Goal: Task Accomplishment & Management: Manage account settings

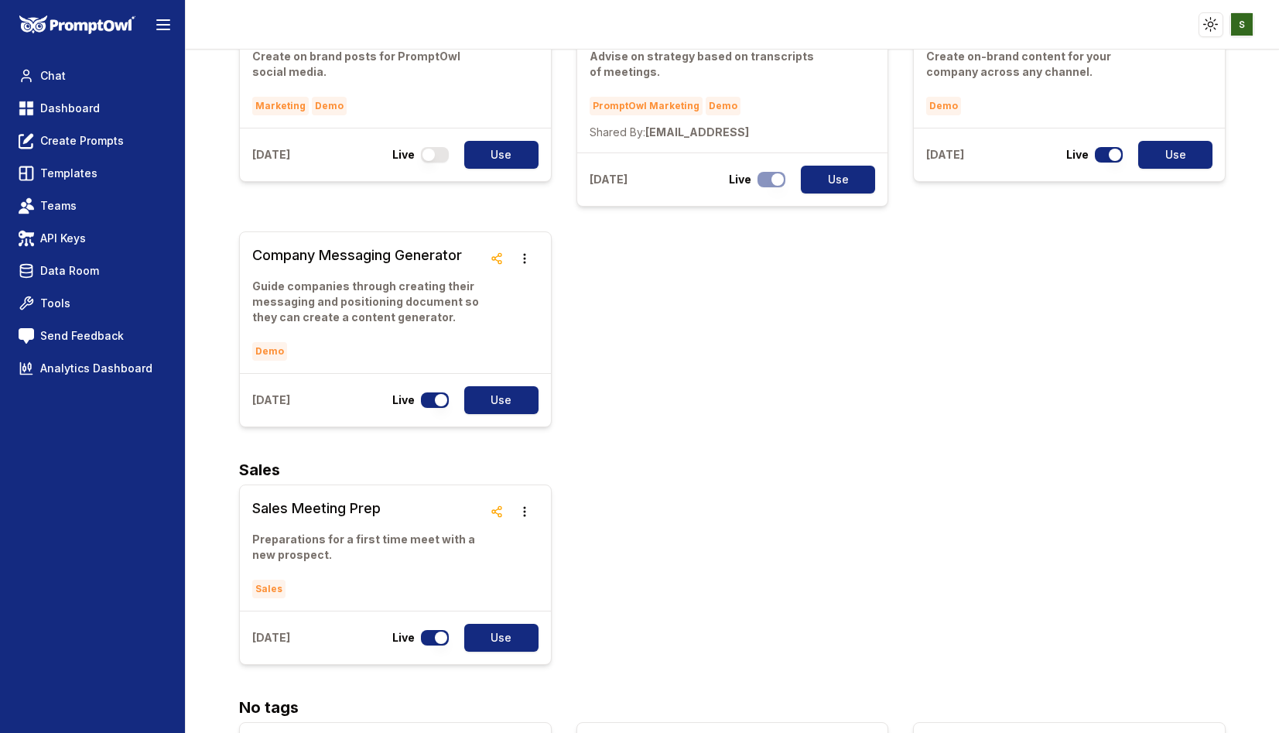
scroll to position [1396, 0]
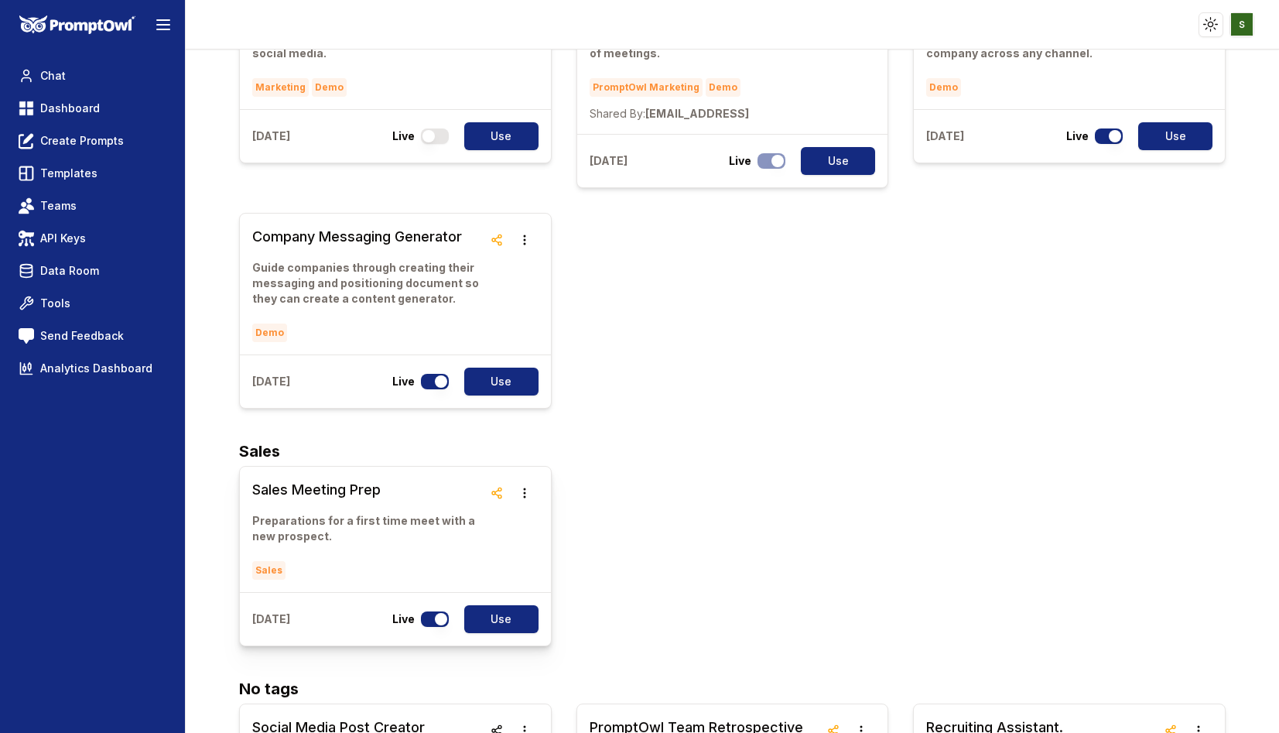
click at [333, 479] on link "Sales Meeting Prep Preparations for a first time meet with a new prospect. Sales" at bounding box center [367, 529] width 231 height 101
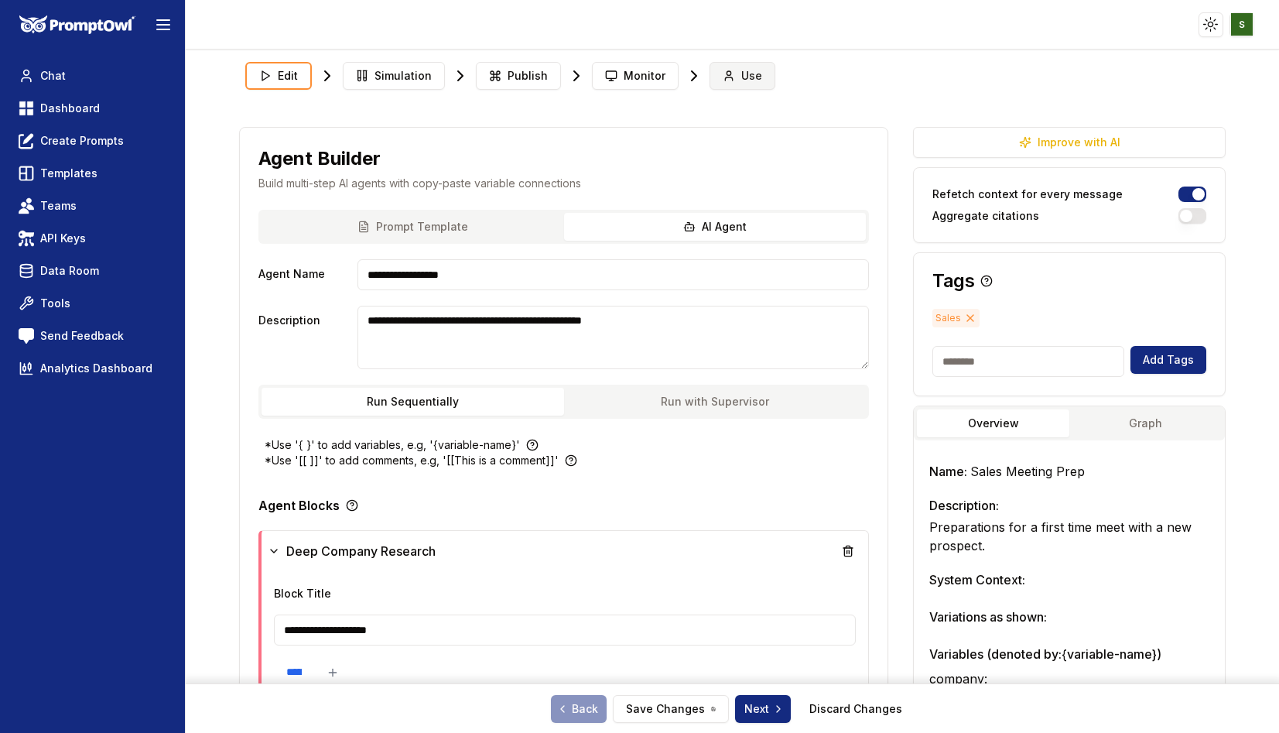
click at [744, 74] on span "Use" at bounding box center [751, 75] width 21 height 15
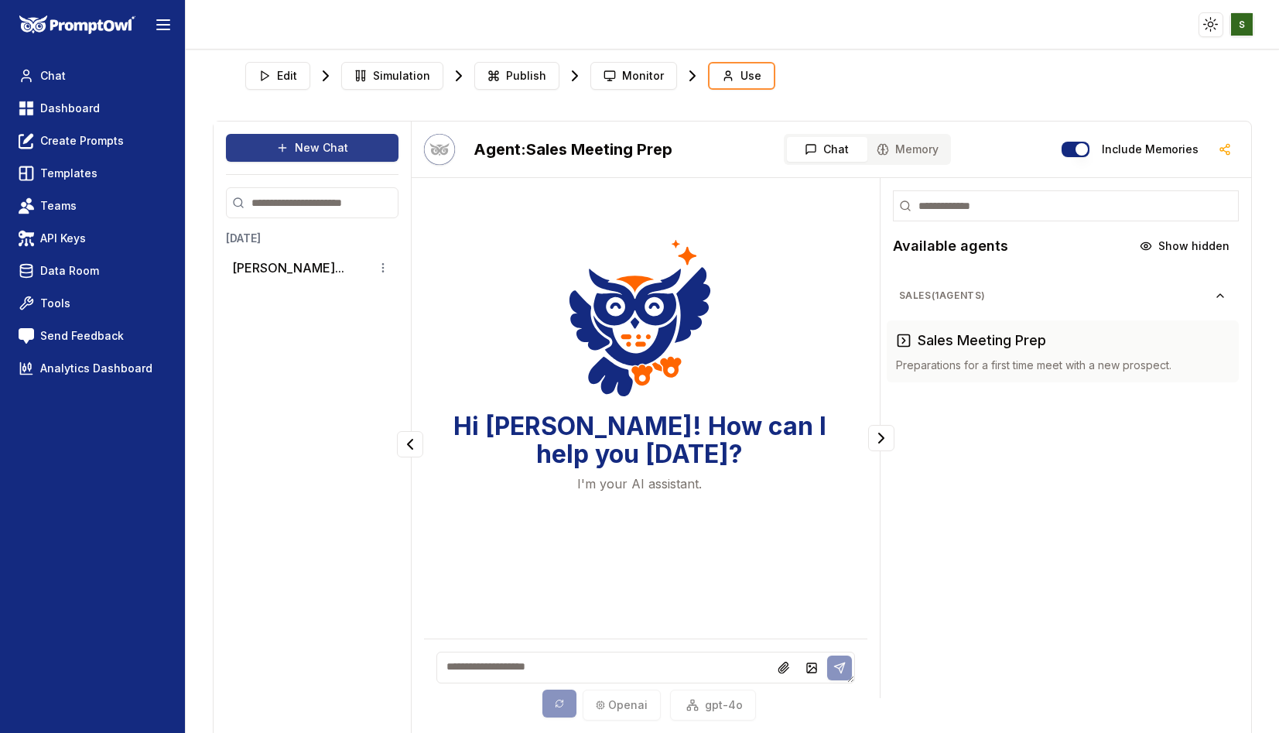
click at [352, 147] on button "New Chat" at bounding box center [312, 148] width 173 height 28
click at [464, 666] on textarea at bounding box center [645, 667] width 418 height 32
type textarea "**********"
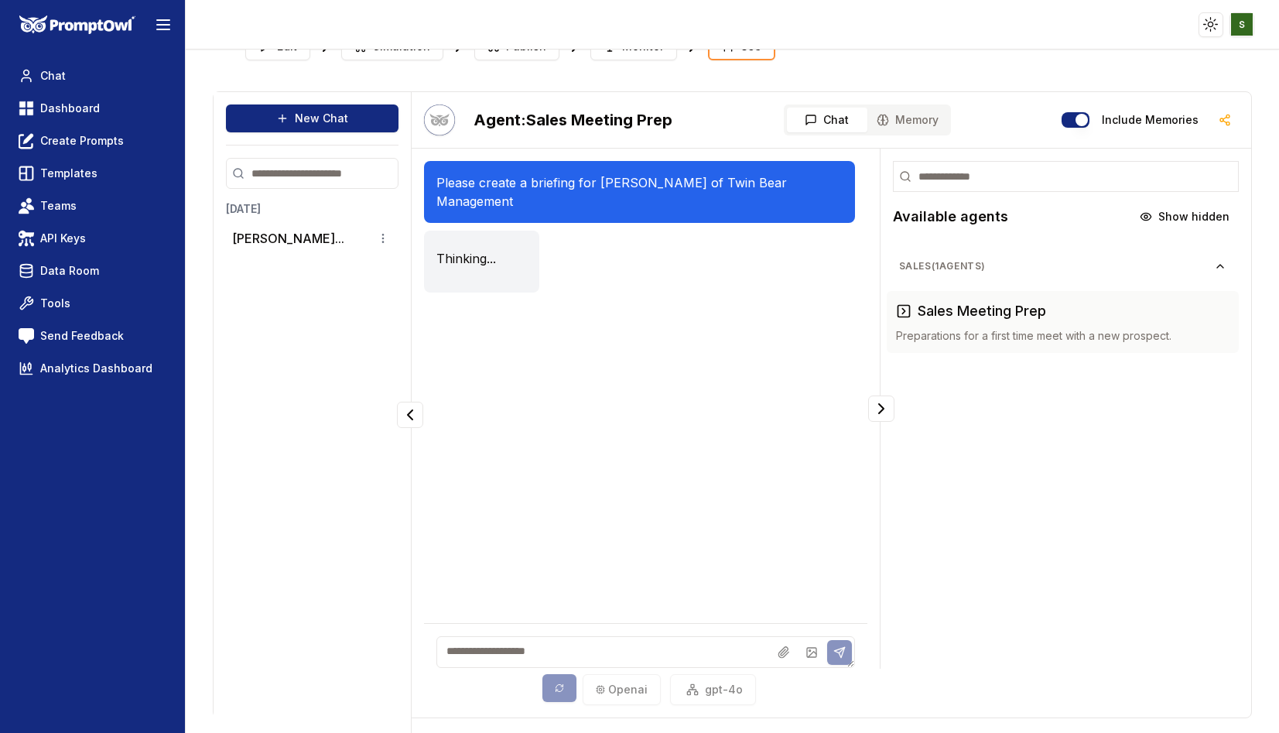
scroll to position [33, 0]
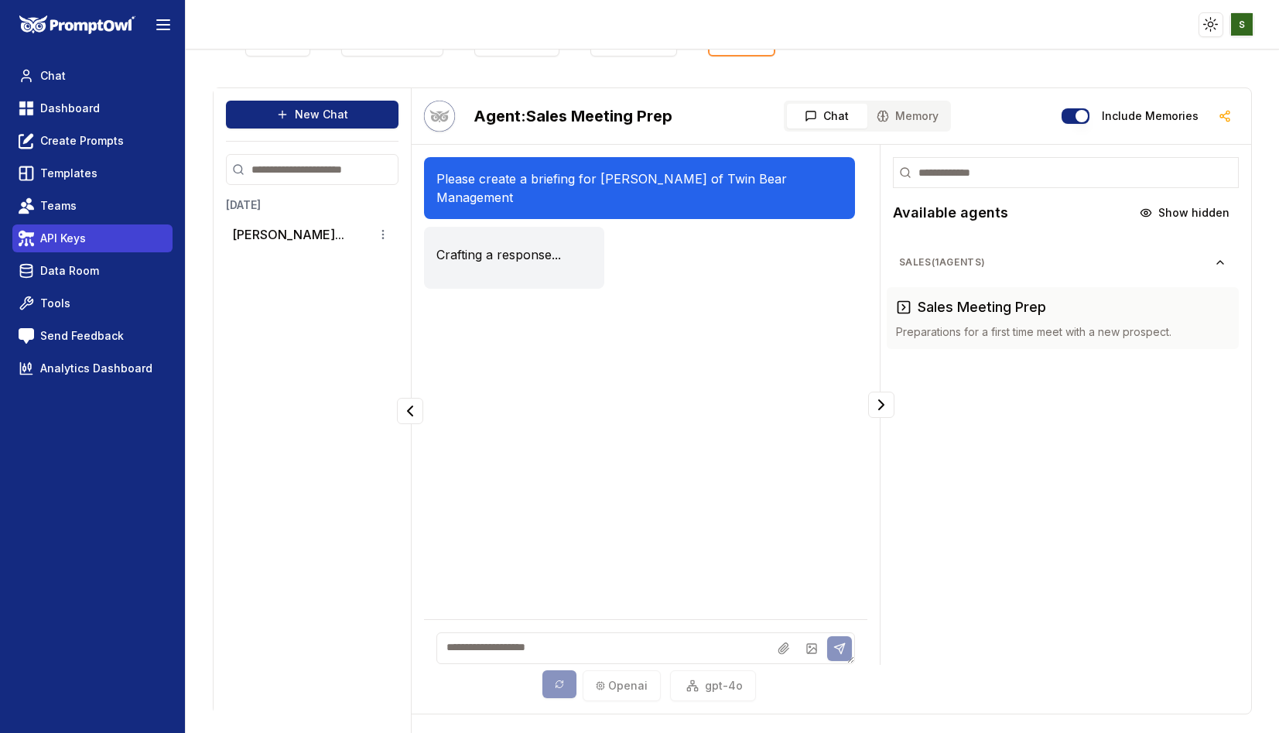
click at [73, 237] on span "API Keys" at bounding box center [63, 238] width 46 height 15
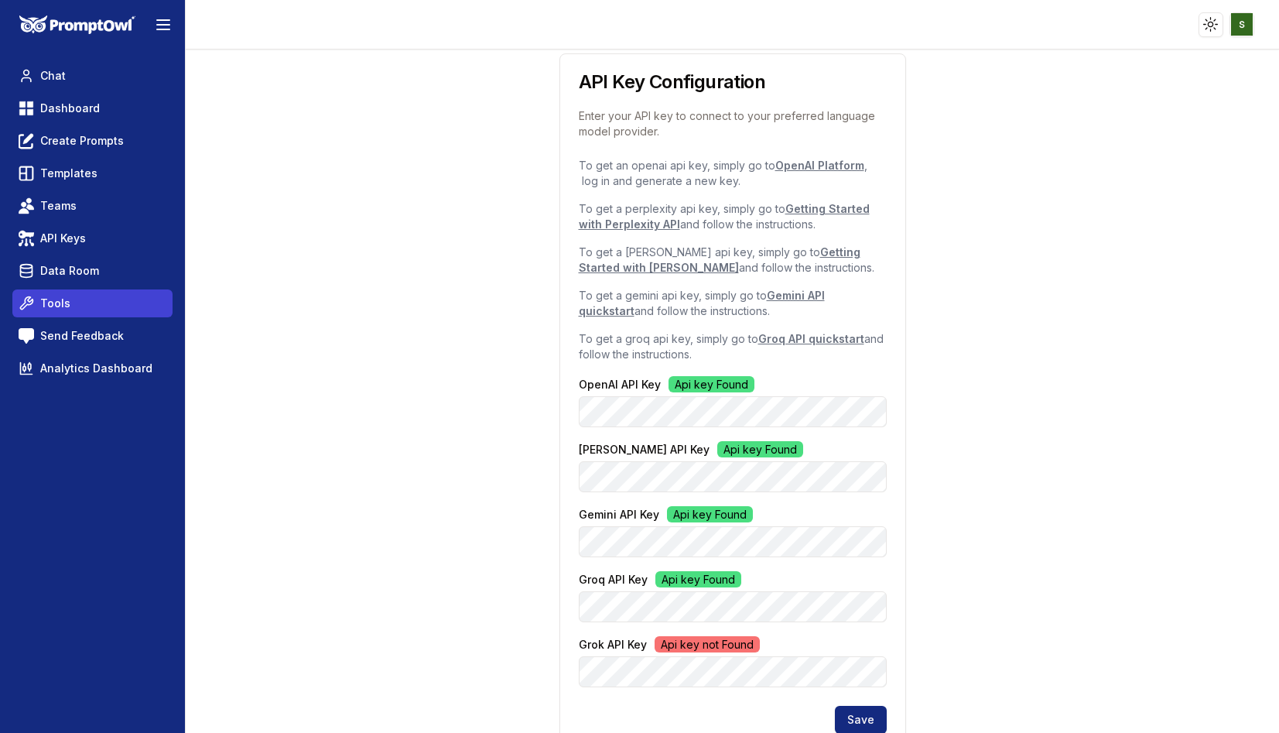
click at [81, 303] on link "Tools" at bounding box center [92, 303] width 160 height 28
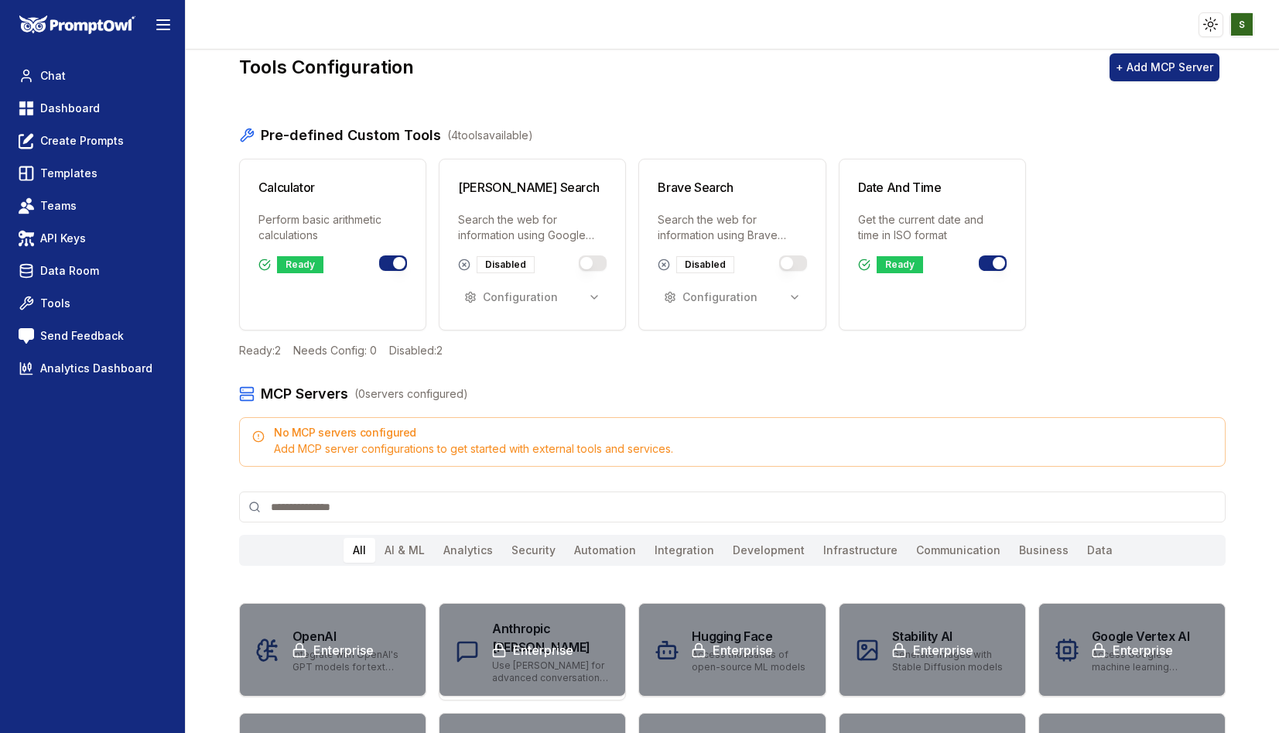
click at [793, 262] on button "Toggle brave_search" at bounding box center [793, 262] width 28 height 15
click at [774, 301] on button "Configuration" at bounding box center [732, 297] width 149 height 28
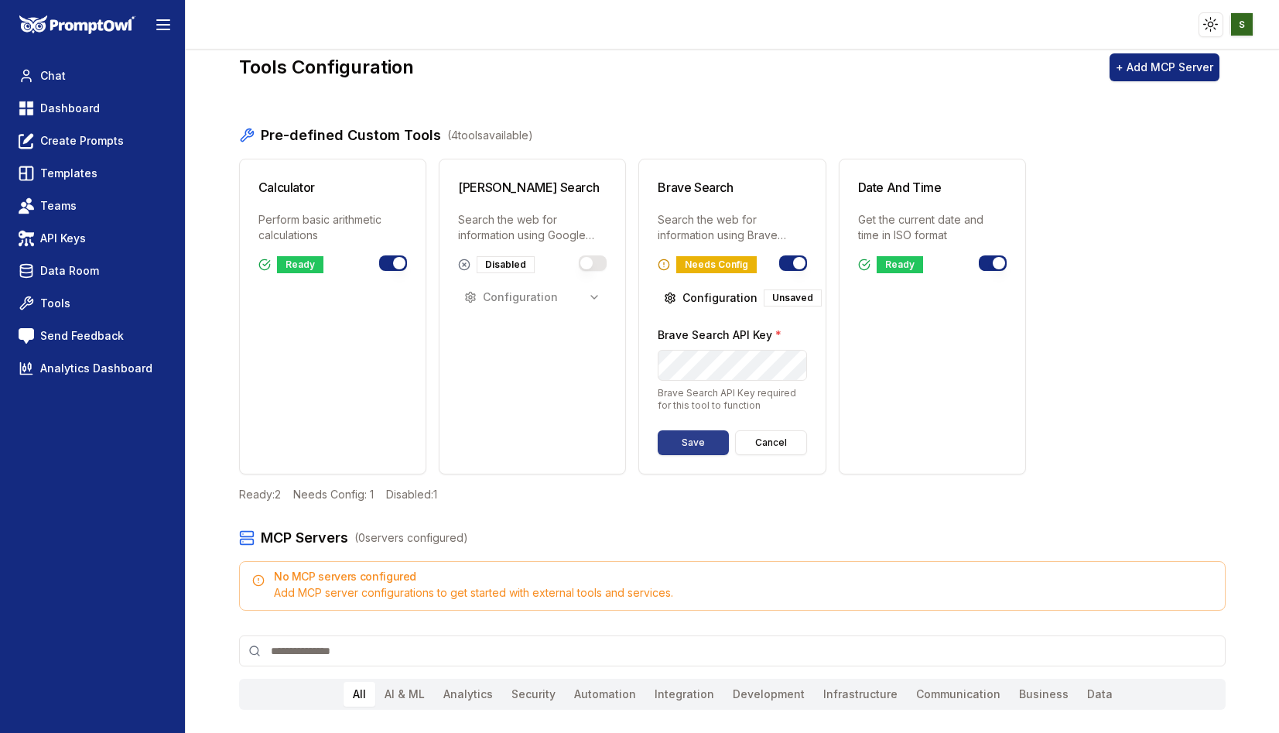
click at [693, 439] on button "Save" at bounding box center [693, 442] width 70 height 25
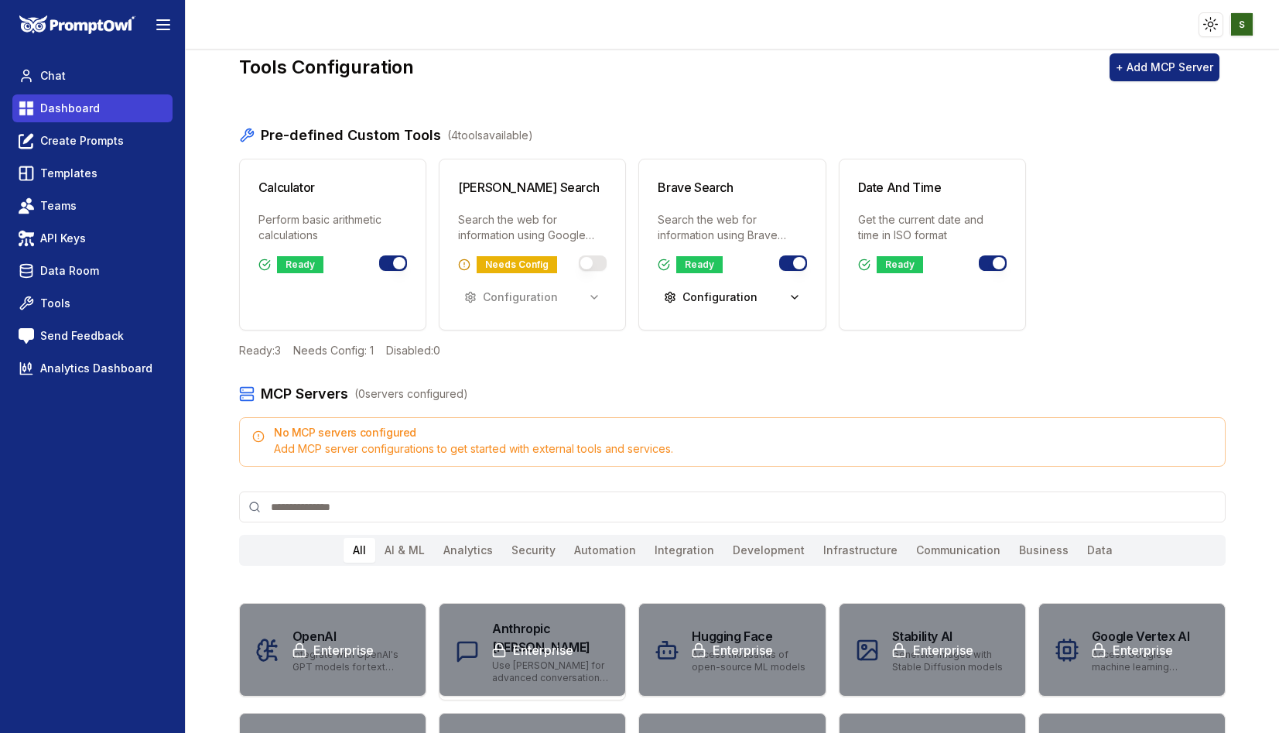
click at [94, 118] on link "Dashboard" at bounding box center [92, 108] width 160 height 28
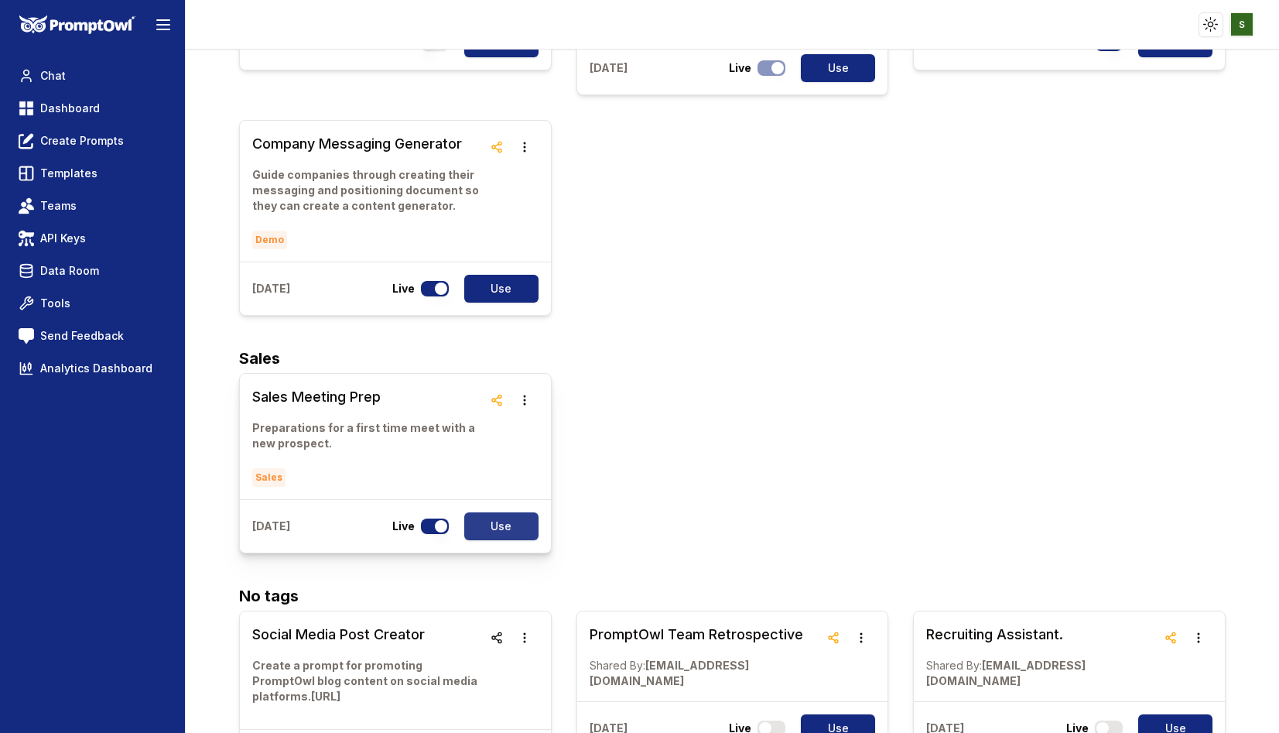
click at [502, 512] on button "Use" at bounding box center [501, 526] width 74 height 28
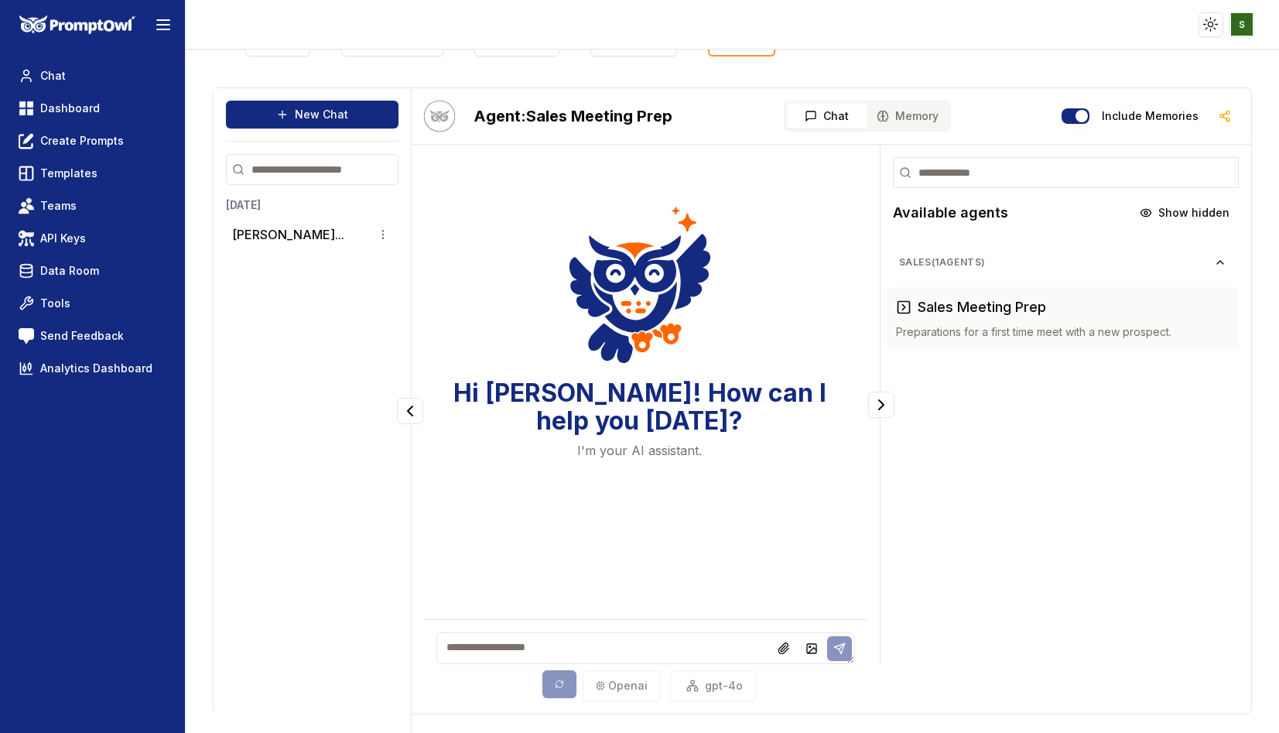
scroll to position [33, 0]
click at [387, 225] on html "Toggle theme Toggle user menu Chat Dashboard Create Prompts Templates Teams API…" at bounding box center [639, 366] width 1279 height 733
click at [293, 227] on html "Toggle theme Toggle user menu Chat Dashboard Create Prompts Templates Teams API…" at bounding box center [639, 366] width 1279 height 733
click at [291, 227] on button "[PERSON_NAME]..." at bounding box center [288, 234] width 112 height 19
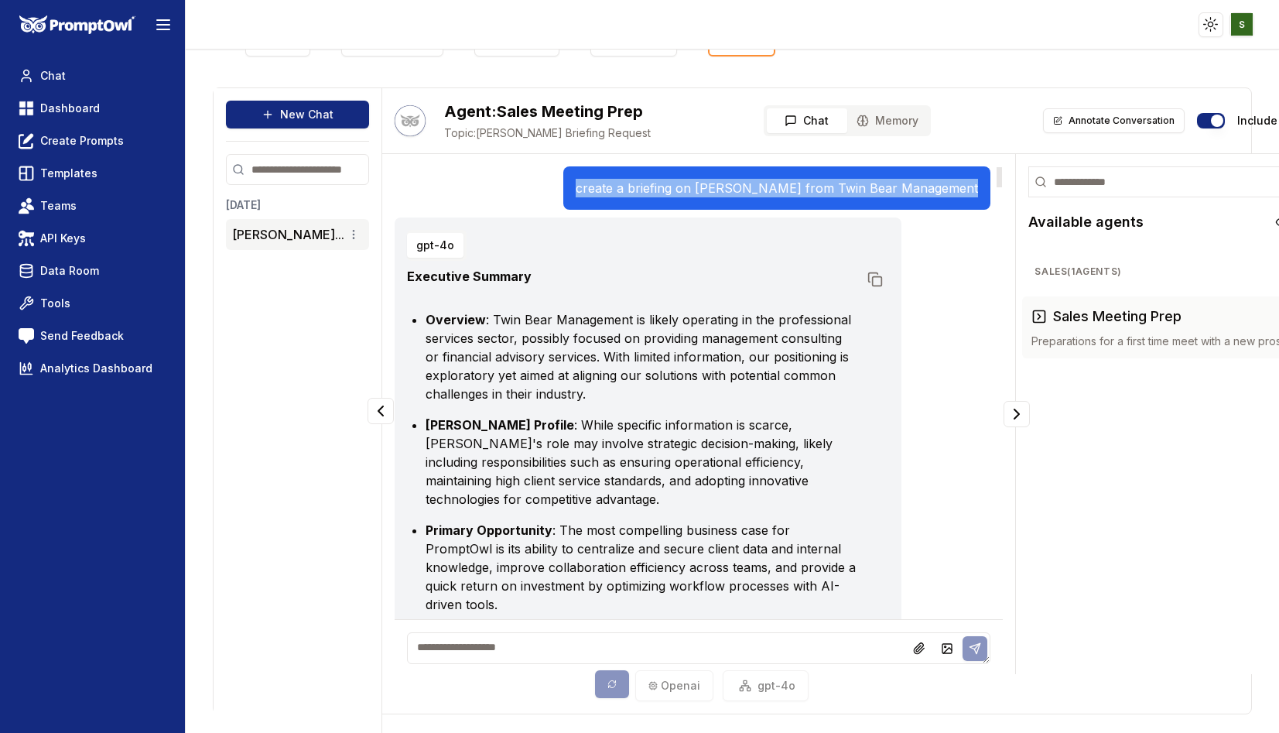
drag, startPoint x: 604, startPoint y: 188, endPoint x: 971, endPoint y: 190, distance: 367.5
click at [971, 190] on div "create a briefing on [PERSON_NAME] from Twin Bear Management" at bounding box center [776, 187] width 427 height 43
copy p "create a briefing on [PERSON_NAME] from Twin Bear Management"
click at [265, 328] on div "[DATE] [PERSON_NAME]..." at bounding box center [297, 449] width 143 height 505
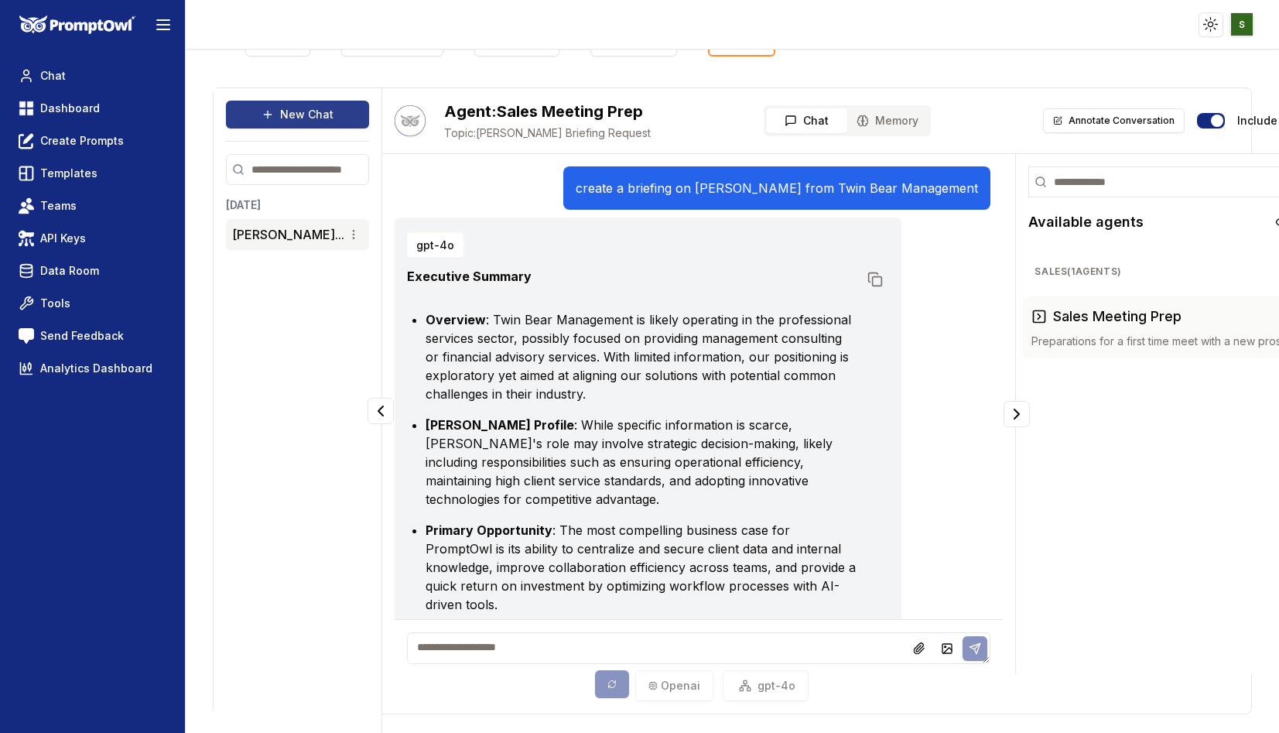
click at [323, 119] on button "New Chat" at bounding box center [297, 115] width 143 height 28
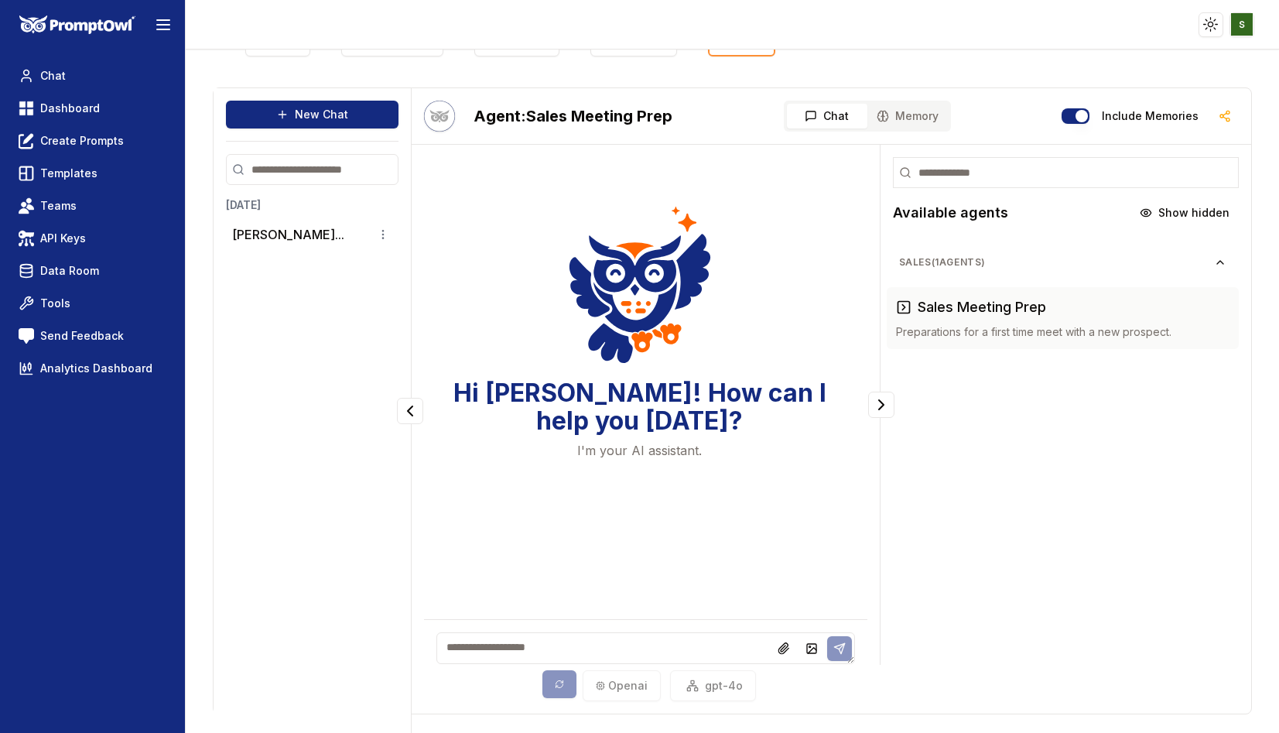
click at [476, 642] on textarea at bounding box center [645, 648] width 418 height 32
paste textarea "**********"
type textarea "**********"
click at [840, 644] on icon at bounding box center [839, 648] width 10 height 10
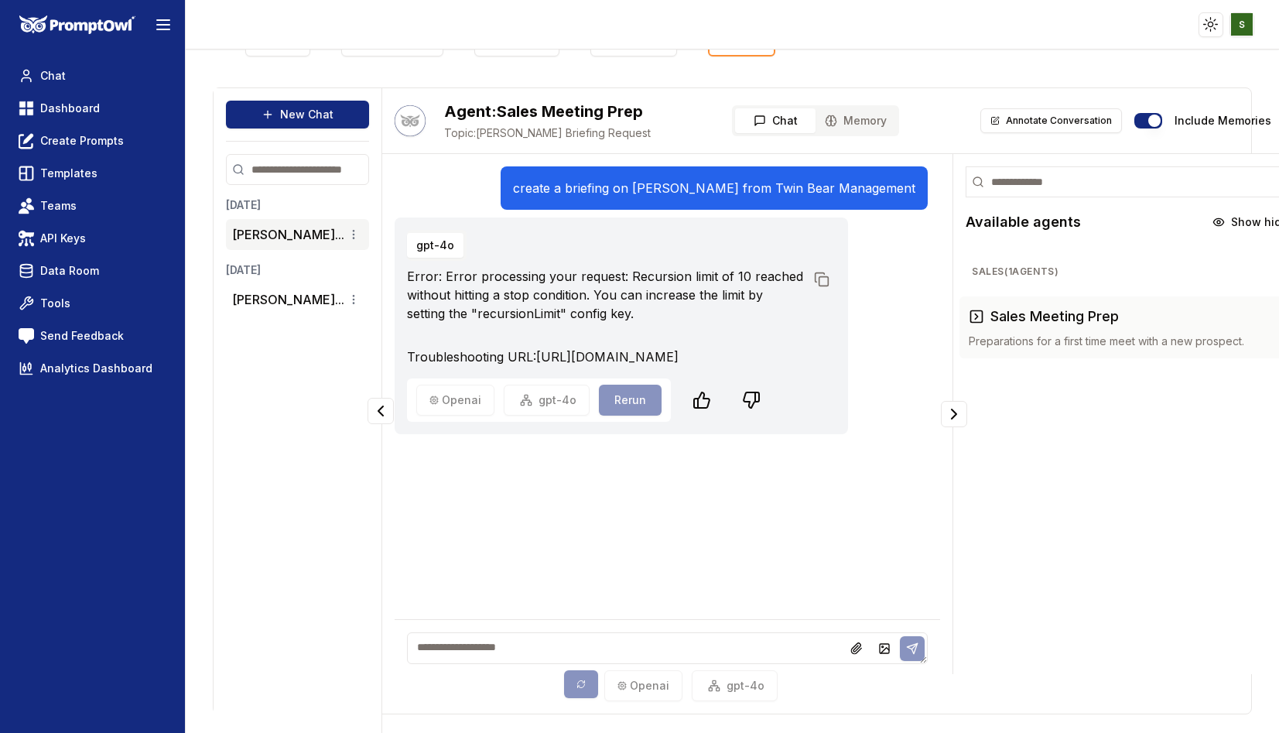
scroll to position [0, 0]
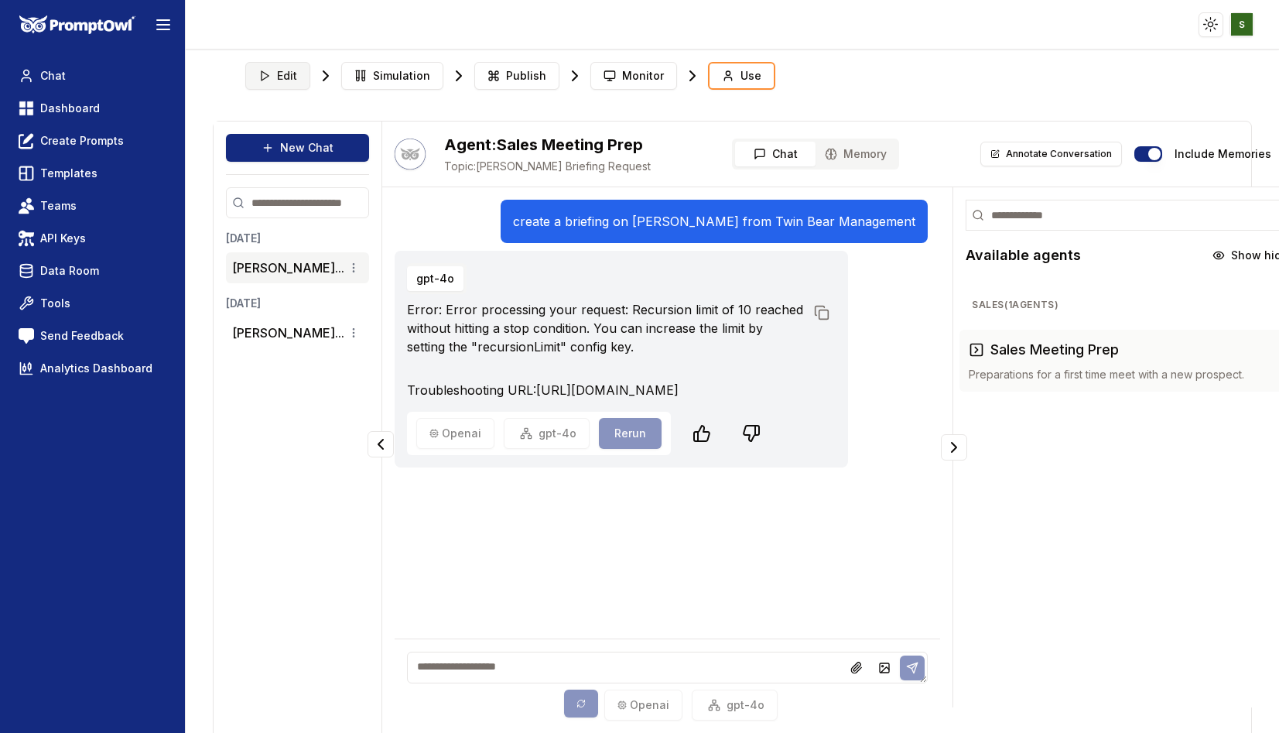
click at [285, 70] on span "Edit" at bounding box center [287, 75] width 20 height 15
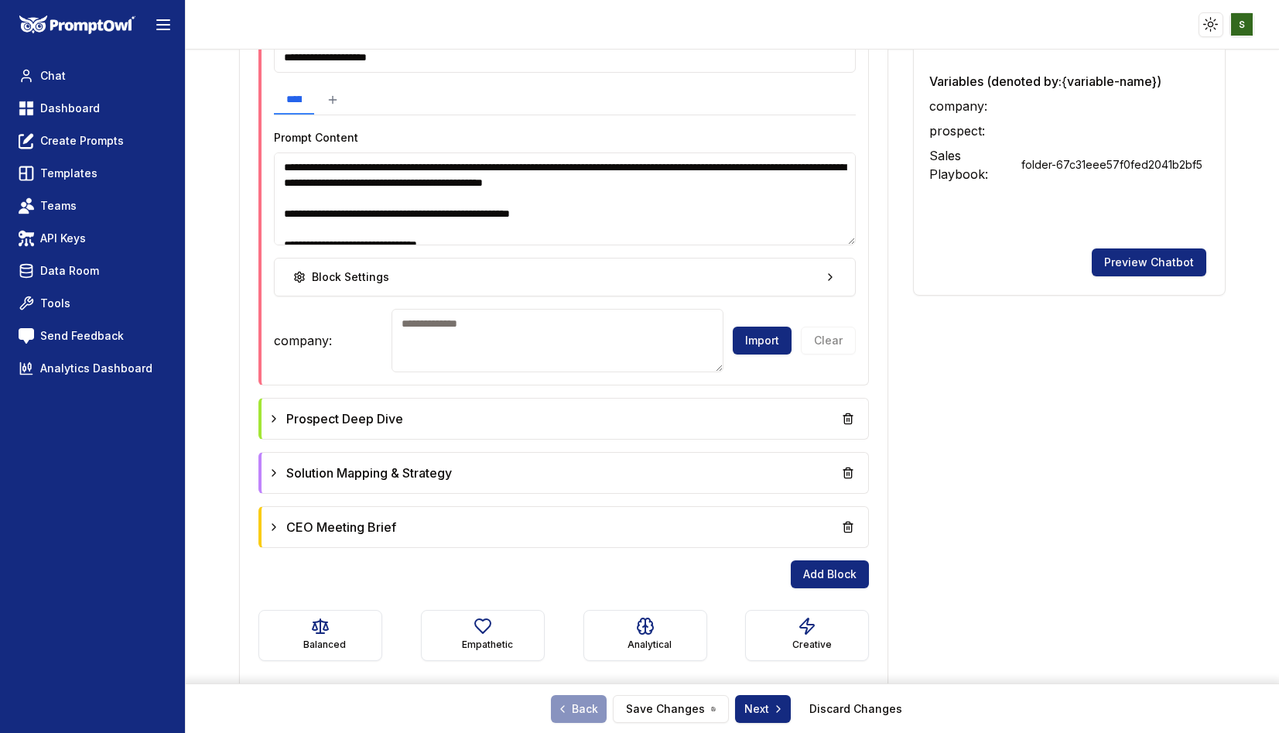
scroll to position [573, 0]
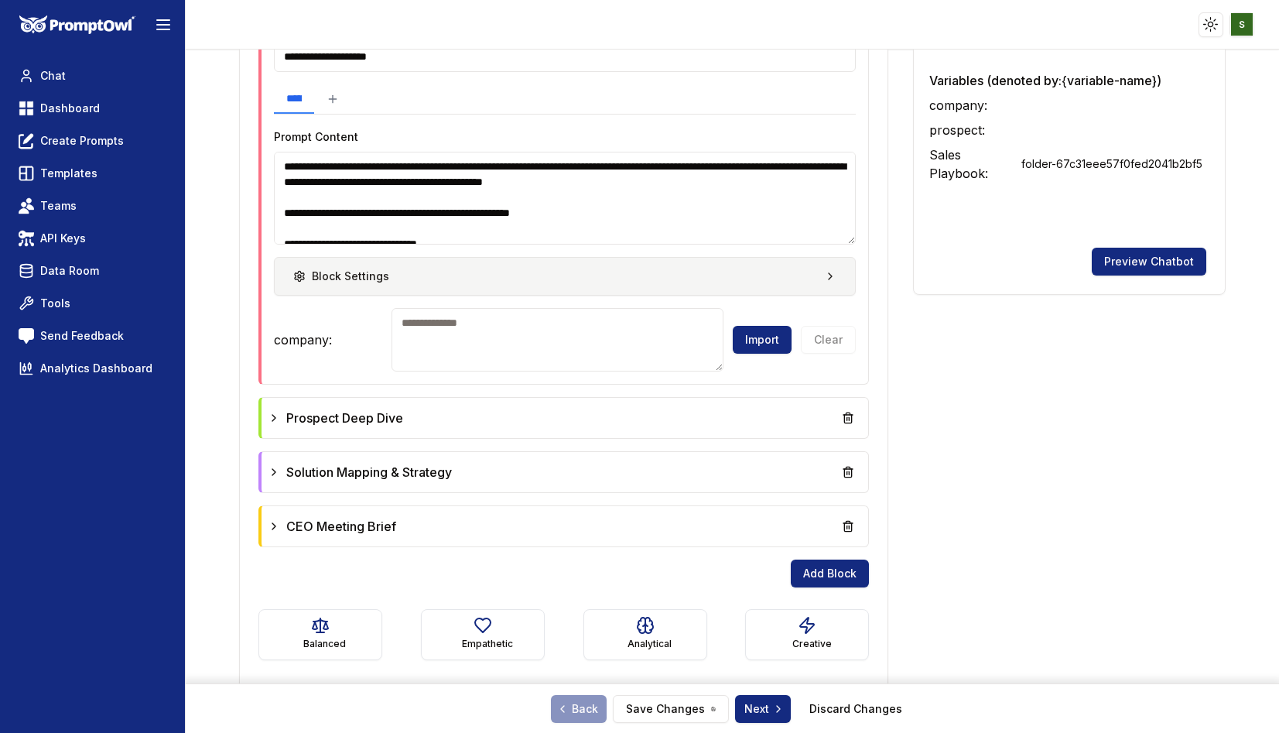
click at [349, 284] on button "Block Settings" at bounding box center [565, 276] width 582 height 39
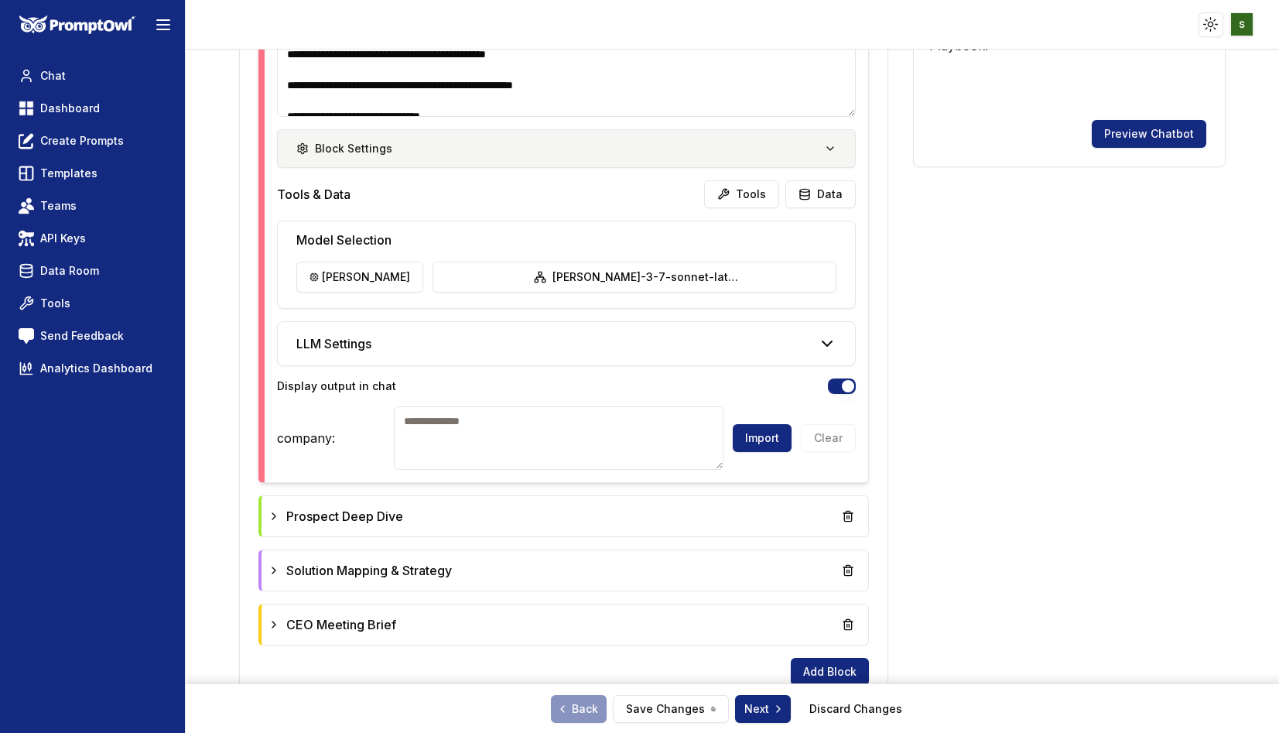
scroll to position [745, 0]
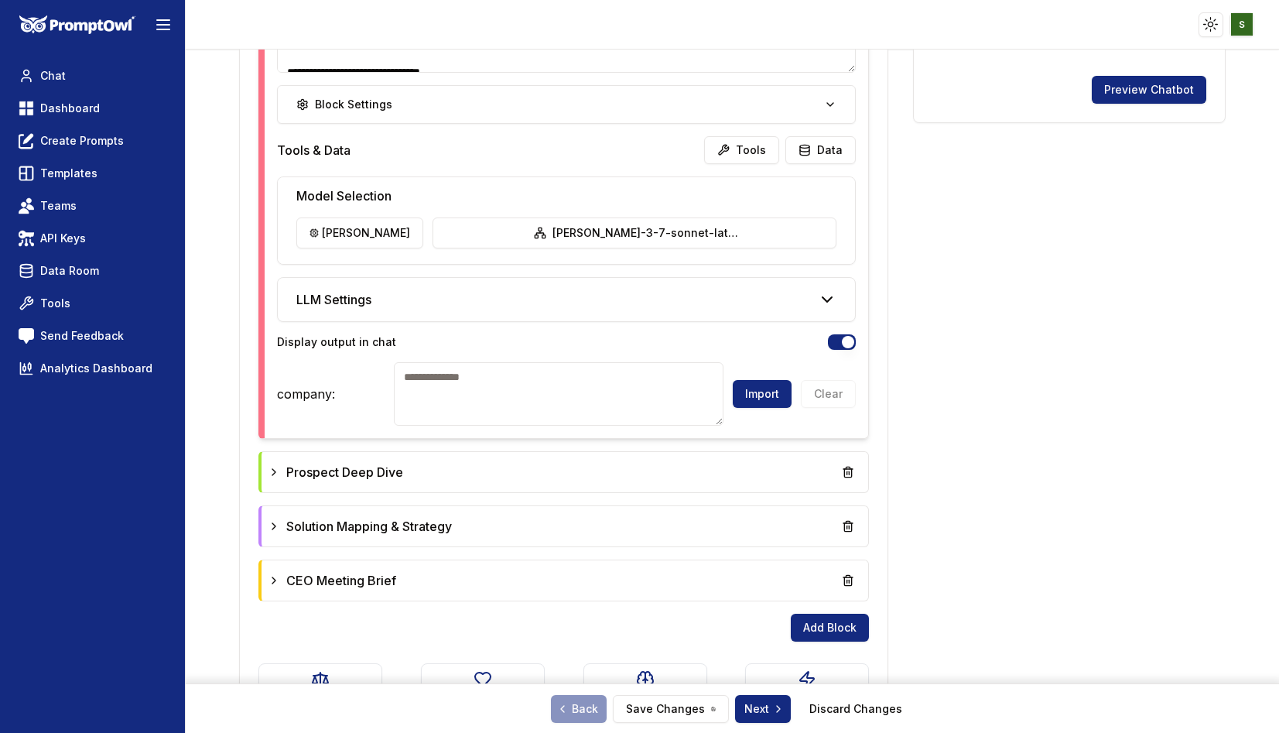
click at [658, 292] on div "LLM Settings" at bounding box center [566, 299] width 577 height 43
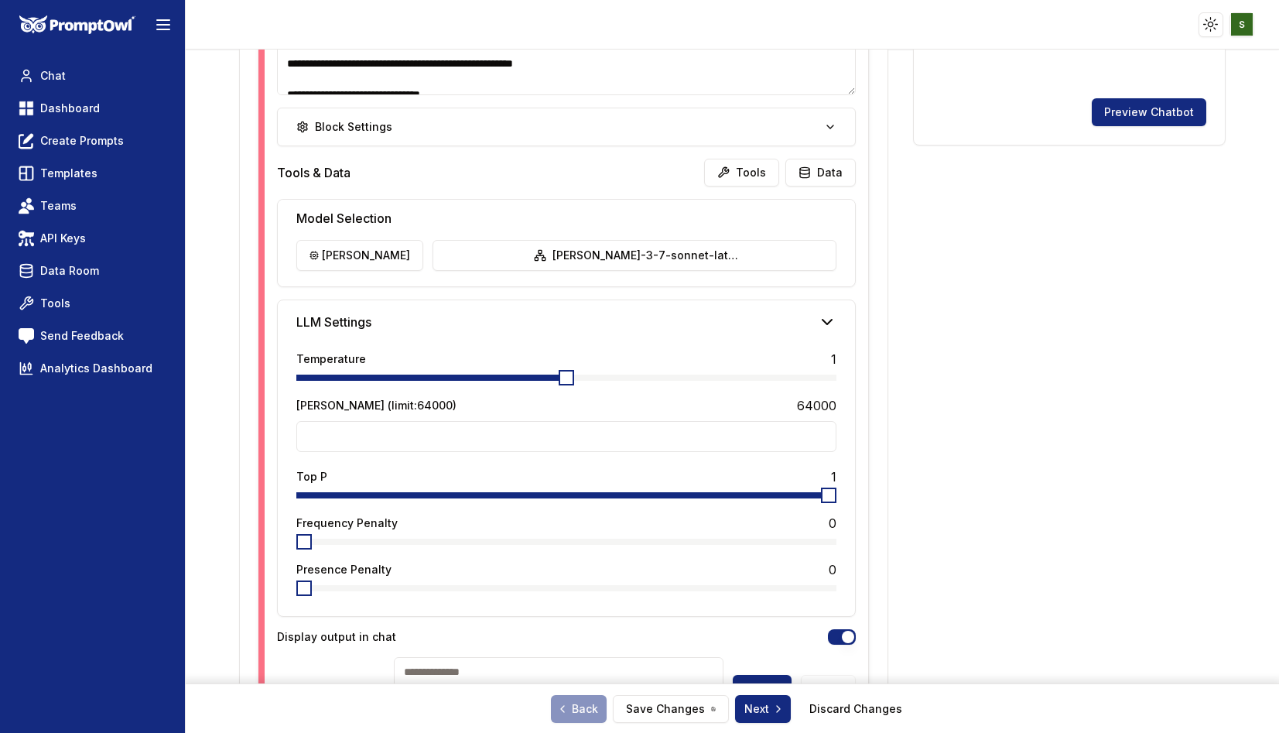
scroll to position [669, 0]
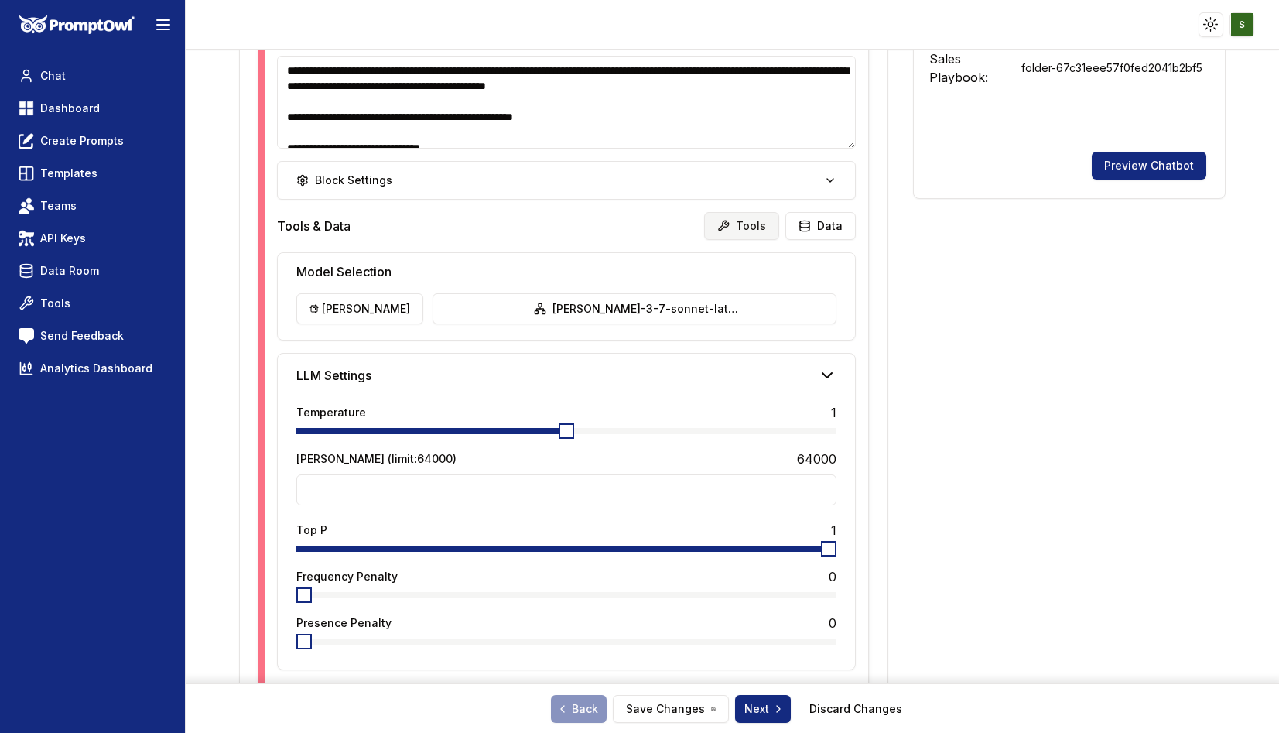
click at [732, 216] on button "Tools" at bounding box center [741, 226] width 75 height 28
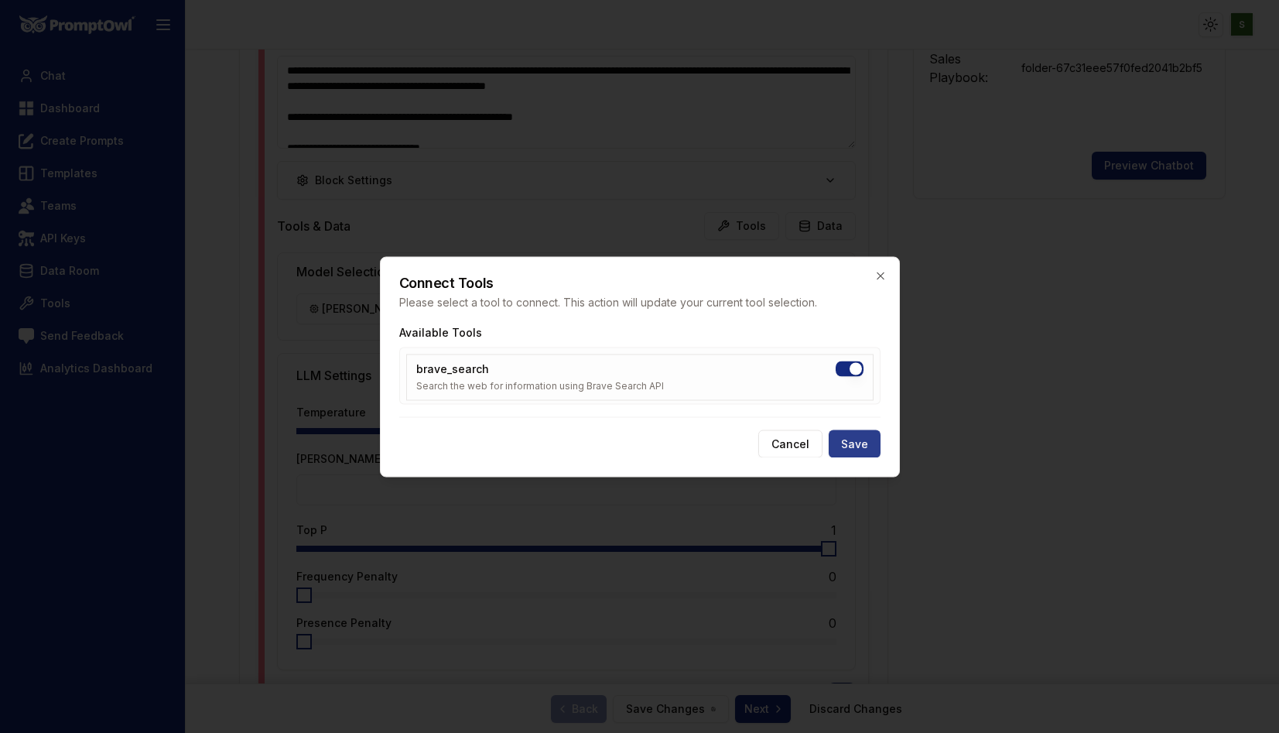
click at [857, 441] on button "Save" at bounding box center [855, 443] width 52 height 28
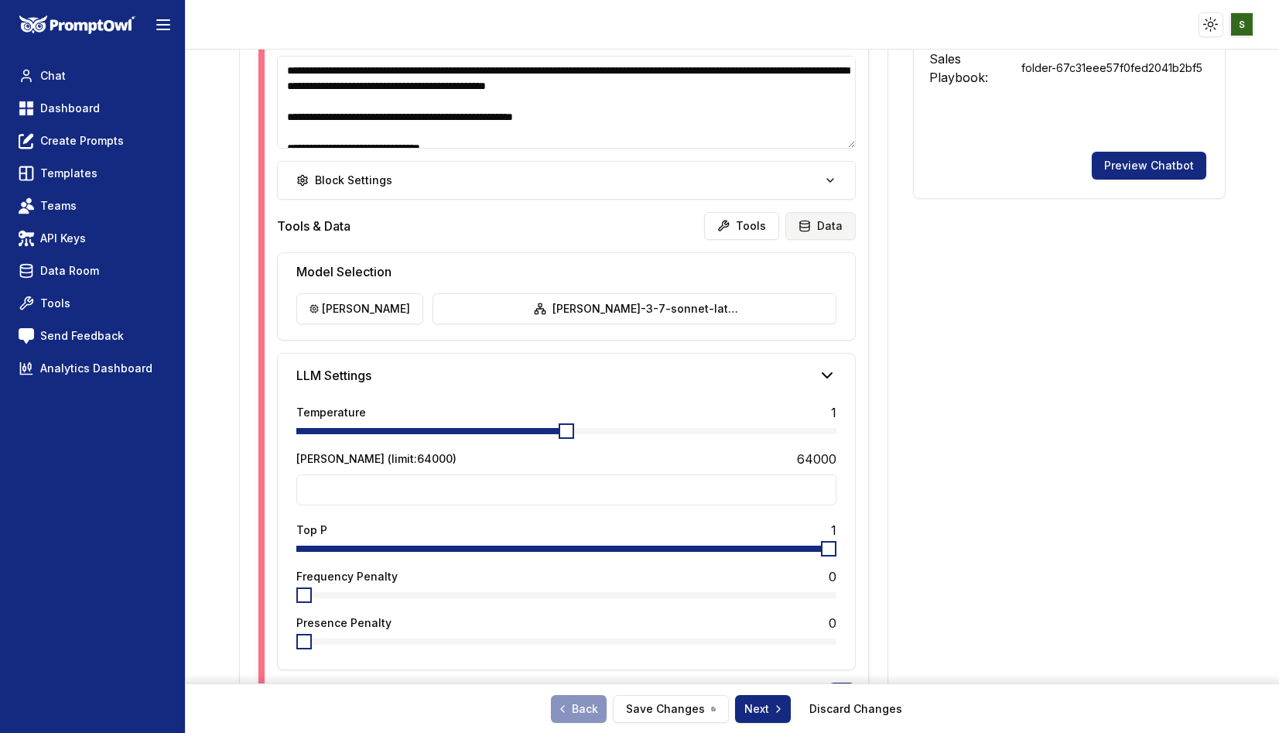
click at [811, 230] on icon at bounding box center [805, 226] width 12 height 12
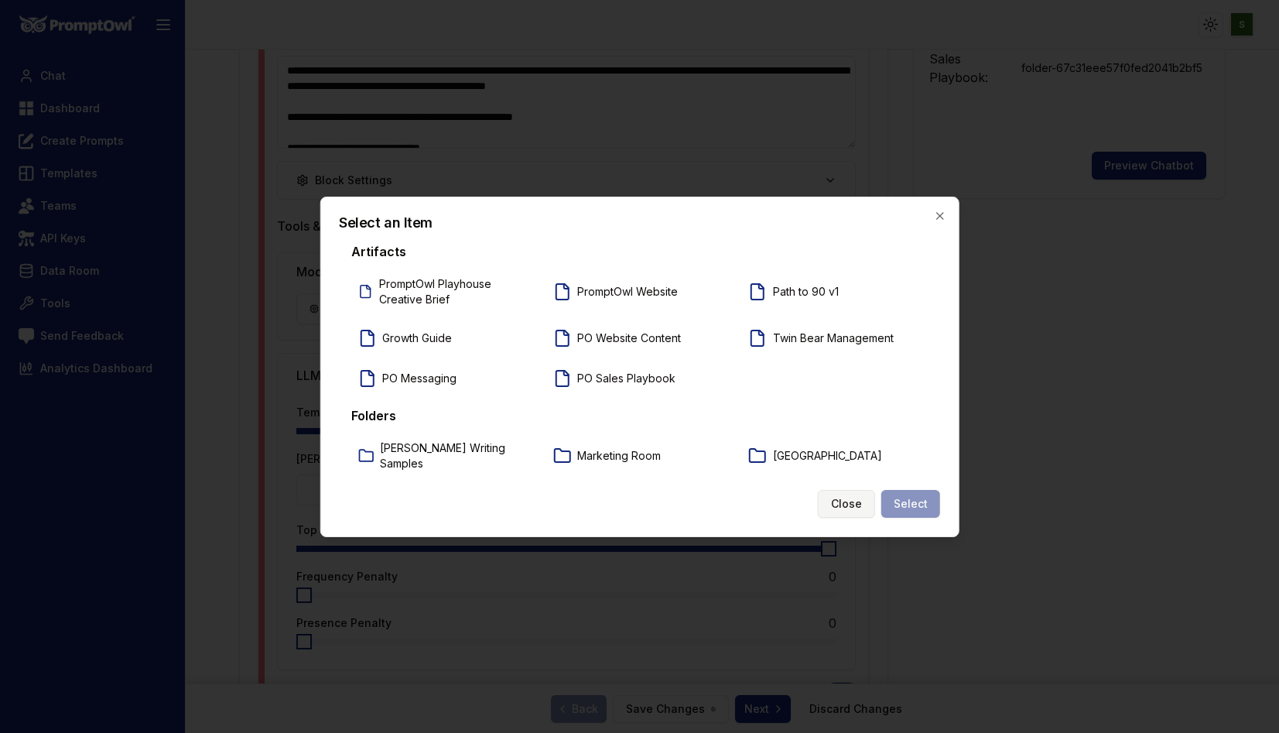
click at [840, 392] on div "Select an Item Artifacts PromptOwl Playhouse Creative Brief PromptOwl Website P…" at bounding box center [640, 367] width 640 height 340
click at [852, 497] on button "Close" at bounding box center [846, 504] width 57 height 28
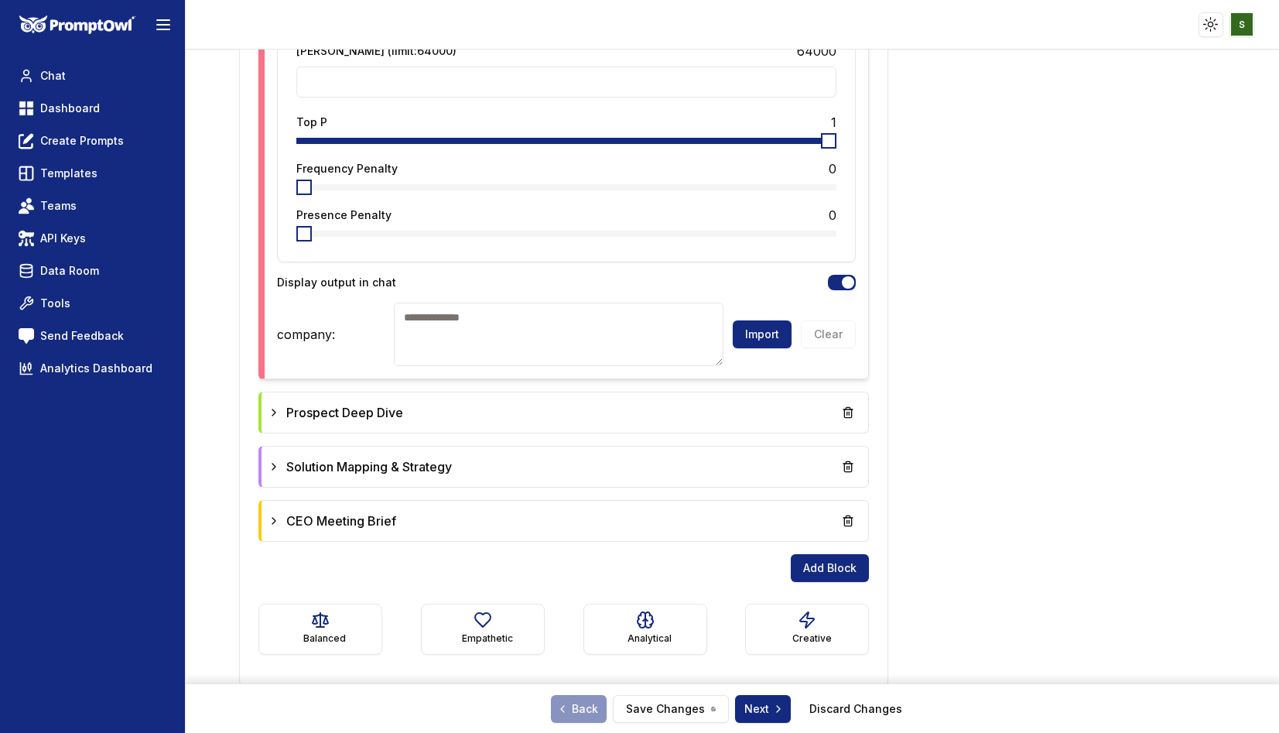
scroll to position [1080, 0]
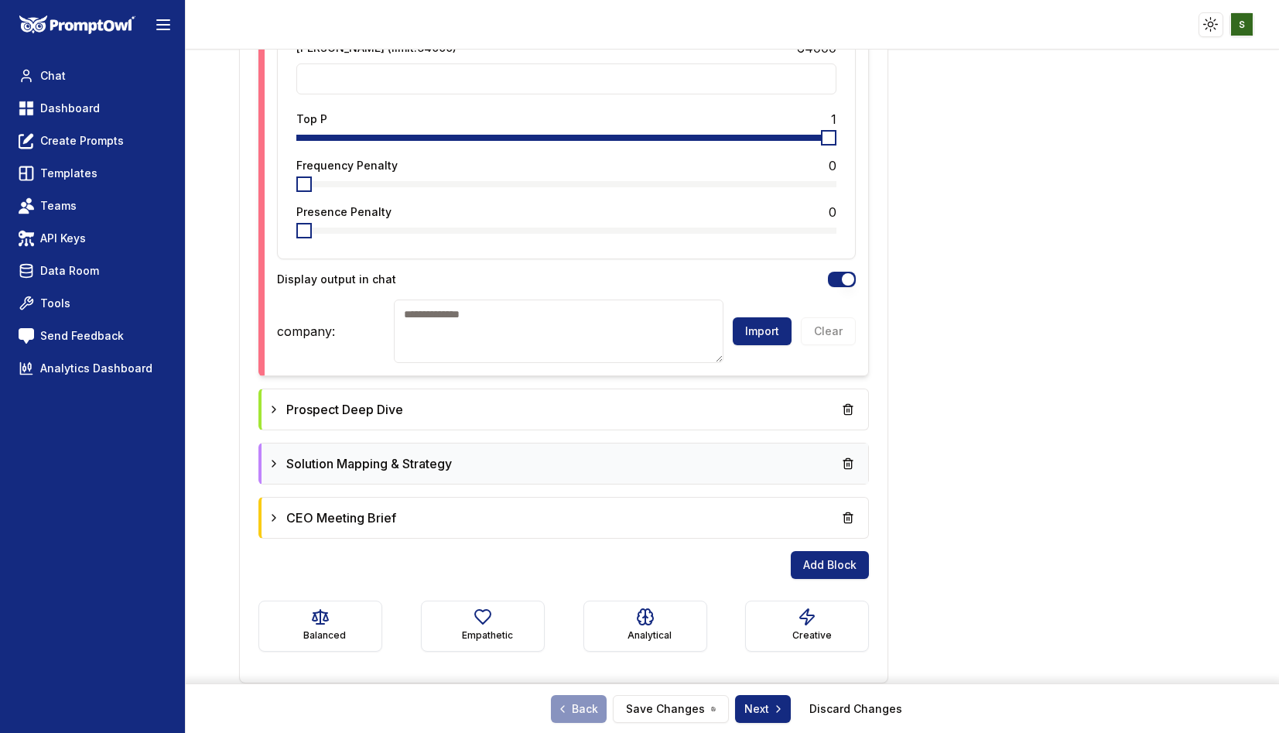
click at [627, 460] on div "Solution Mapping & Strategy" at bounding box center [565, 464] width 594 height 28
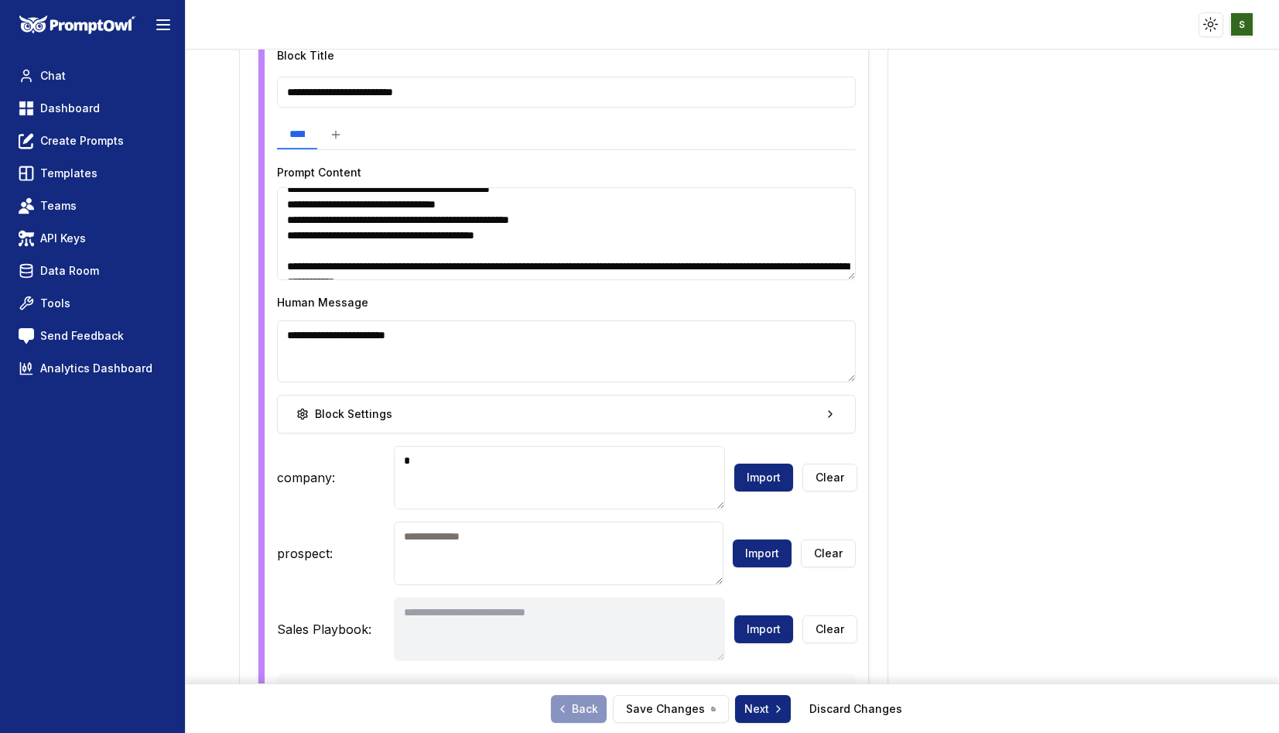
scroll to position [679, 0]
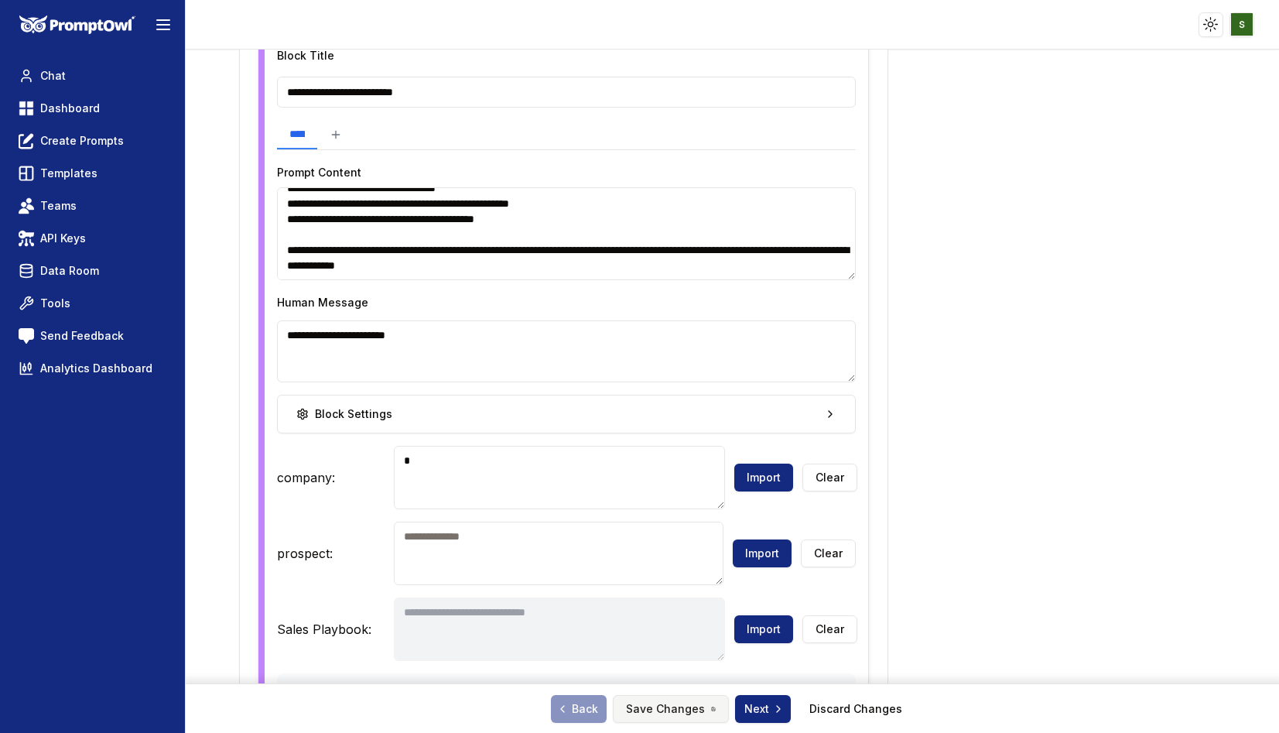
click at [670, 707] on button "Save Changes" at bounding box center [671, 709] width 116 height 28
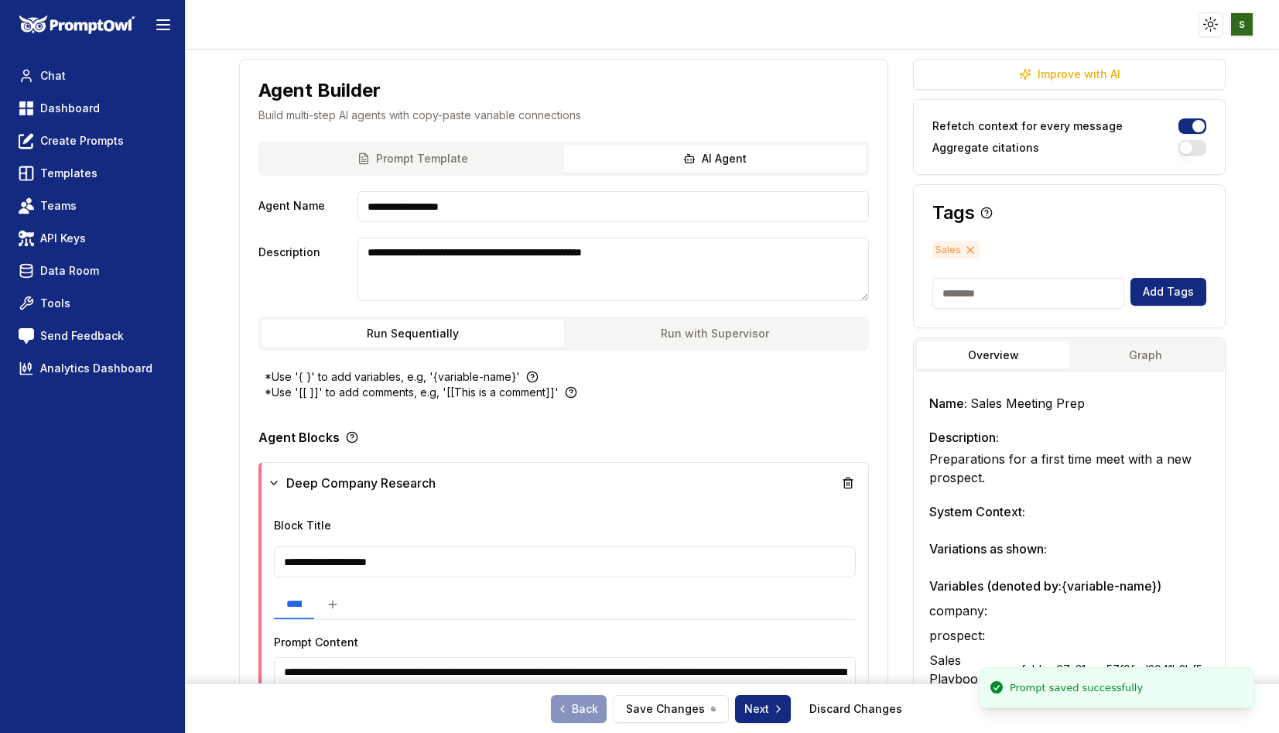
scroll to position [0, 0]
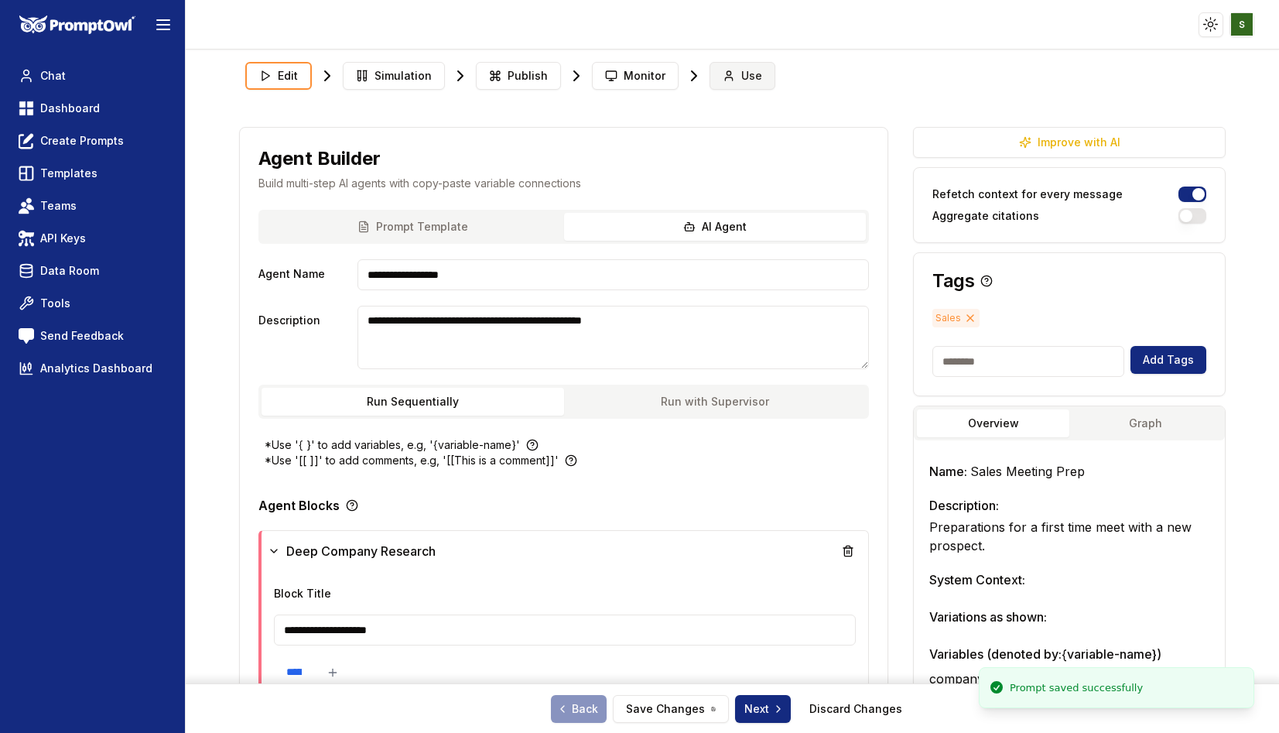
click at [741, 74] on span "Use" at bounding box center [751, 75] width 21 height 15
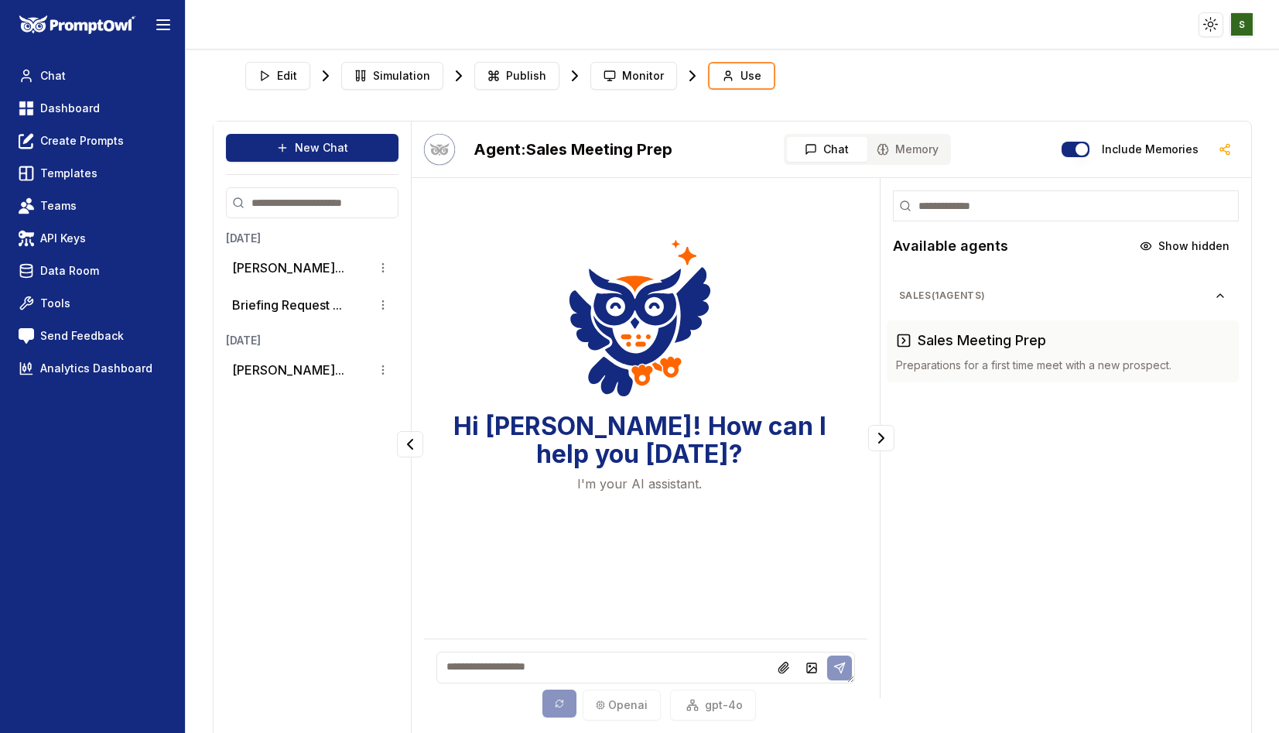
click at [486, 669] on textarea at bounding box center [645, 667] width 418 height 32
paste textarea "**********"
type textarea "**********"
click at [841, 662] on icon at bounding box center [839, 668] width 12 height 12
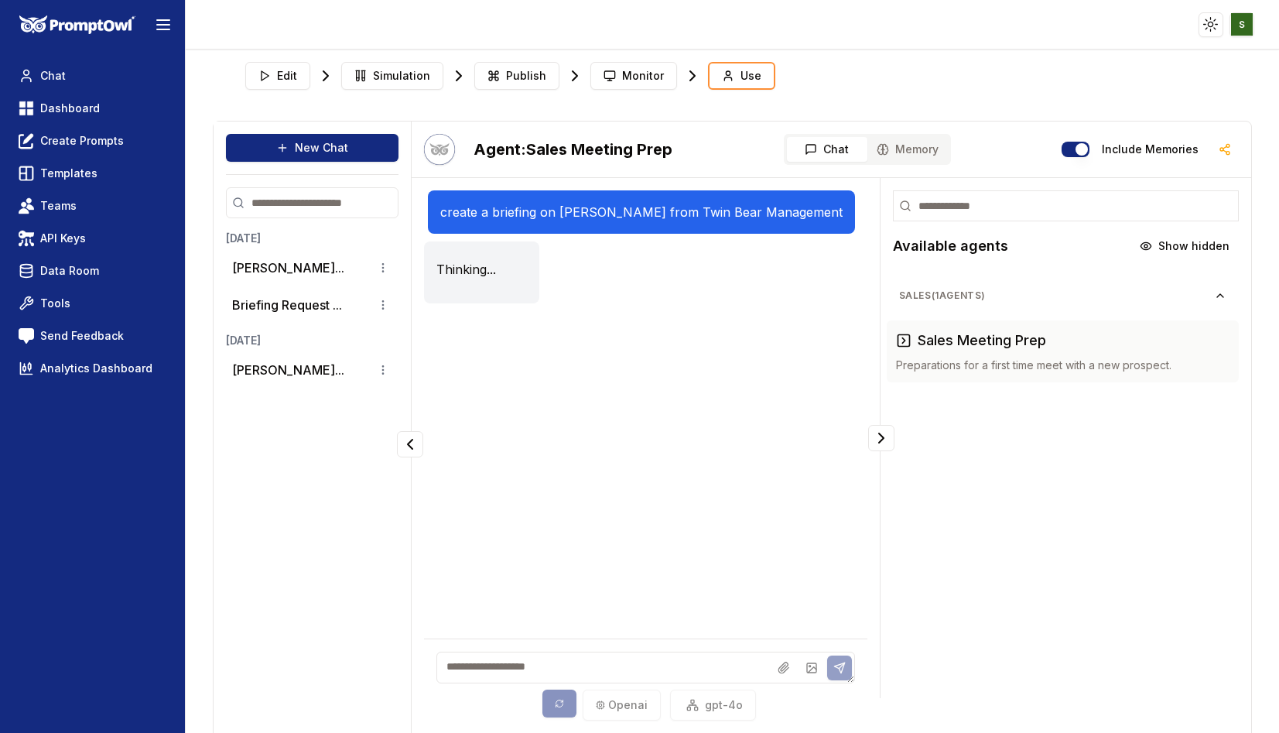
scroll to position [33, 0]
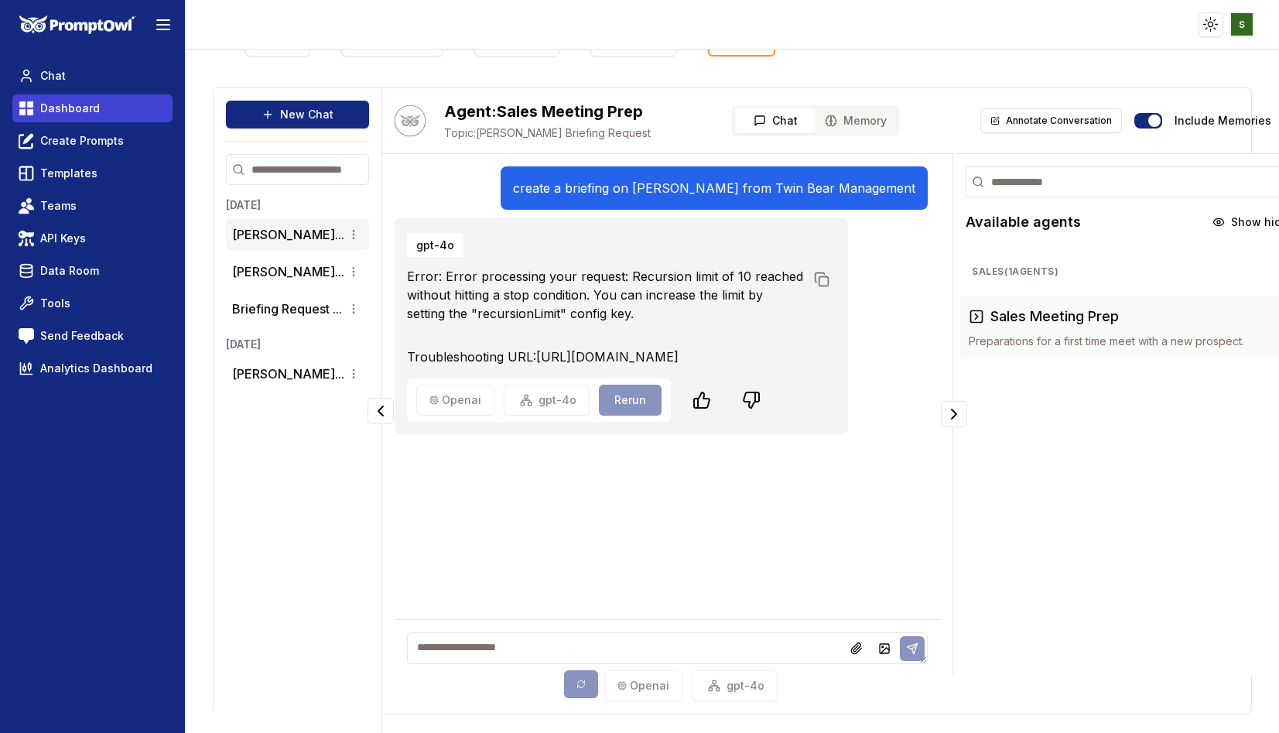
click at [74, 107] on span "Dashboard" at bounding box center [70, 108] width 60 height 15
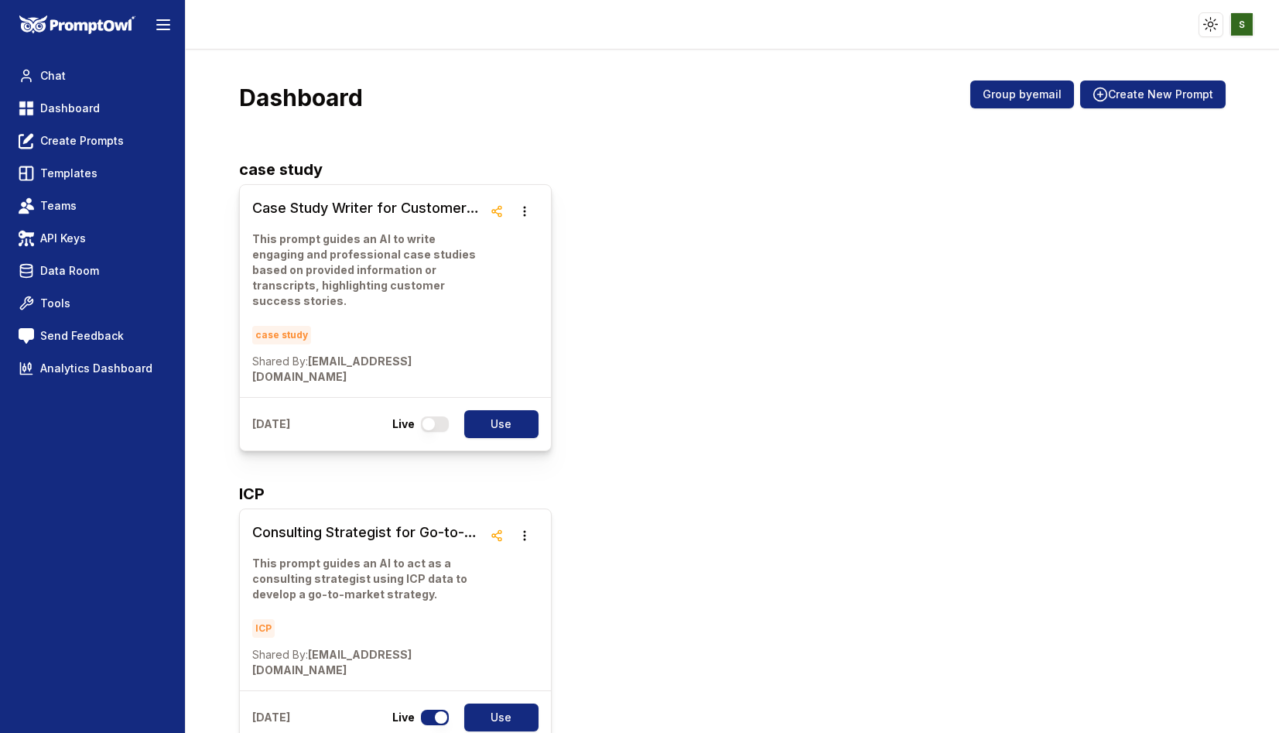
click at [379, 258] on p "This prompt guides an AI to write engaging and professional case studies based …" at bounding box center [367, 269] width 231 height 77
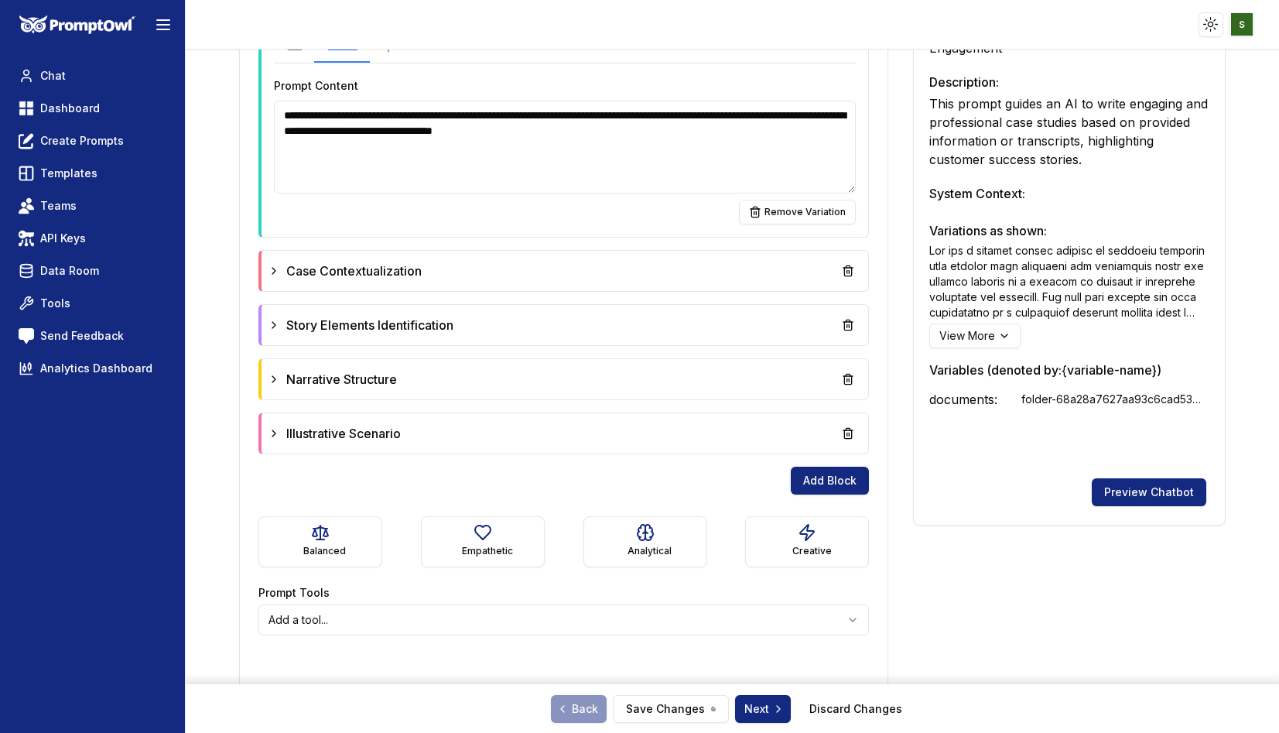
scroll to position [624, 0]
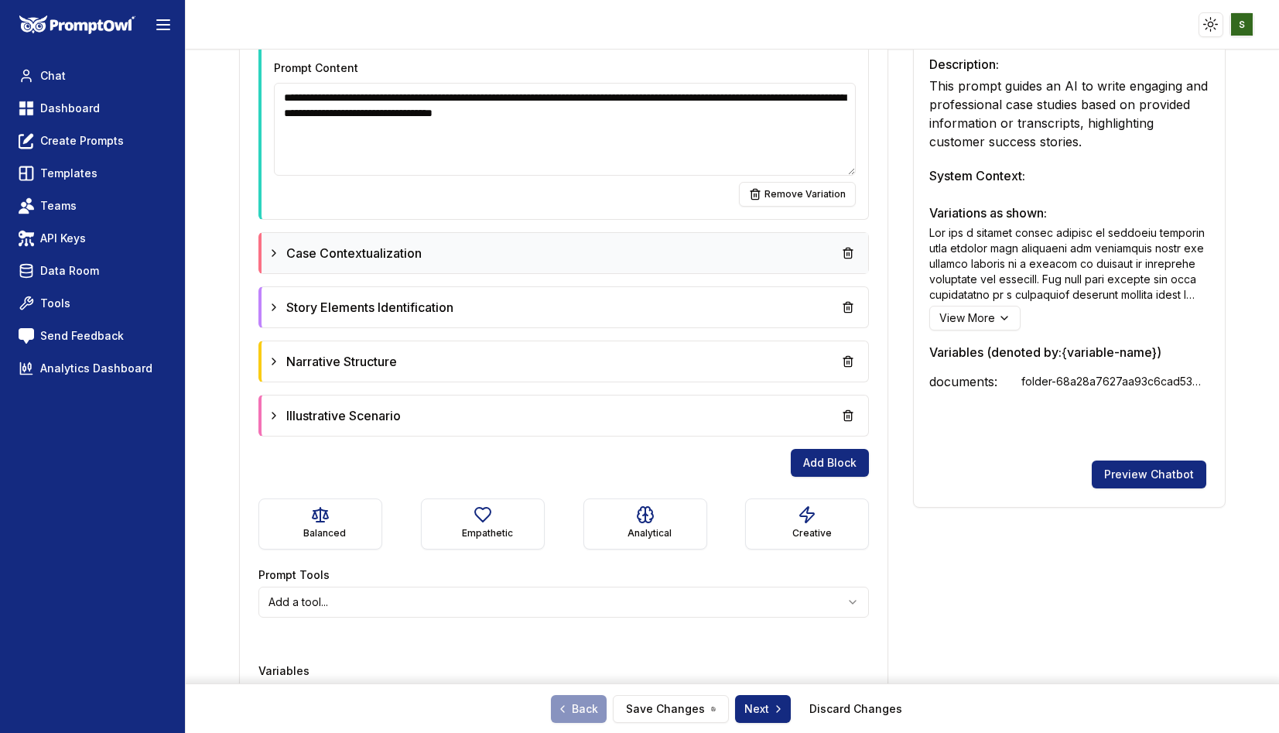
click at [463, 255] on div "Case Contextualization" at bounding box center [565, 253] width 594 height 28
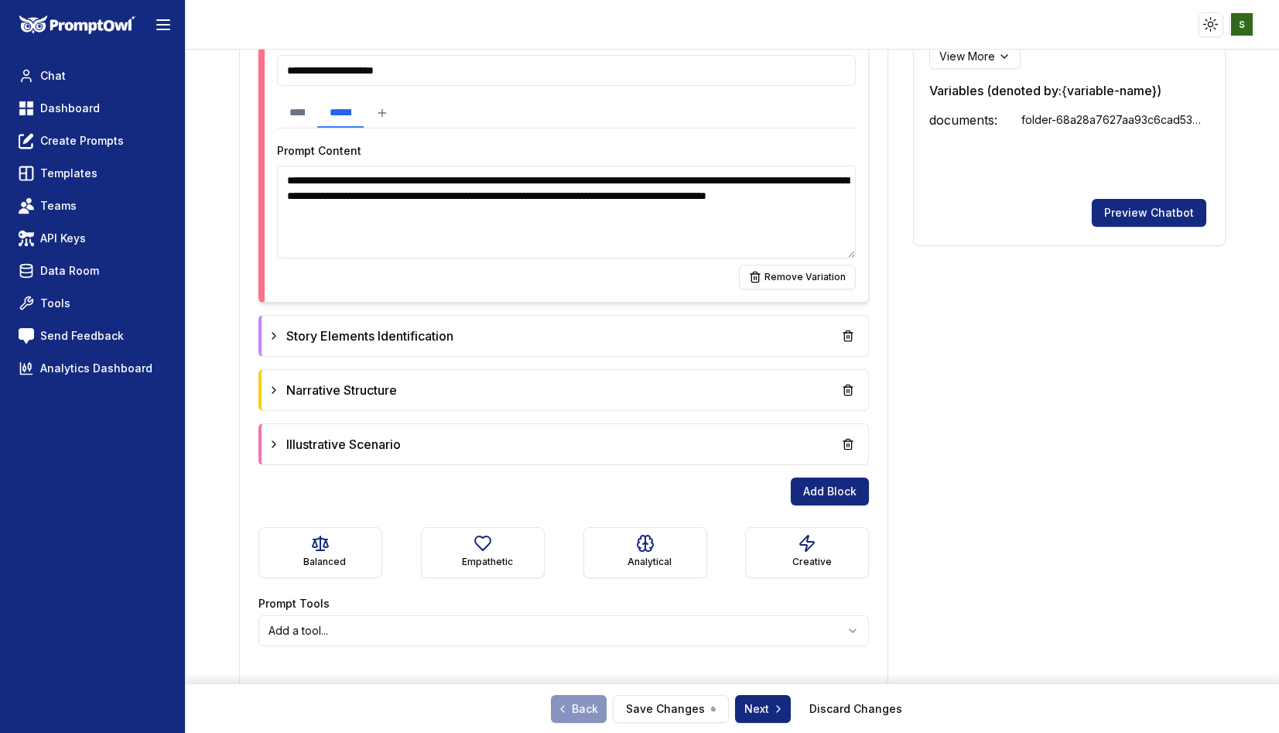
scroll to position [888, 0]
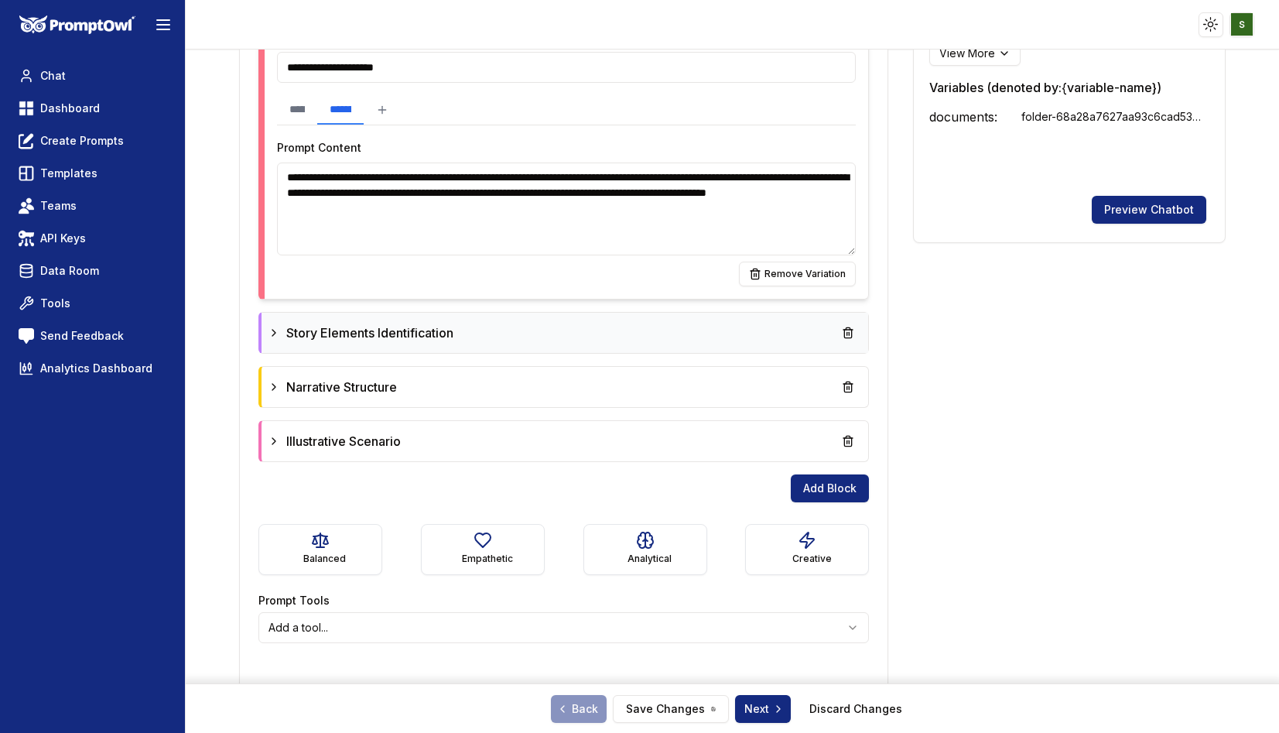
click at [475, 341] on div "Story Elements Identification" at bounding box center [565, 333] width 594 height 28
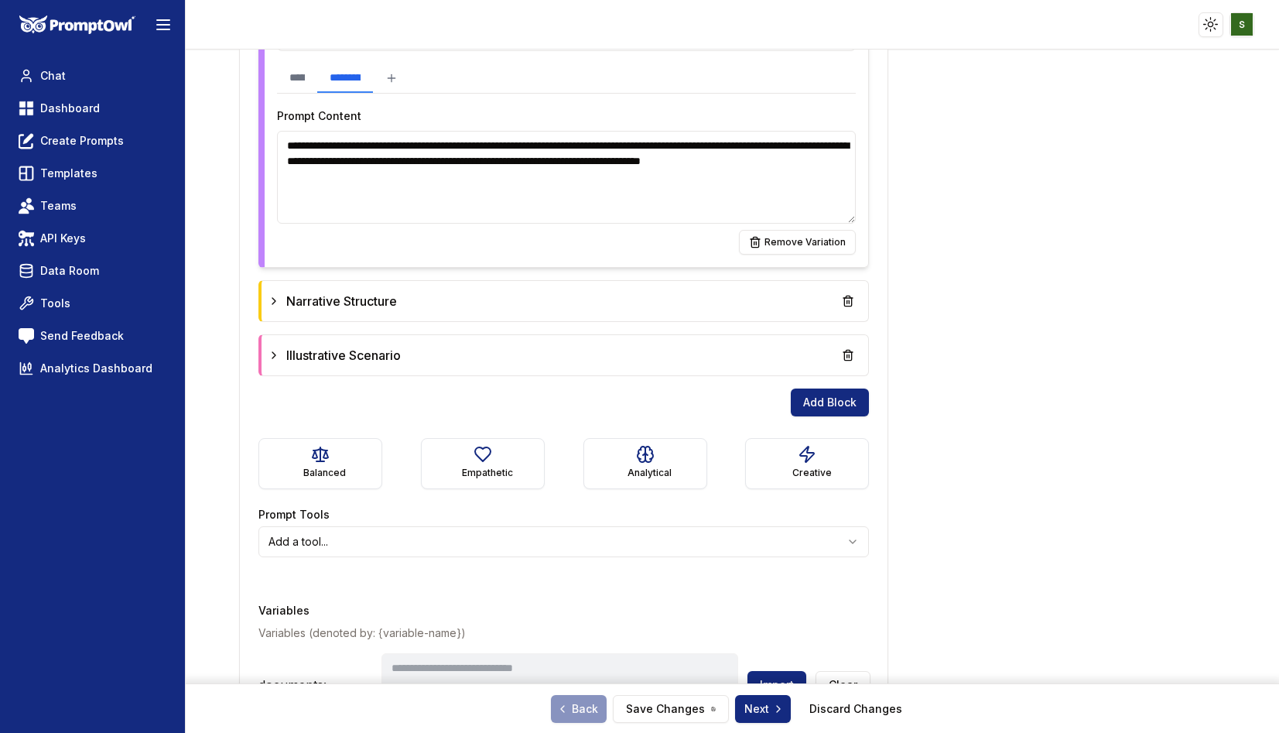
scroll to position [1298, 0]
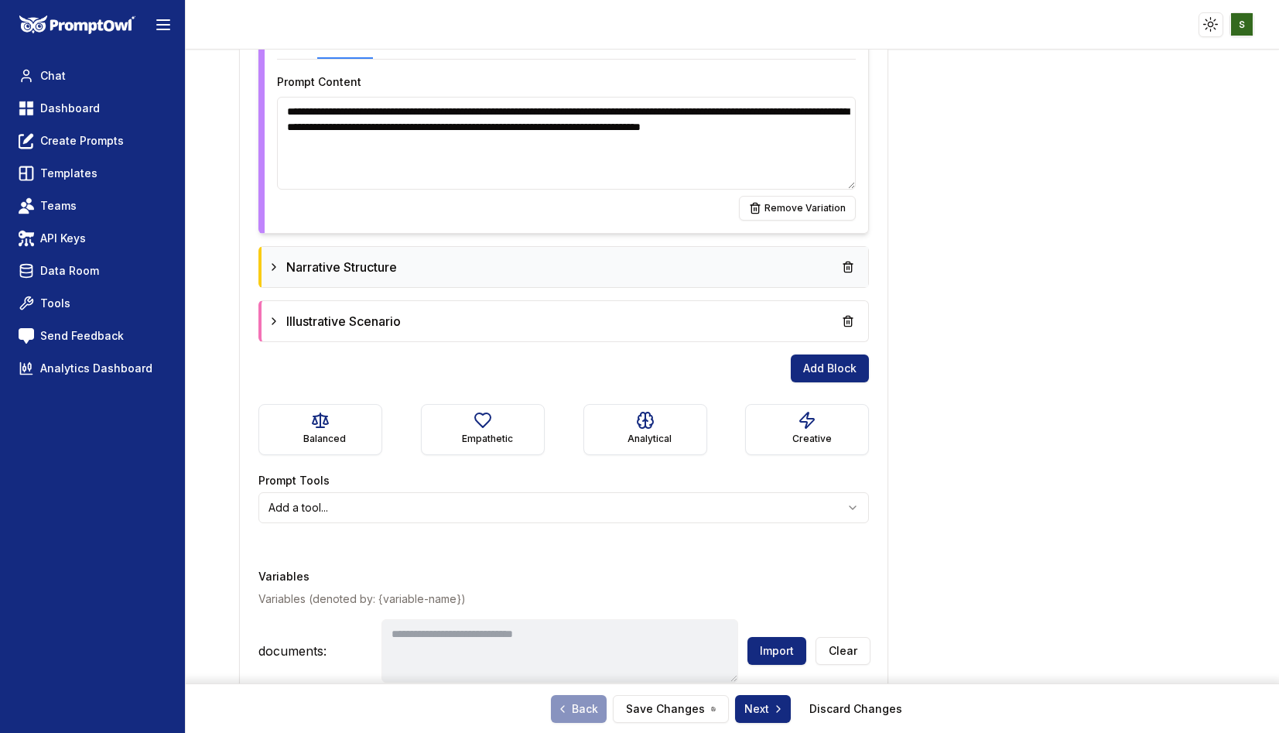
click at [412, 273] on div "Narrative Structure" at bounding box center [565, 267] width 594 height 28
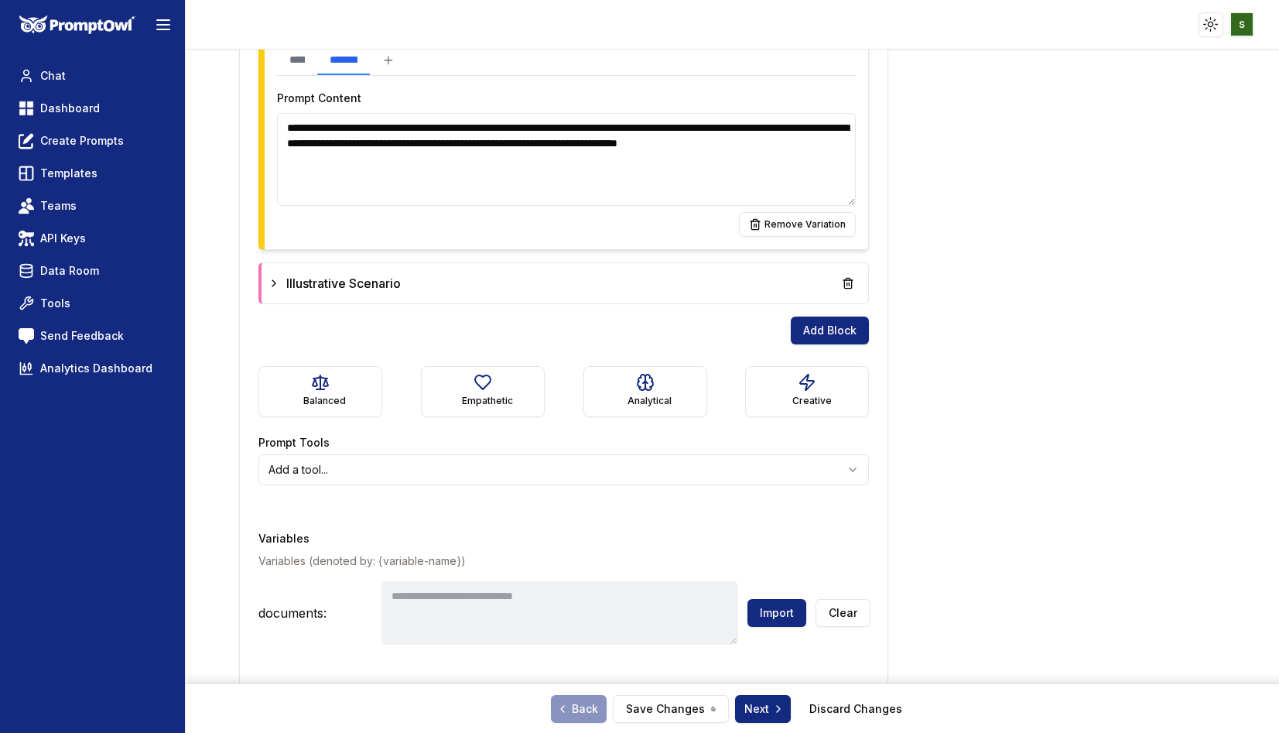
scroll to position [1639, 0]
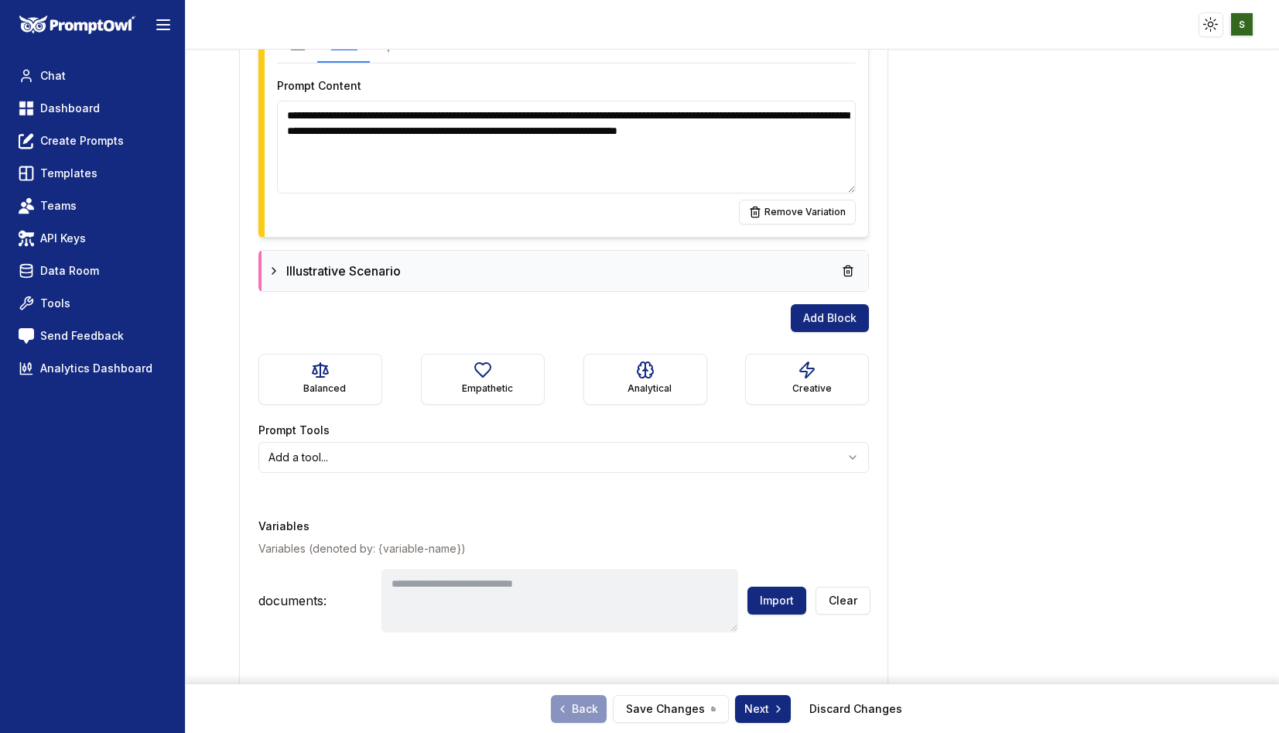
click at [400, 282] on div "Illustrative Scenario" at bounding box center [565, 271] width 594 height 28
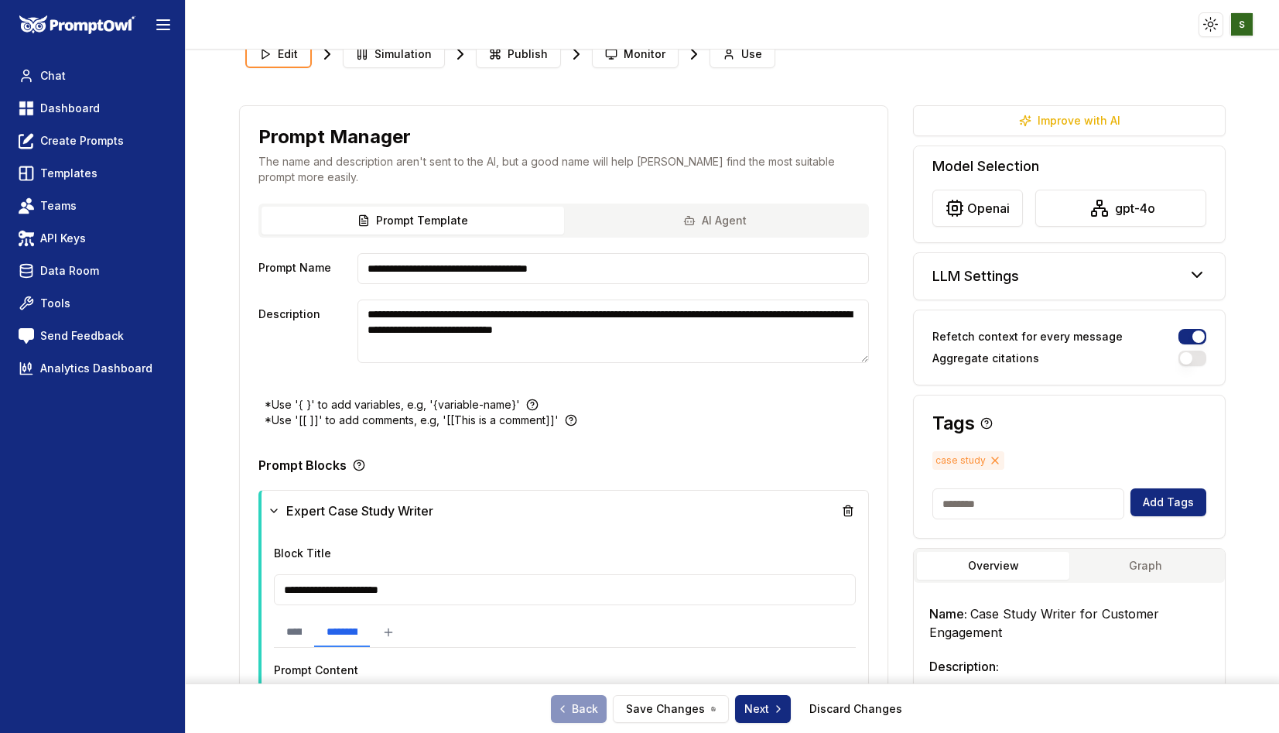
scroll to position [0, 0]
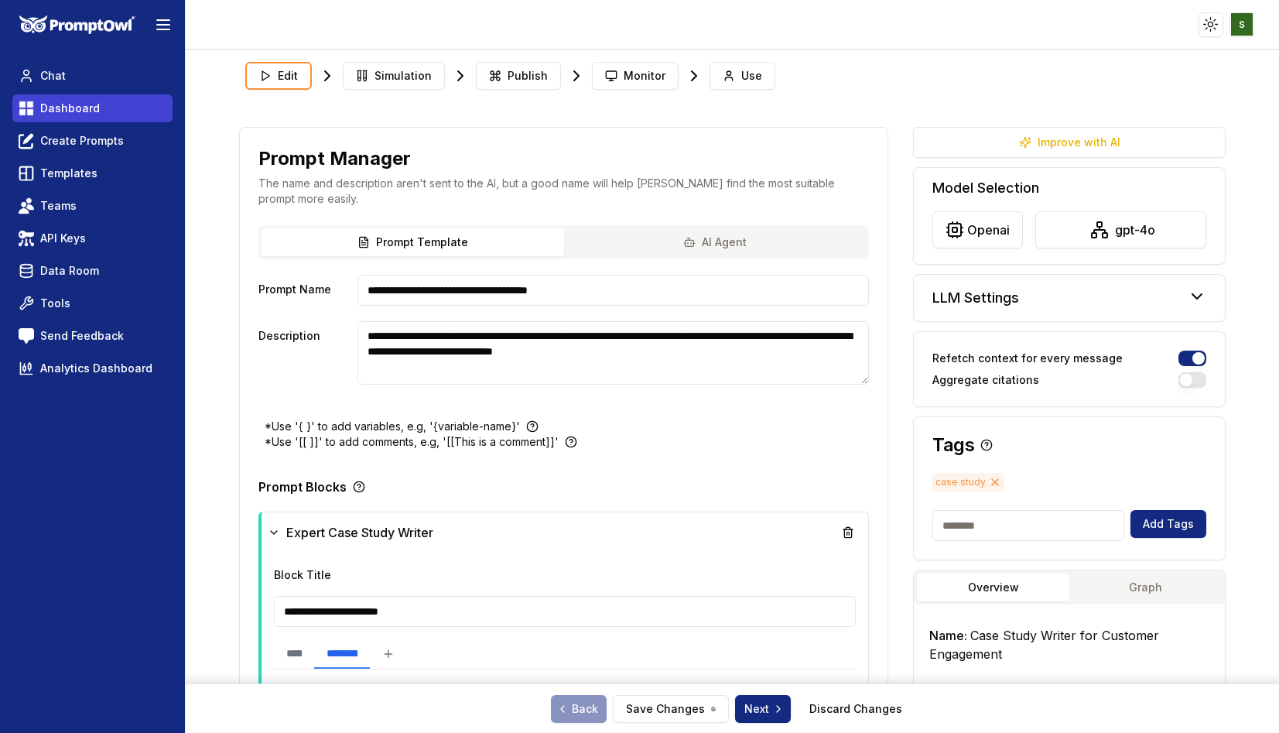
click at [127, 104] on link "Dashboard" at bounding box center [92, 108] width 160 height 28
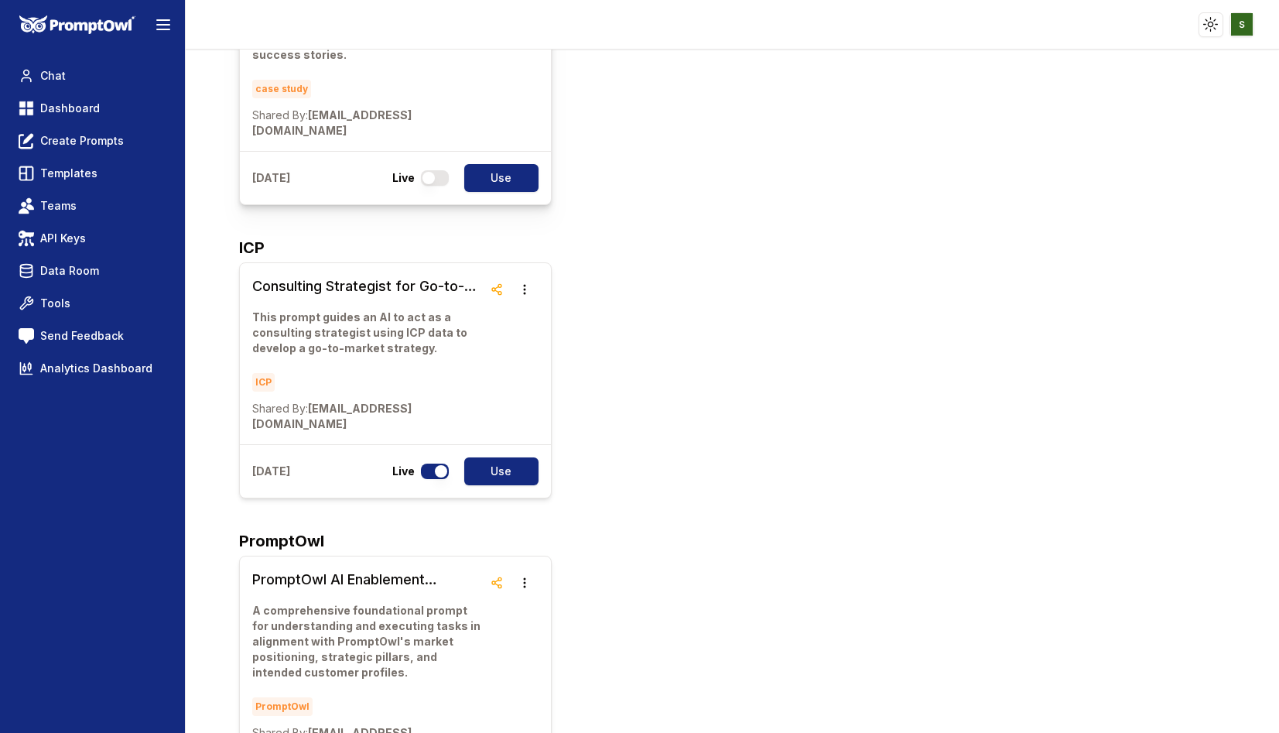
scroll to position [247, 0]
click at [340, 309] on p "This prompt guides an AI to act as a consulting strategist using ICP data to de…" at bounding box center [367, 332] width 231 height 46
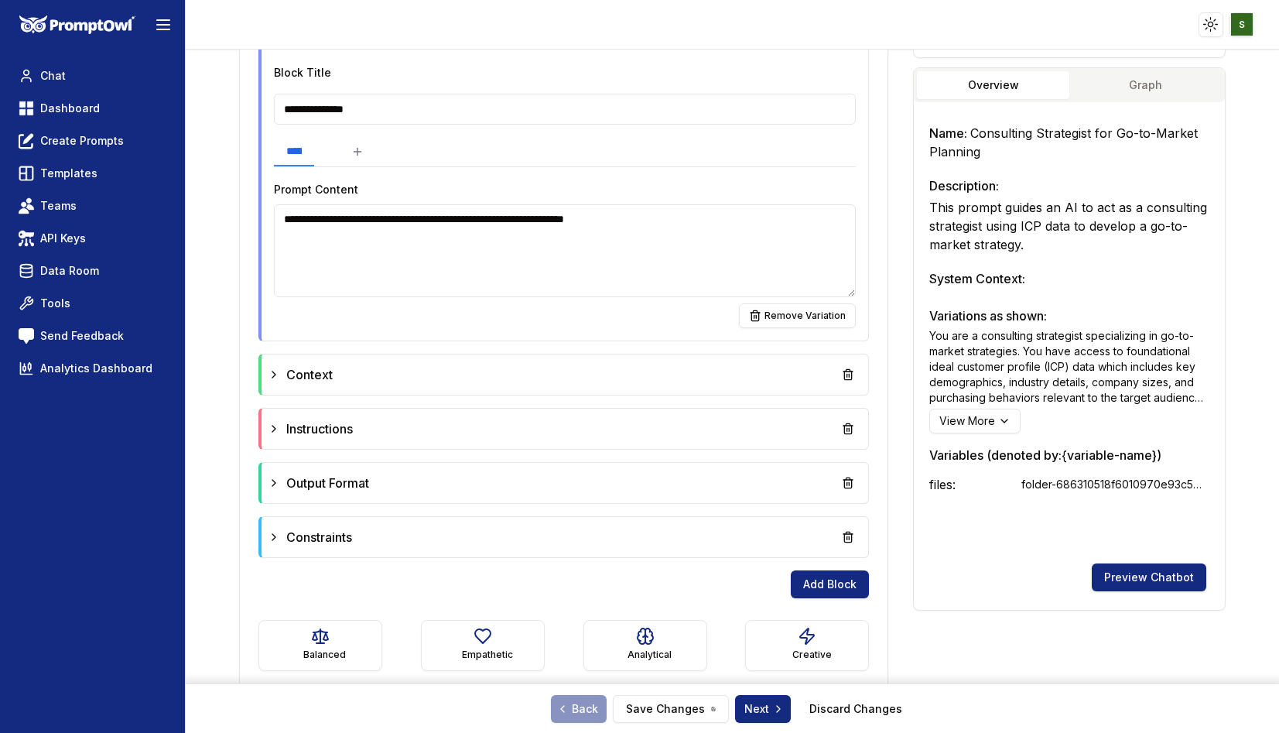
scroll to position [504, 0]
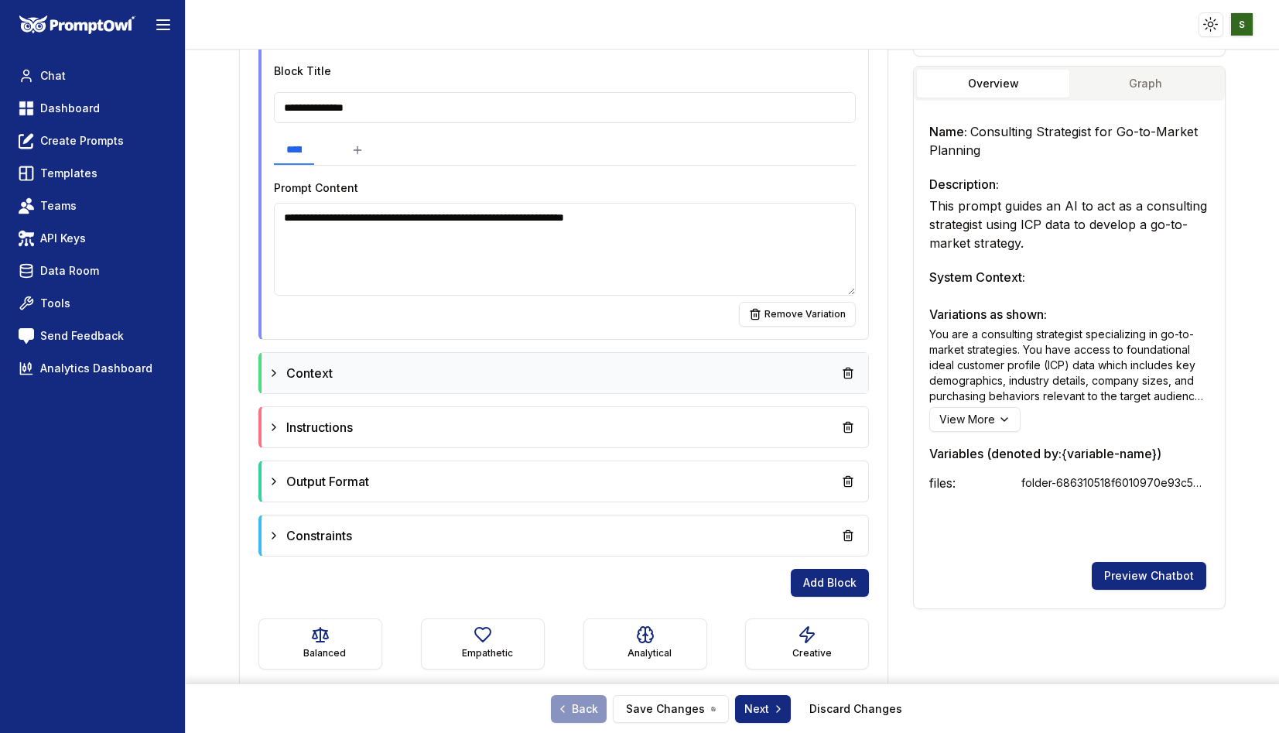
click at [384, 373] on div "Context" at bounding box center [565, 373] width 594 height 28
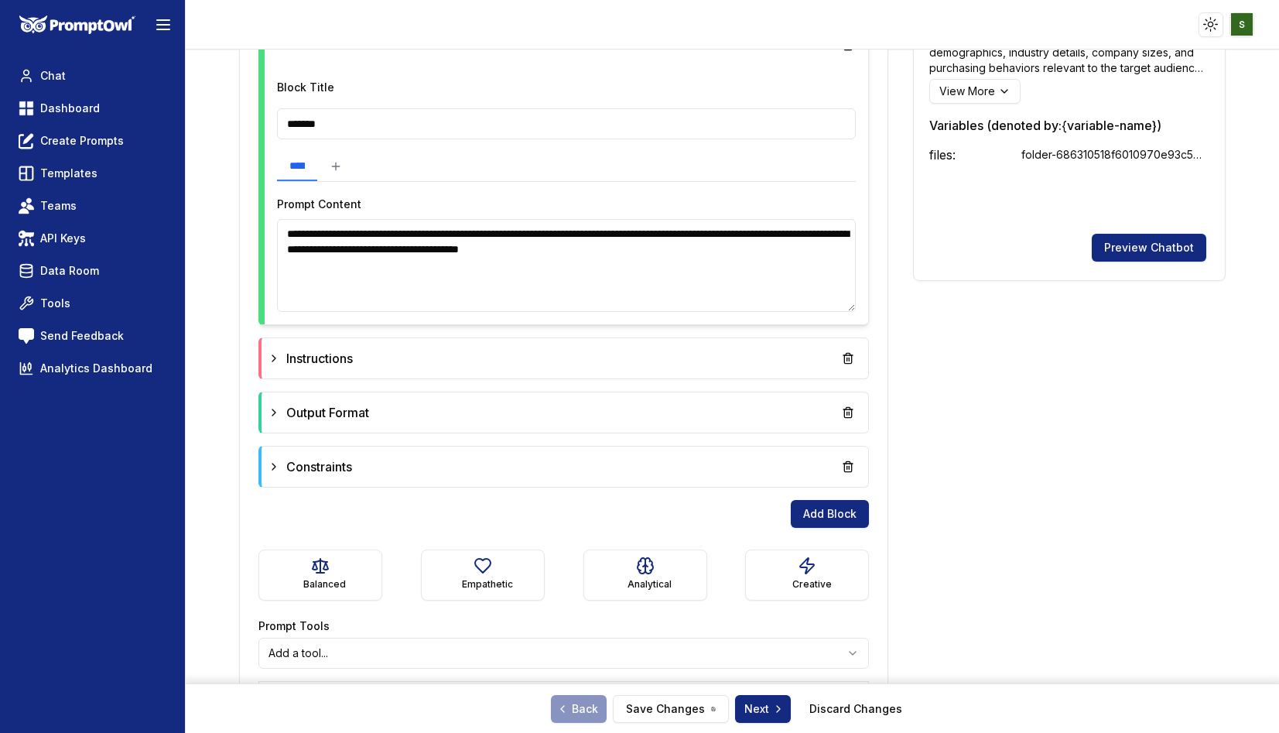
scroll to position [837, 0]
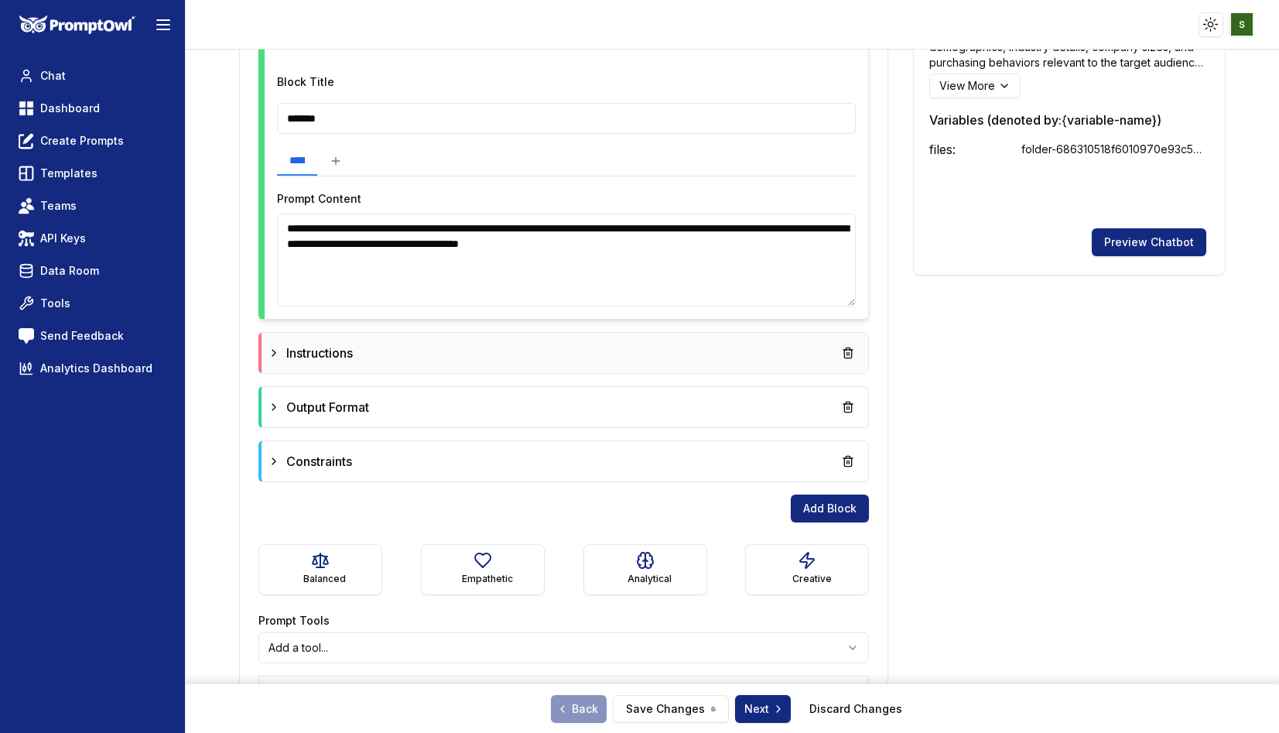
click at [408, 364] on div "Instructions" at bounding box center [565, 353] width 594 height 28
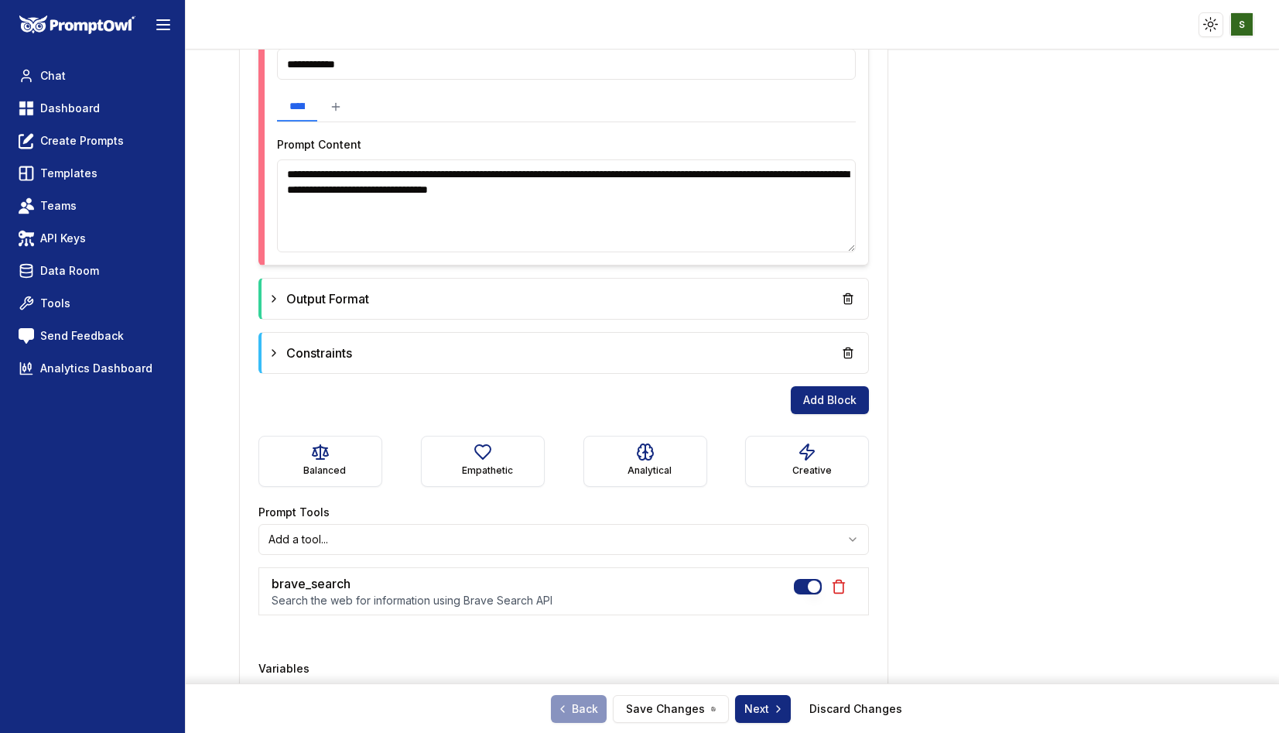
scroll to position [1207, 0]
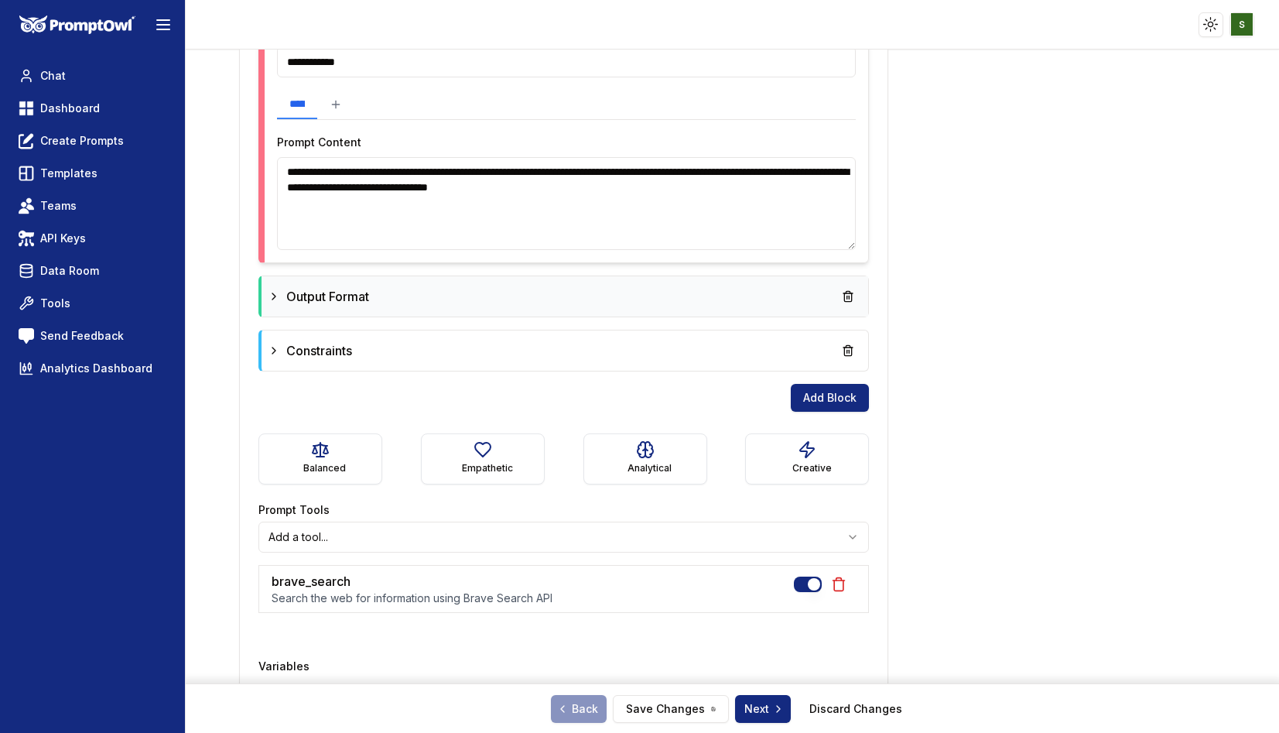
click at [456, 296] on div "Output Format" at bounding box center [565, 296] width 594 height 28
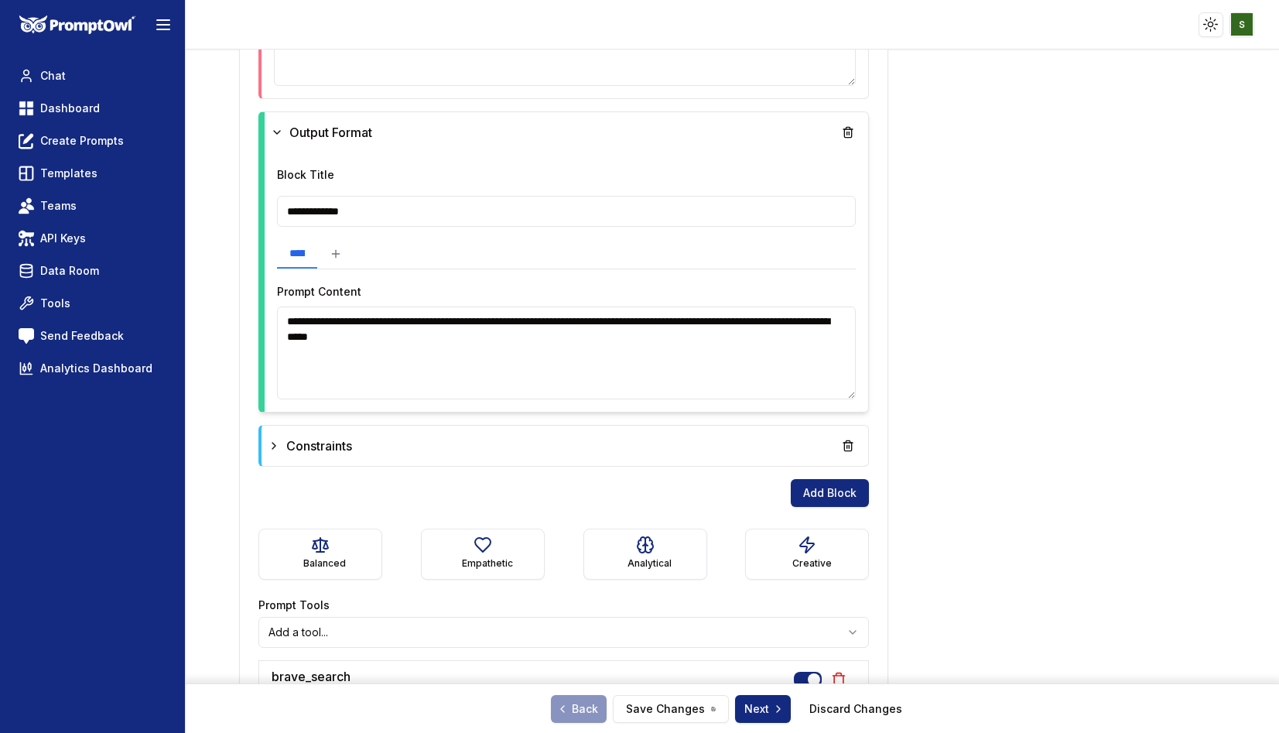
scroll to position [1413, 0]
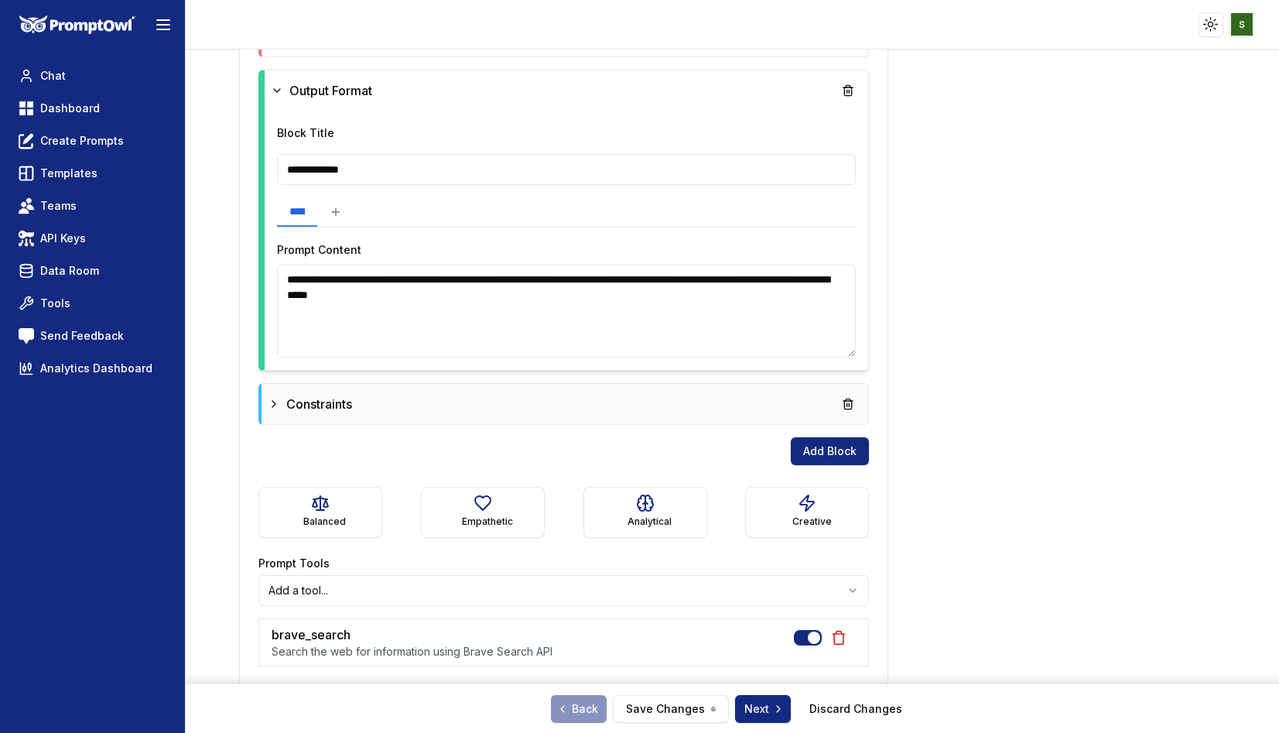
click at [384, 399] on div "Constraints" at bounding box center [565, 404] width 594 height 28
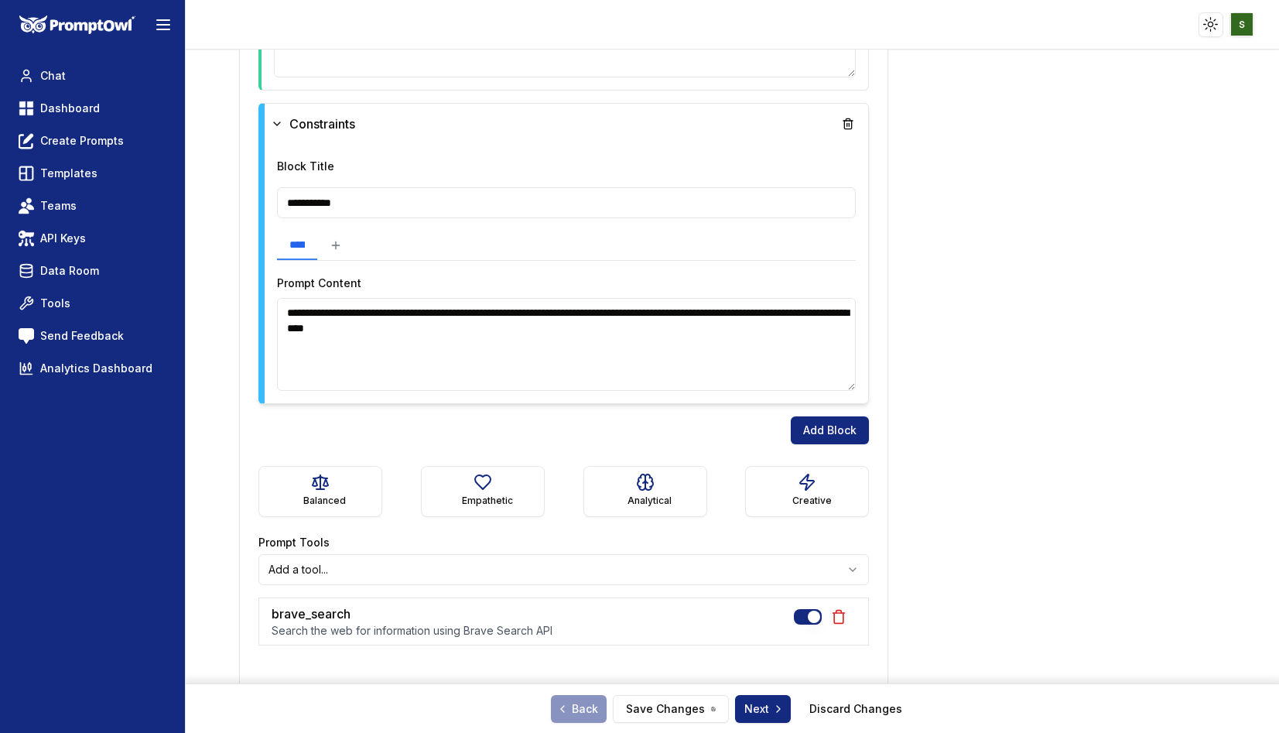
scroll to position [1883, 0]
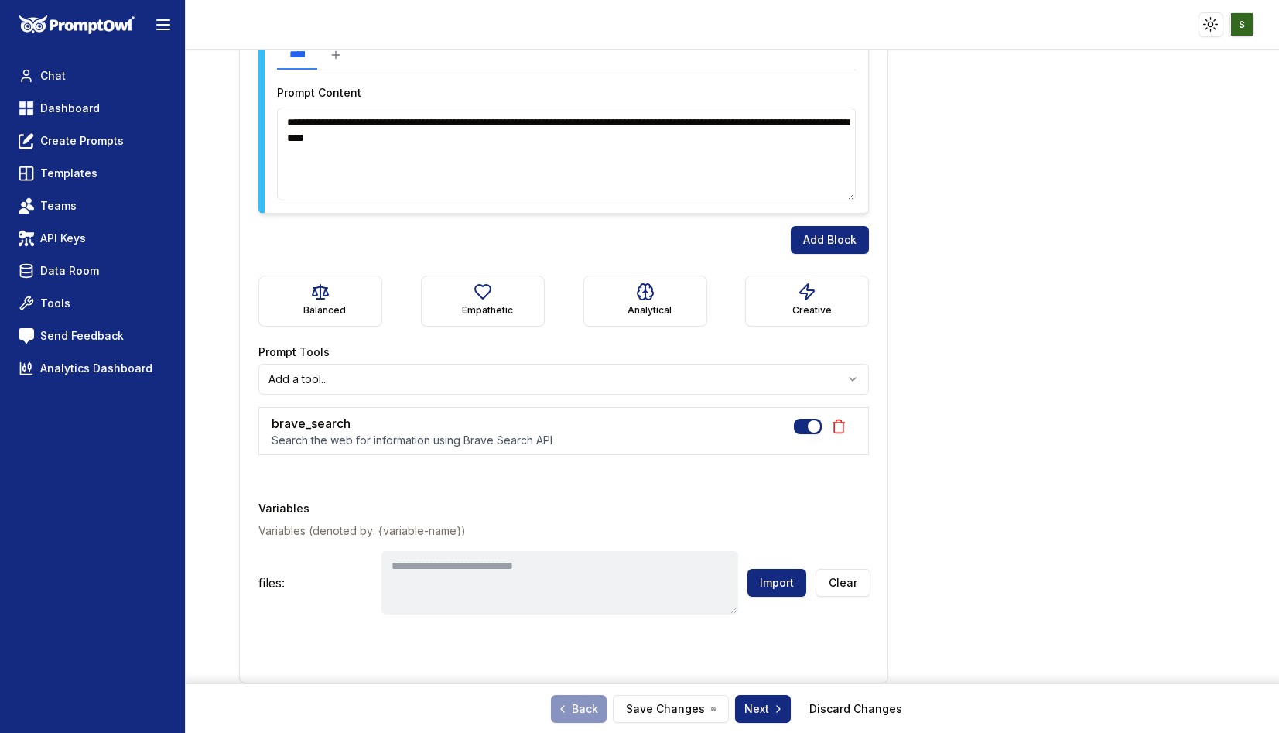
click at [503, 374] on html "**********" at bounding box center [639, 366] width 1279 height 733
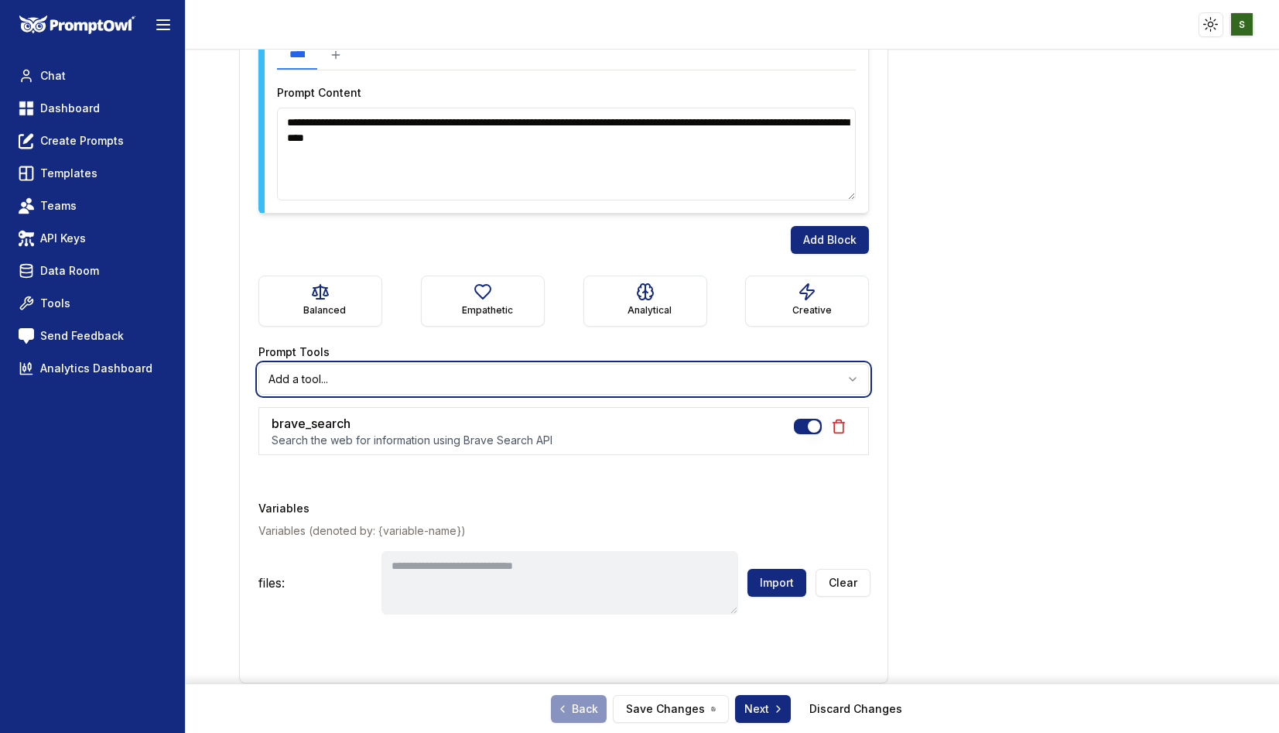
click at [425, 331] on html "**********" at bounding box center [639, 366] width 1279 height 733
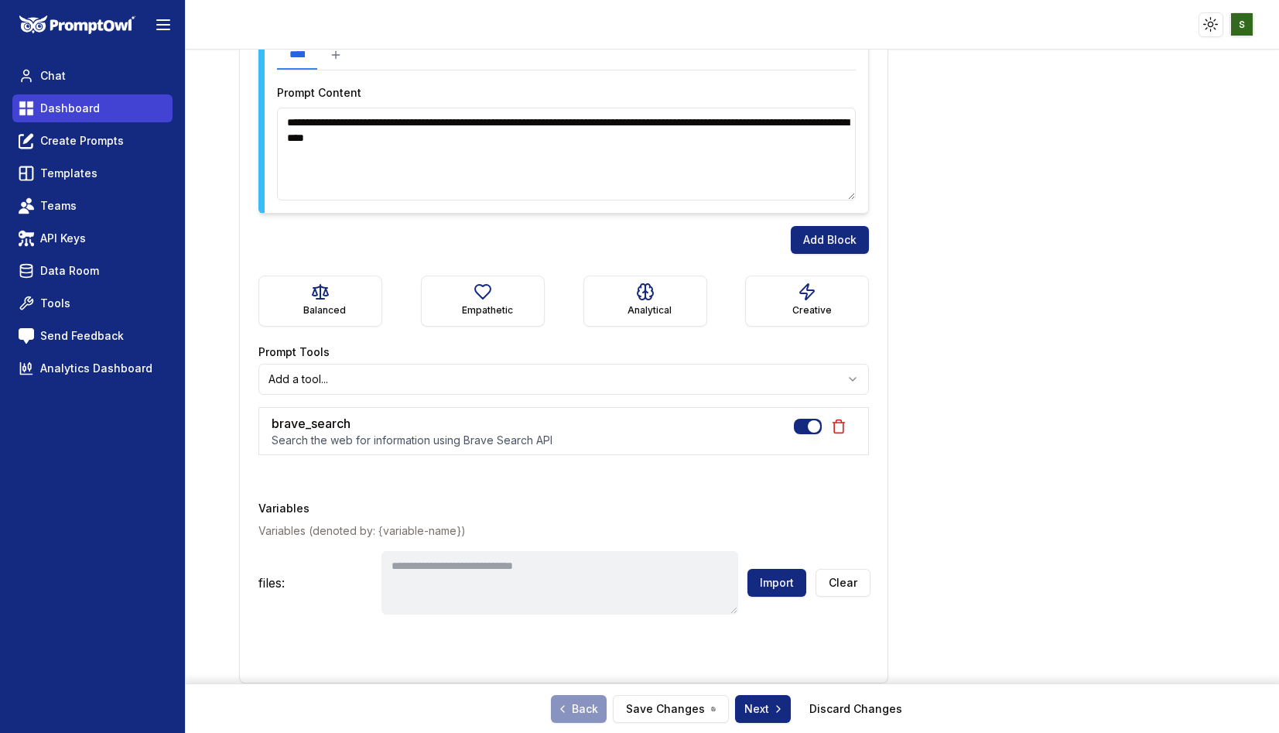
click at [80, 97] on link "Dashboard" at bounding box center [92, 108] width 160 height 28
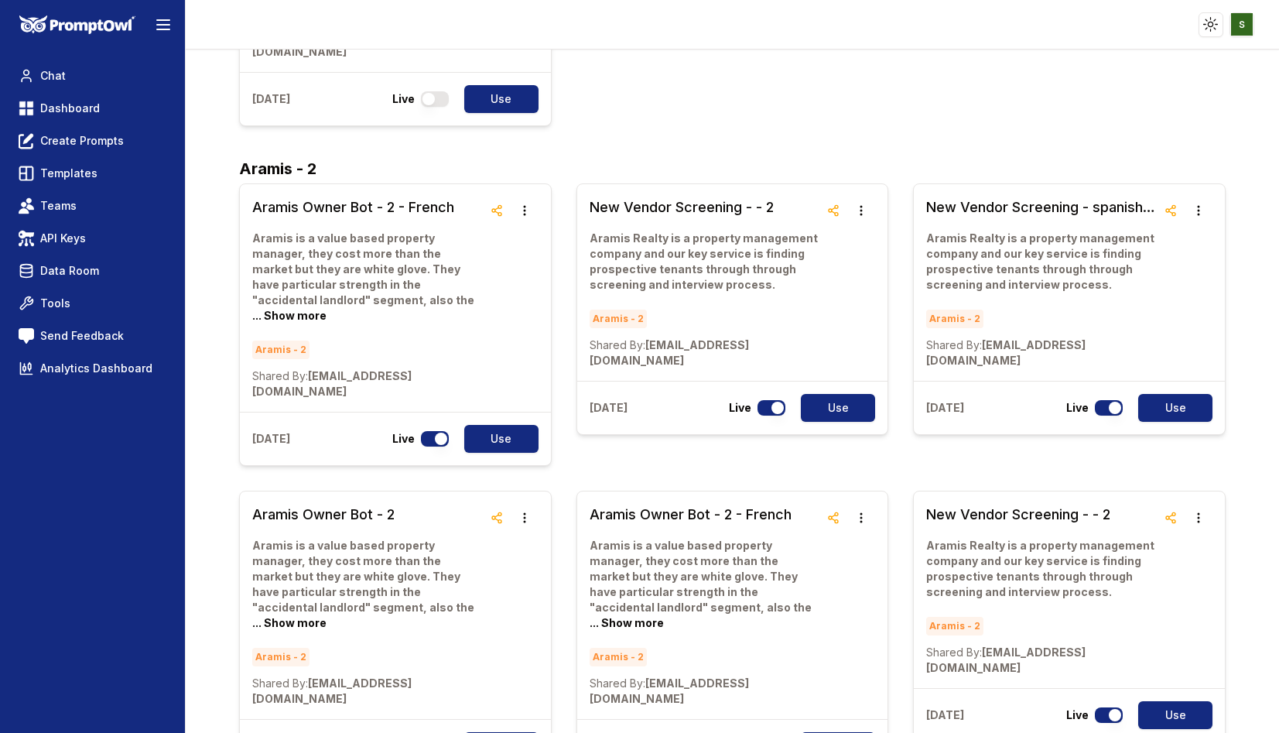
scroll to position [5458, 0]
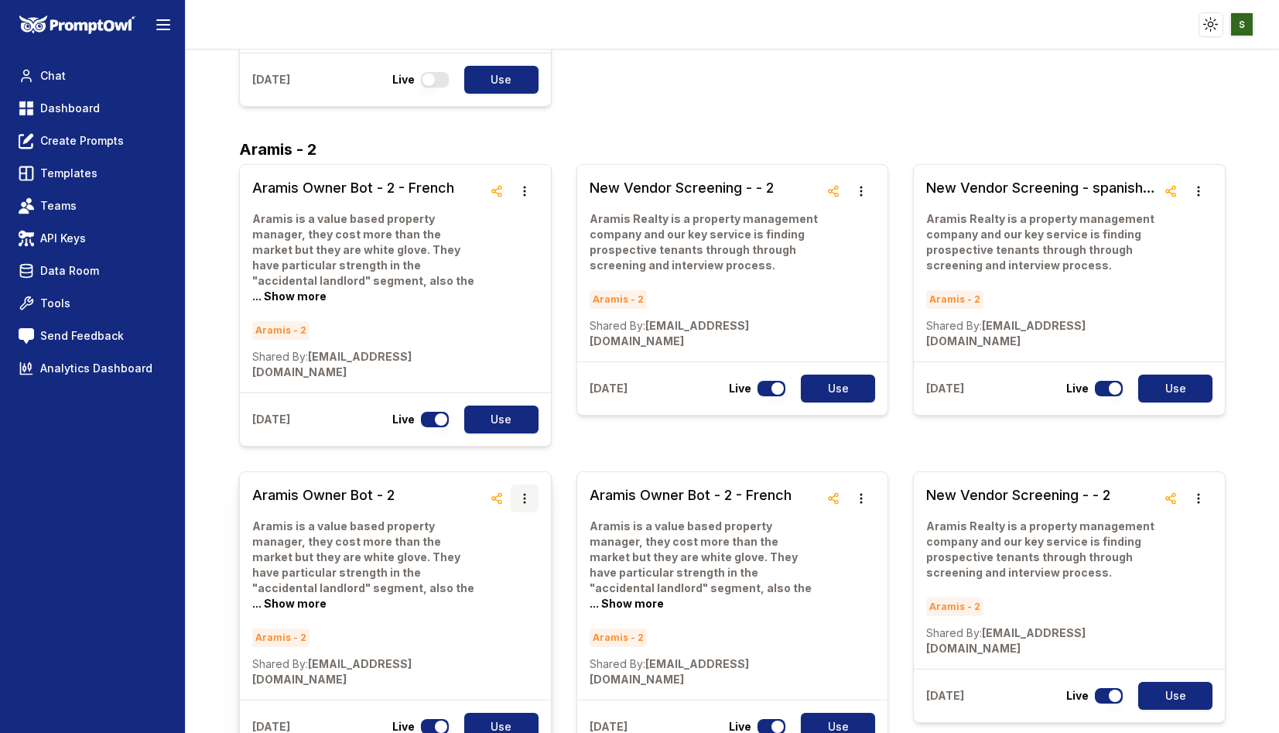
click at [525, 492] on icon "button" at bounding box center [524, 498] width 12 height 12
click at [518, 259] on button "Delete" at bounding box center [524, 264] width 97 height 28
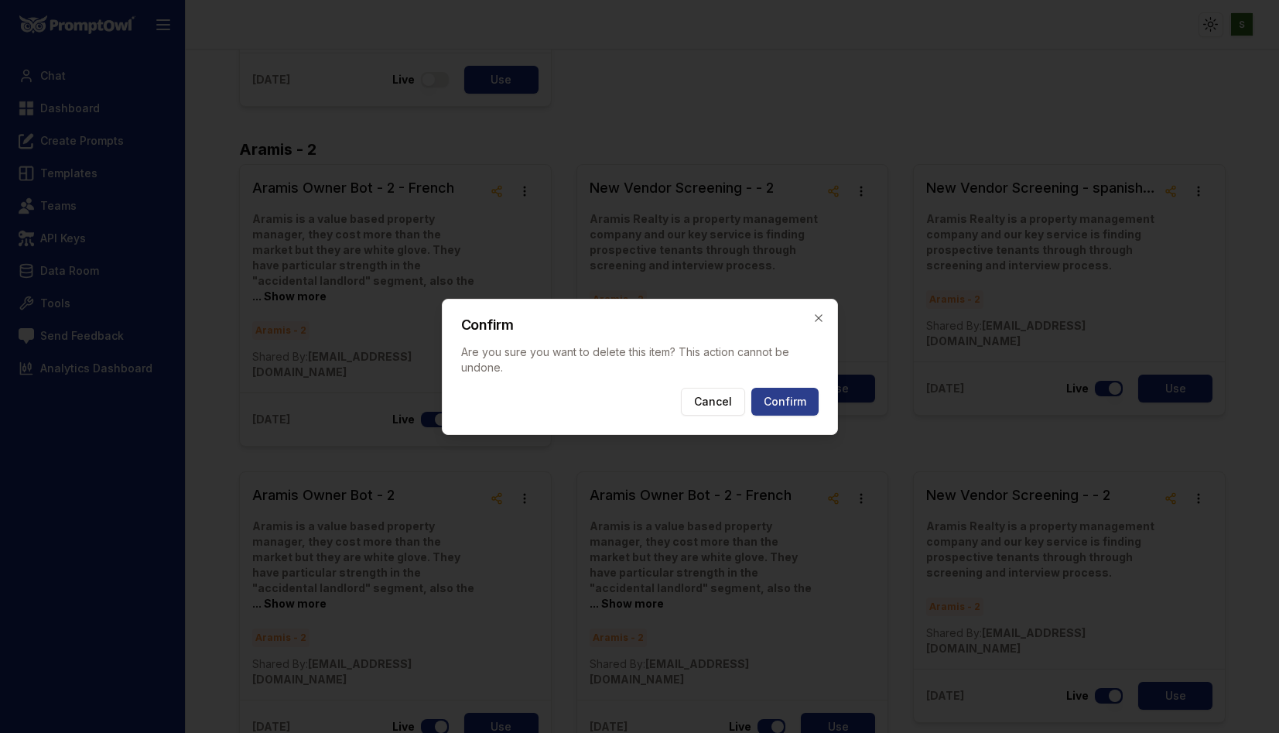
click at [783, 401] on button "Confirm" at bounding box center [784, 402] width 67 height 28
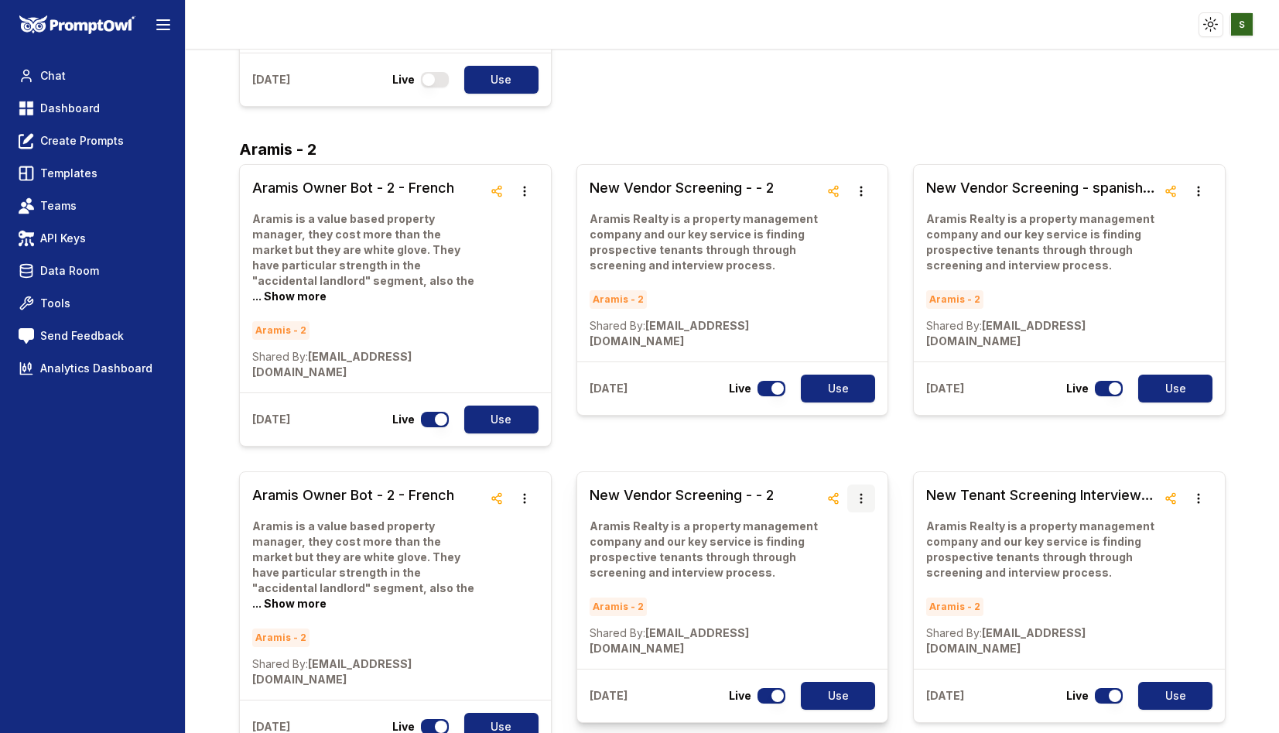
click at [868, 484] on button "button" at bounding box center [861, 498] width 28 height 28
click at [851, 260] on button "Delete" at bounding box center [861, 264] width 97 height 28
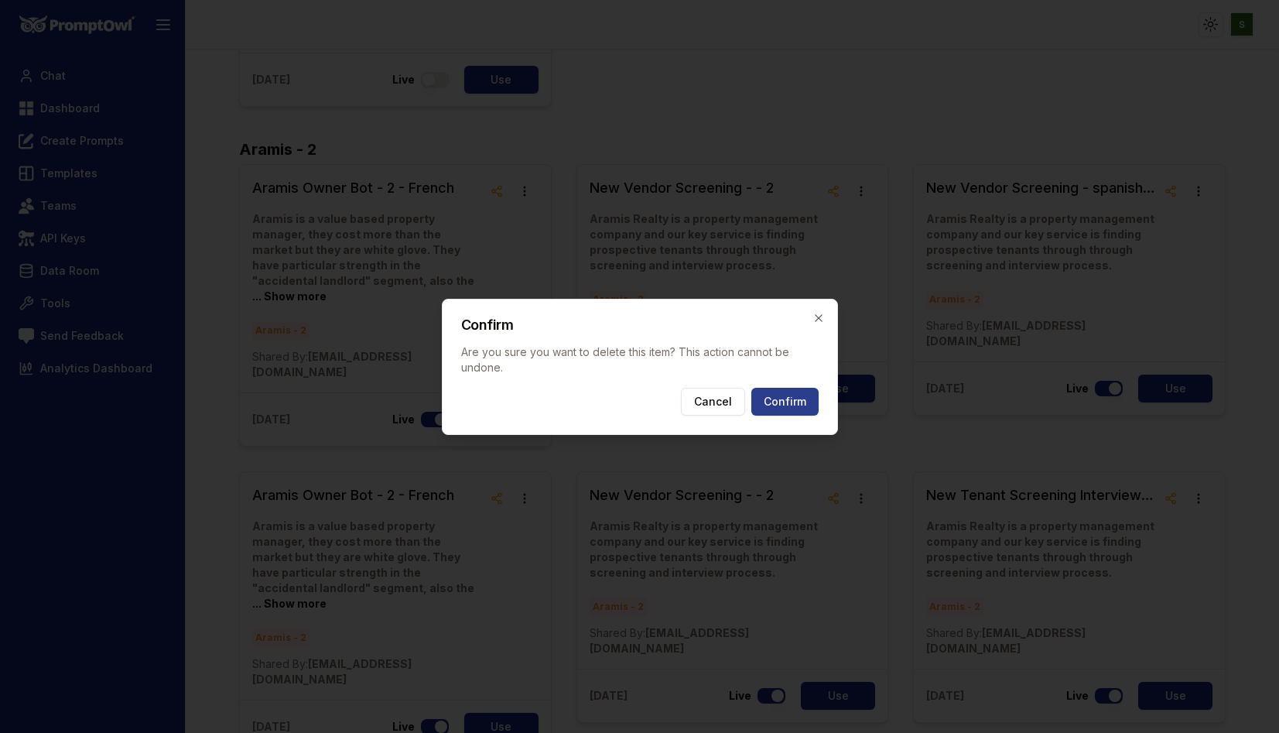
click at [806, 398] on button "Confirm" at bounding box center [784, 402] width 67 height 28
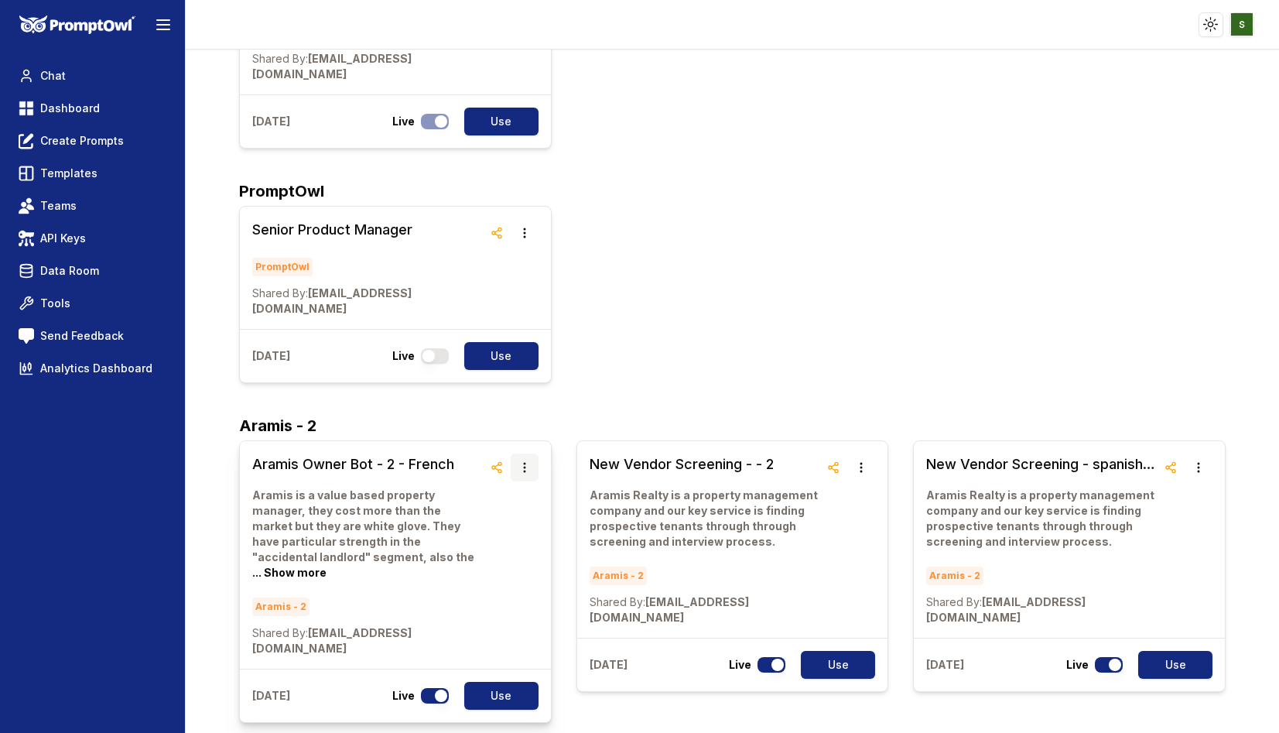
click at [528, 453] on button "button" at bounding box center [525, 467] width 28 height 28
click at [536, 269] on button "Delete" at bounding box center [524, 264] width 97 height 28
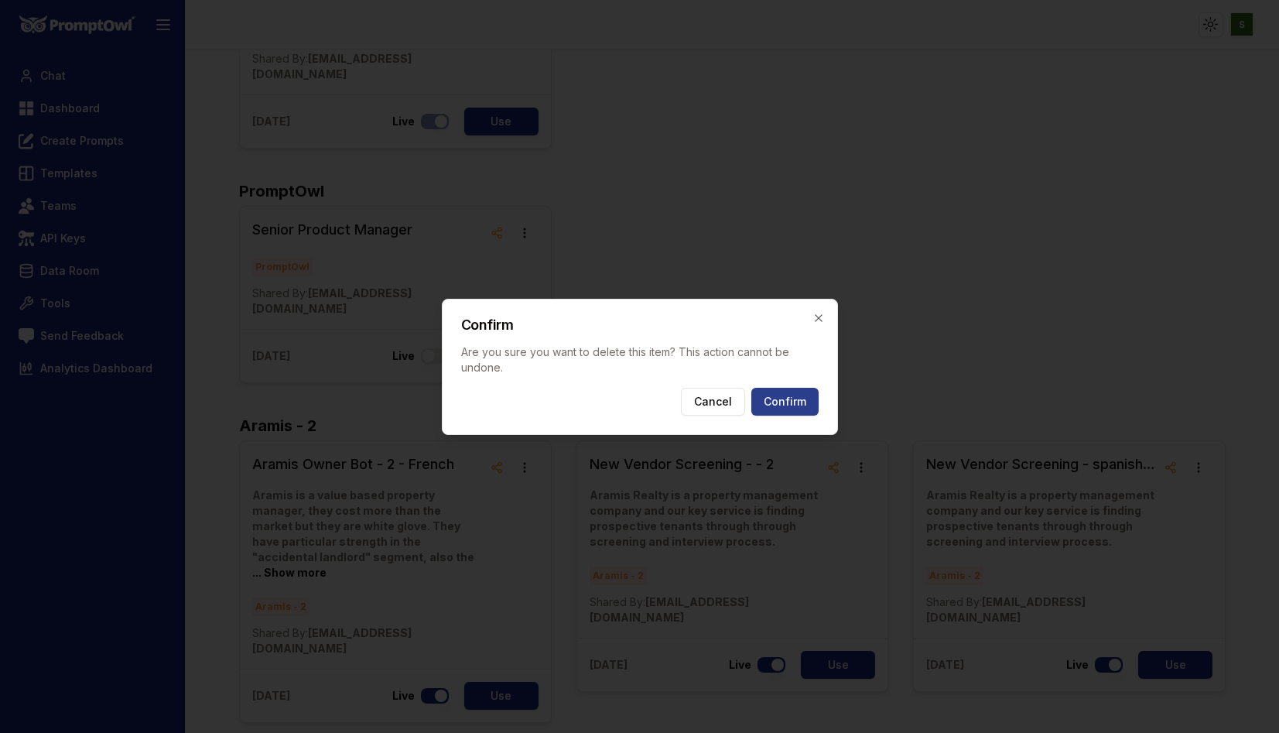
click at [781, 401] on button "Confirm" at bounding box center [784, 402] width 67 height 28
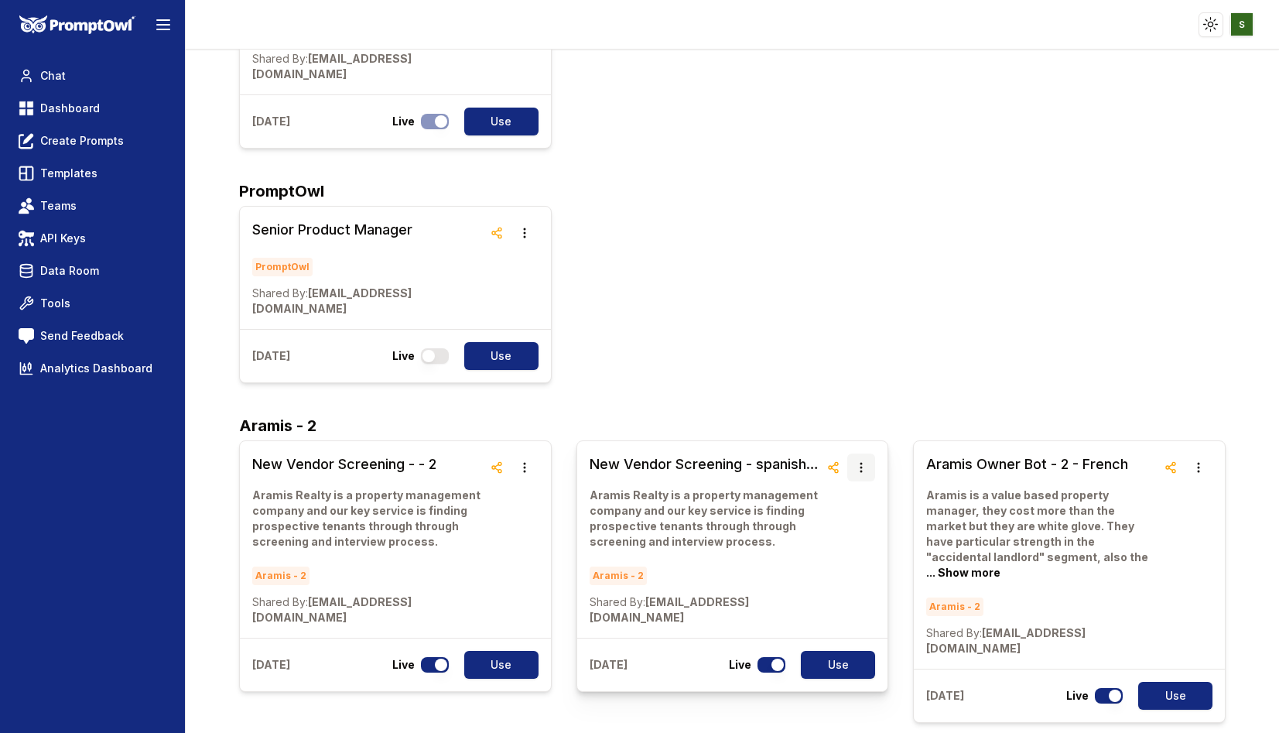
click at [868, 453] on button "button" at bounding box center [861, 467] width 28 height 28
click at [845, 263] on button "Delete" at bounding box center [861, 264] width 97 height 28
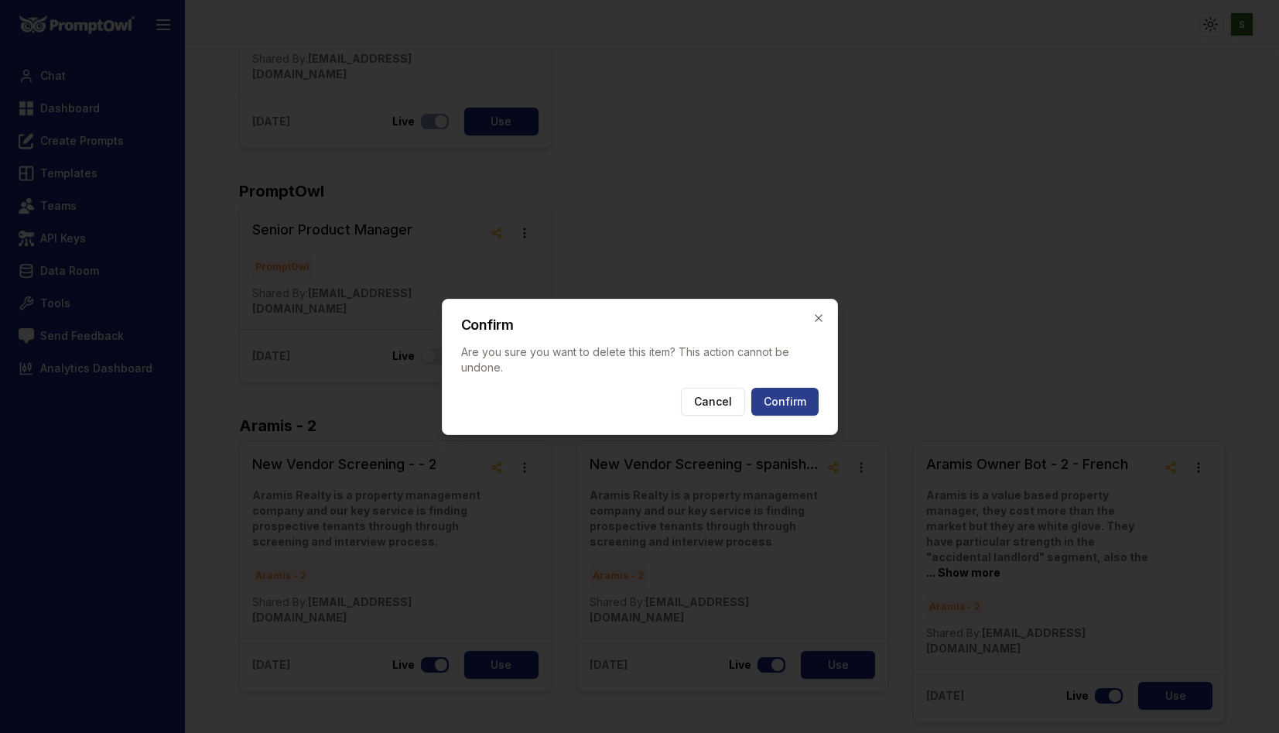
click at [787, 398] on button "Confirm" at bounding box center [784, 402] width 67 height 28
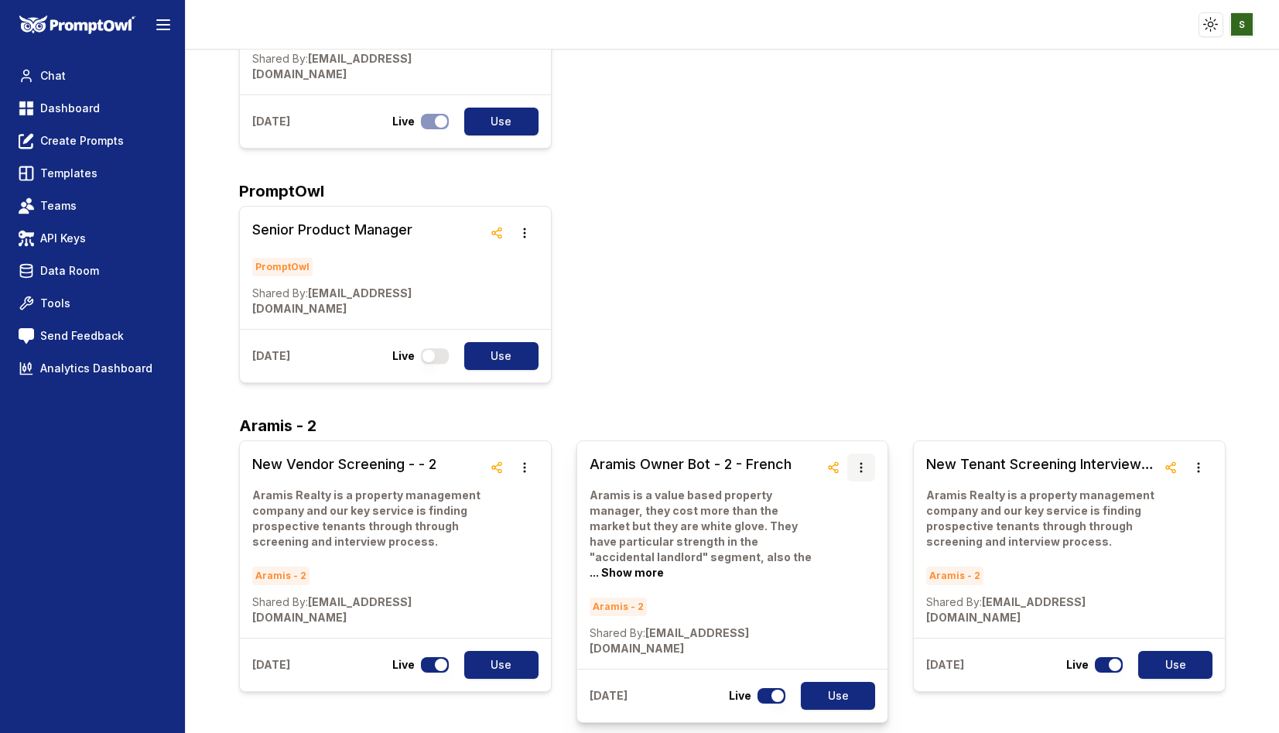
click at [862, 463] on icon "button" at bounding box center [861, 468] width 2 height 10
click at [838, 264] on button "Delete" at bounding box center [861, 264] width 97 height 28
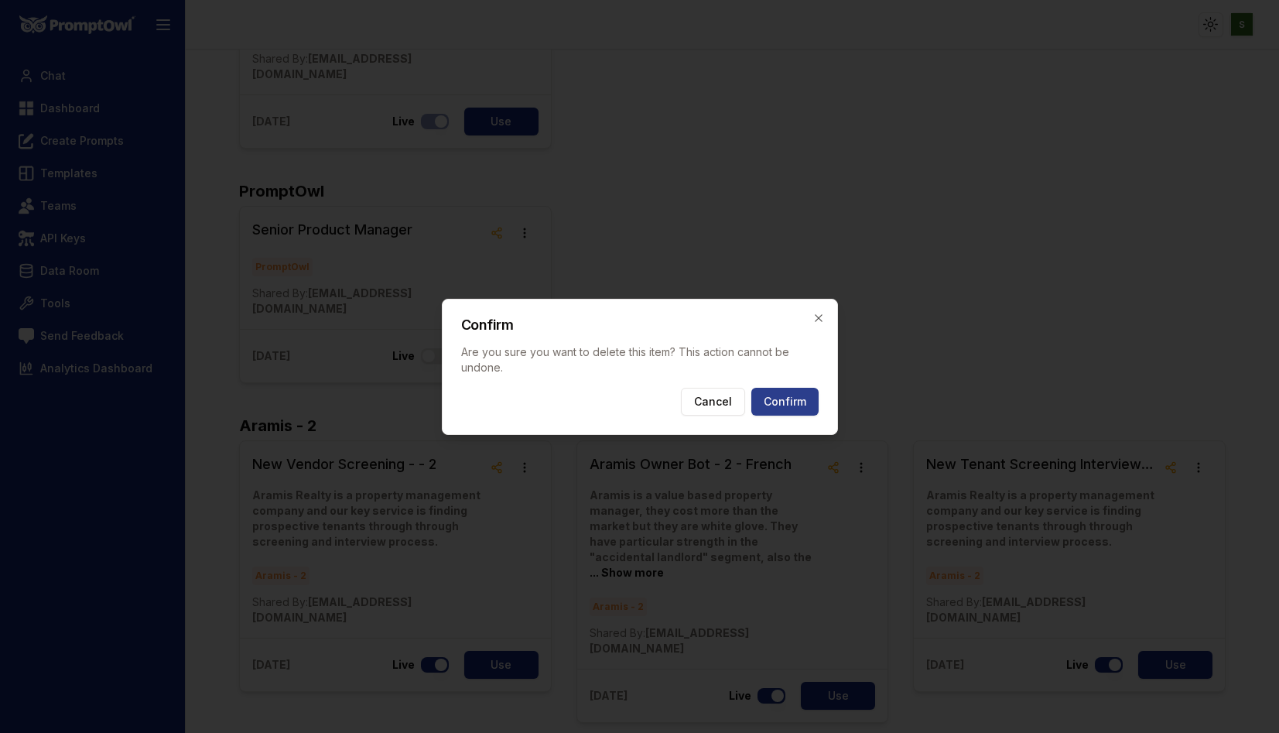
click at [780, 393] on button "Confirm" at bounding box center [784, 402] width 67 height 28
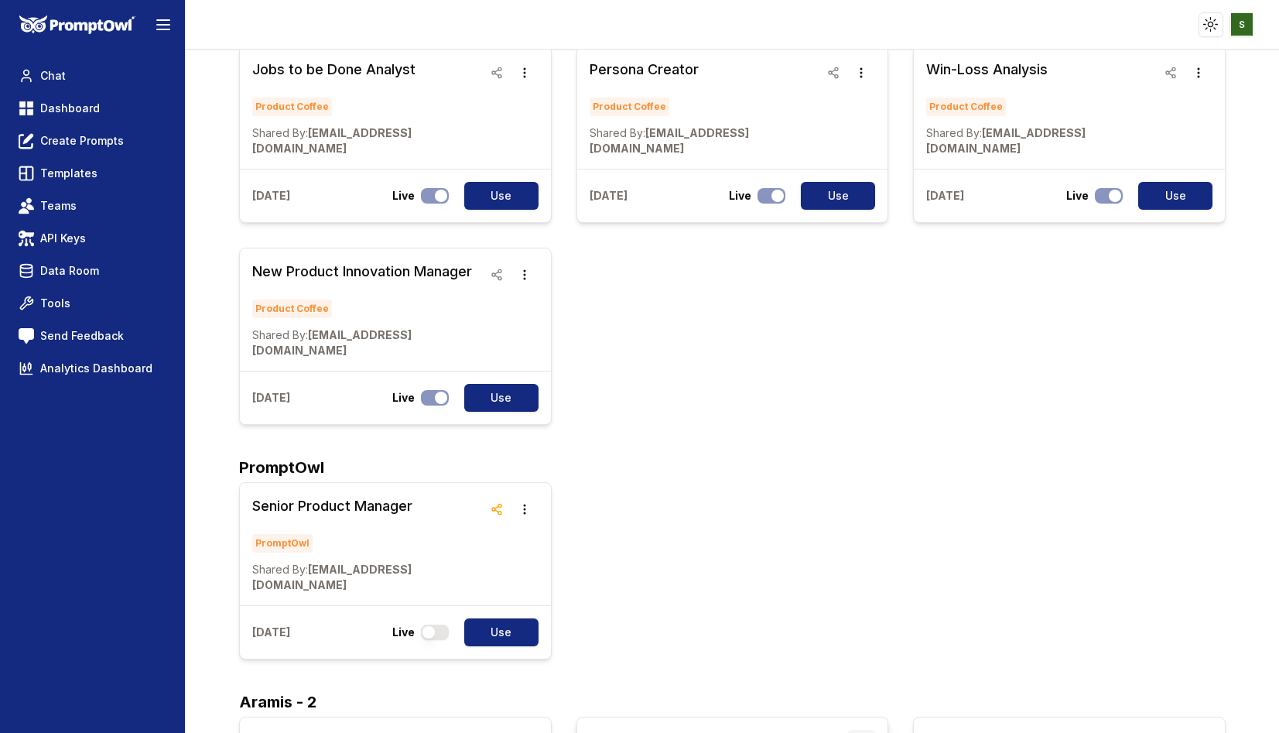
click at [858, 732] on icon "button" at bounding box center [861, 743] width 12 height 12
click at [848, 545] on button "Delete" at bounding box center [861, 540] width 97 height 28
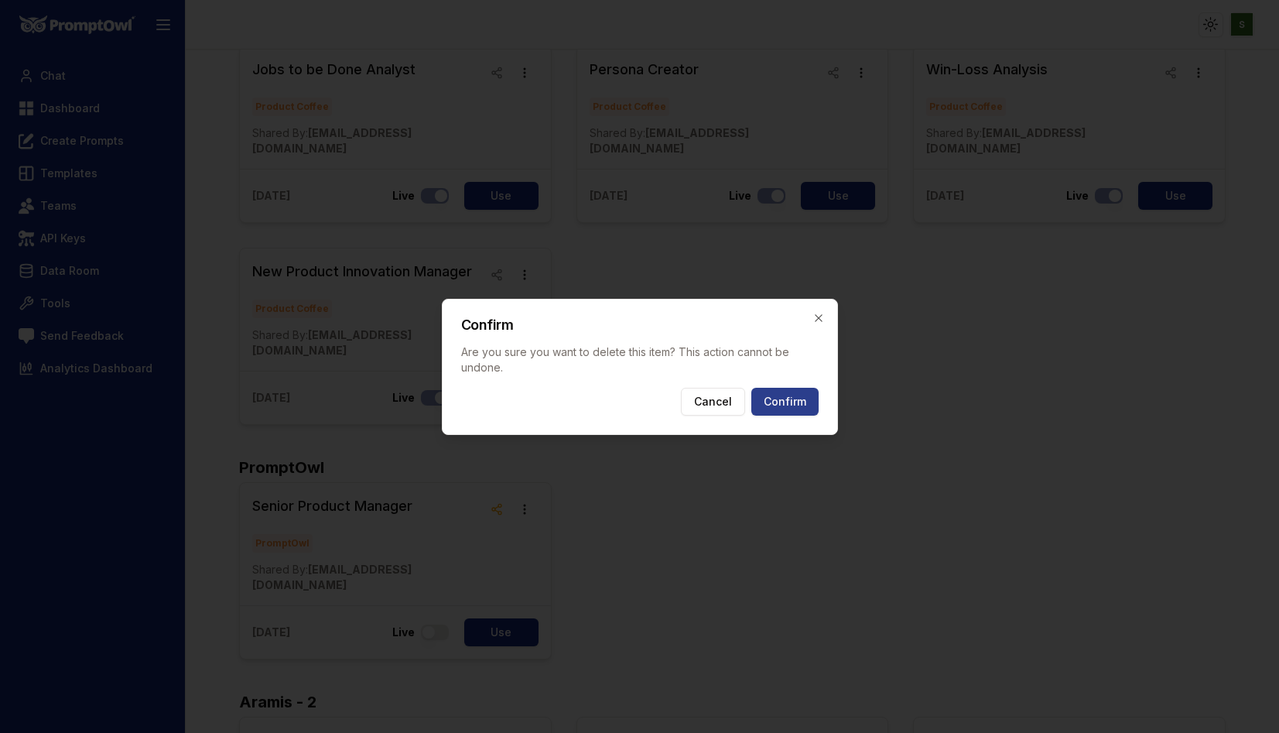
click at [792, 407] on button "Confirm" at bounding box center [784, 402] width 67 height 28
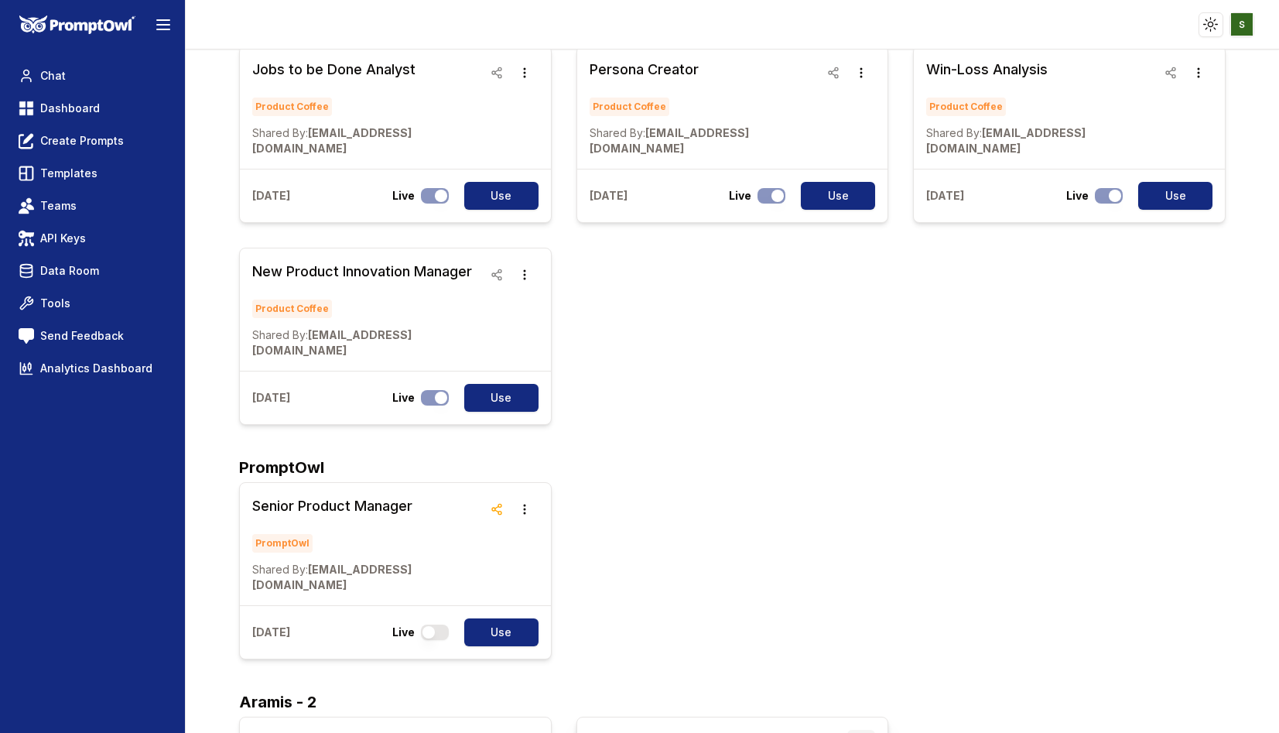
click at [860, 732] on icon "button" at bounding box center [861, 743] width 12 height 12
click at [848, 542] on button "Delete" at bounding box center [861, 540] width 97 height 28
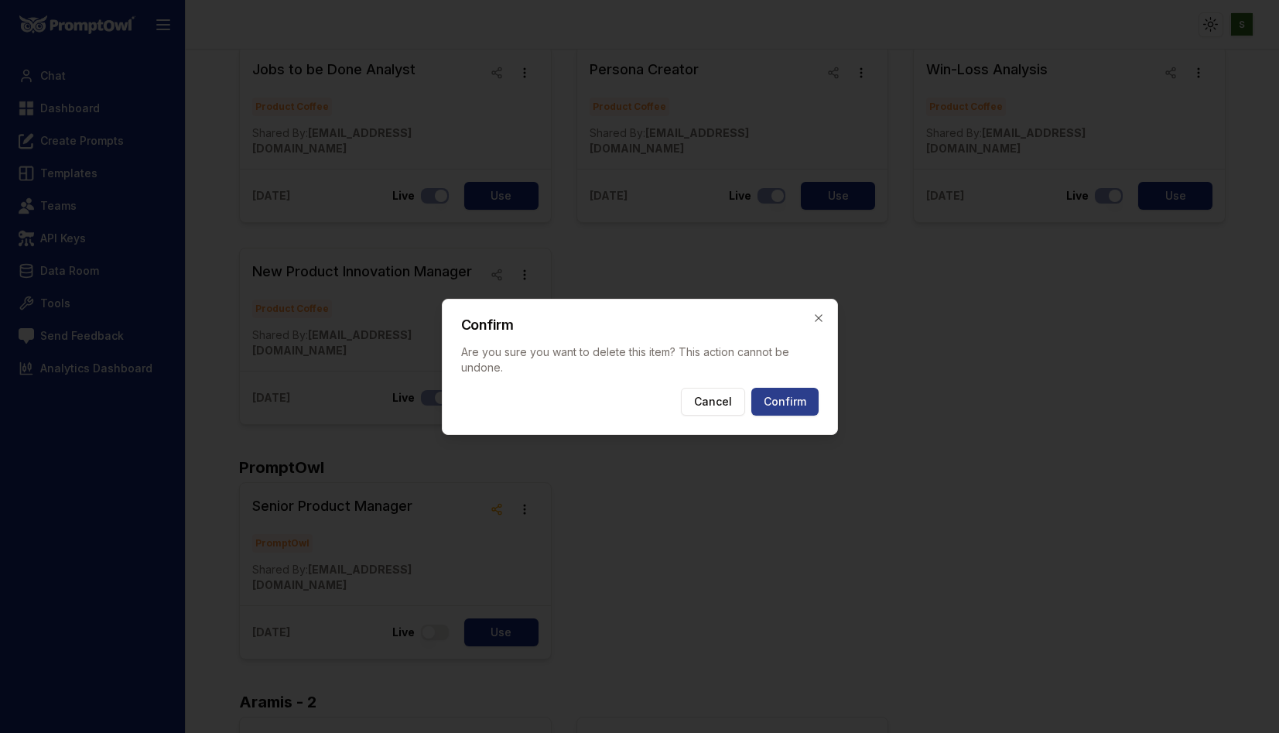
click at [796, 403] on button "Confirm" at bounding box center [784, 402] width 67 height 28
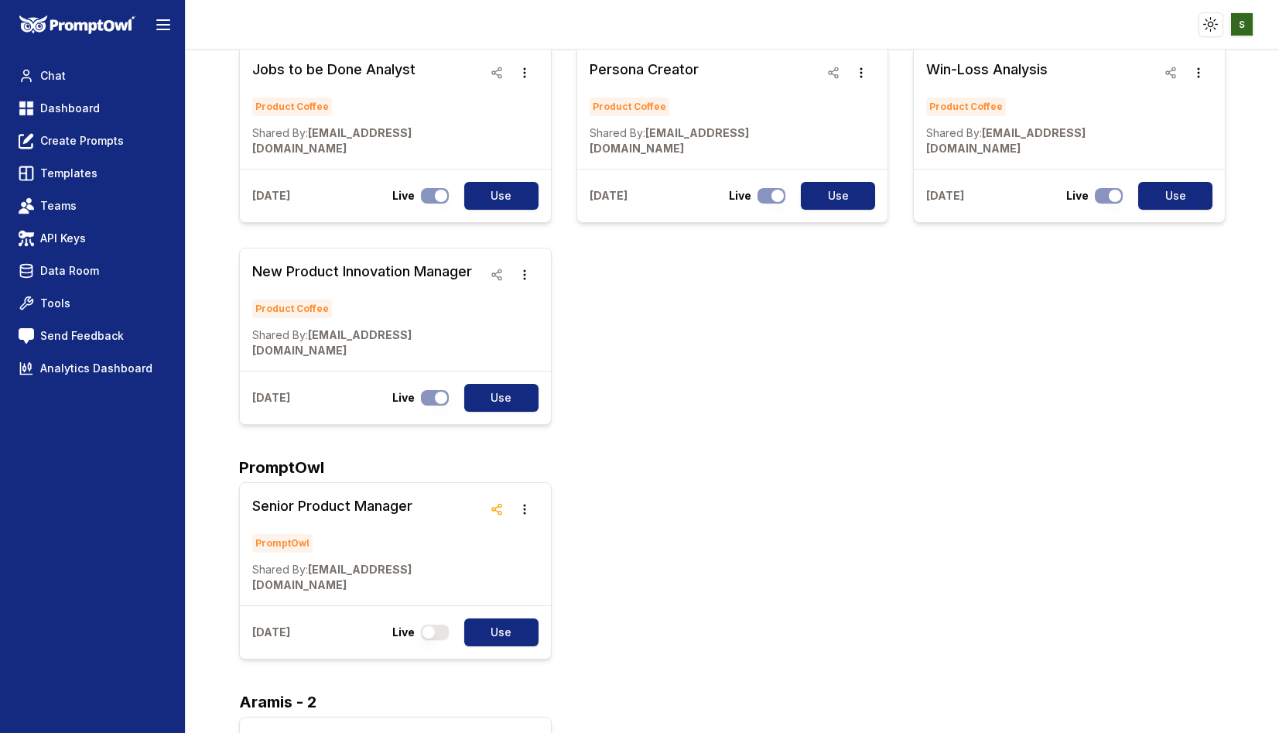
scroll to position [4890, 0]
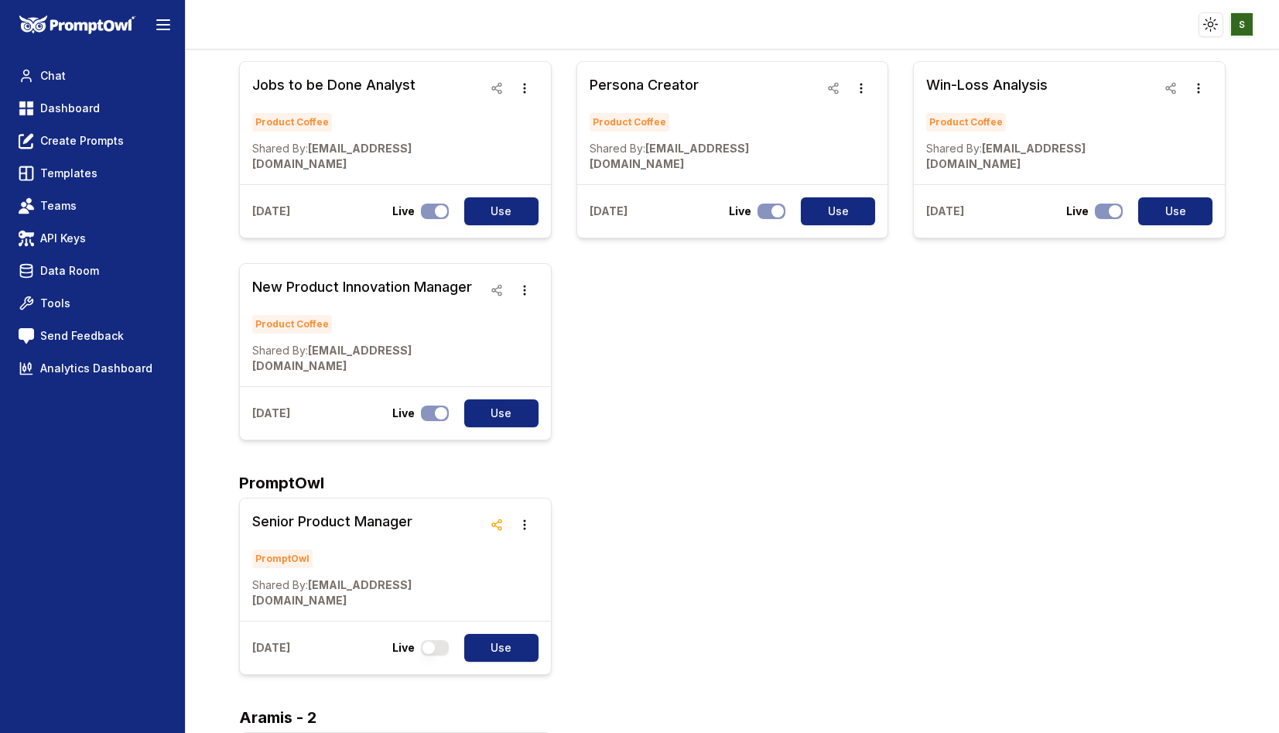
click at [533, 553] on button "Delete" at bounding box center [524, 556] width 97 height 28
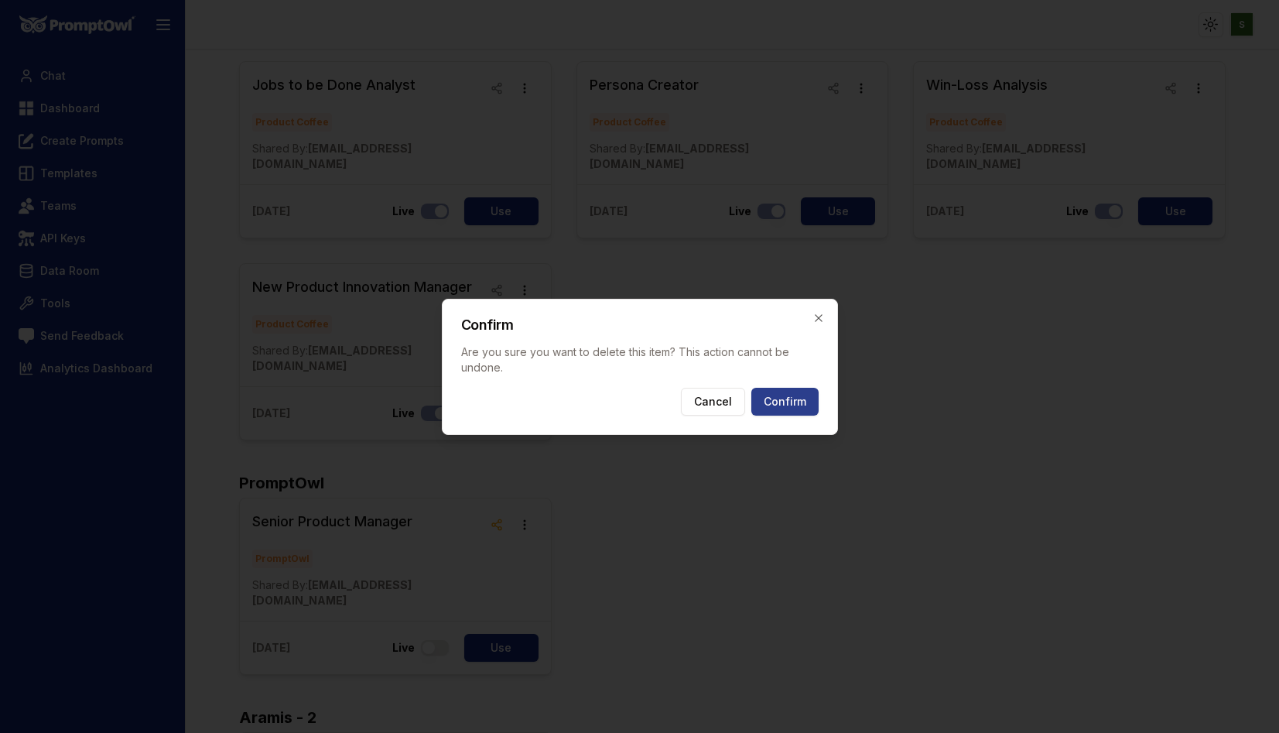
click at [778, 403] on button "Confirm" at bounding box center [784, 402] width 67 height 28
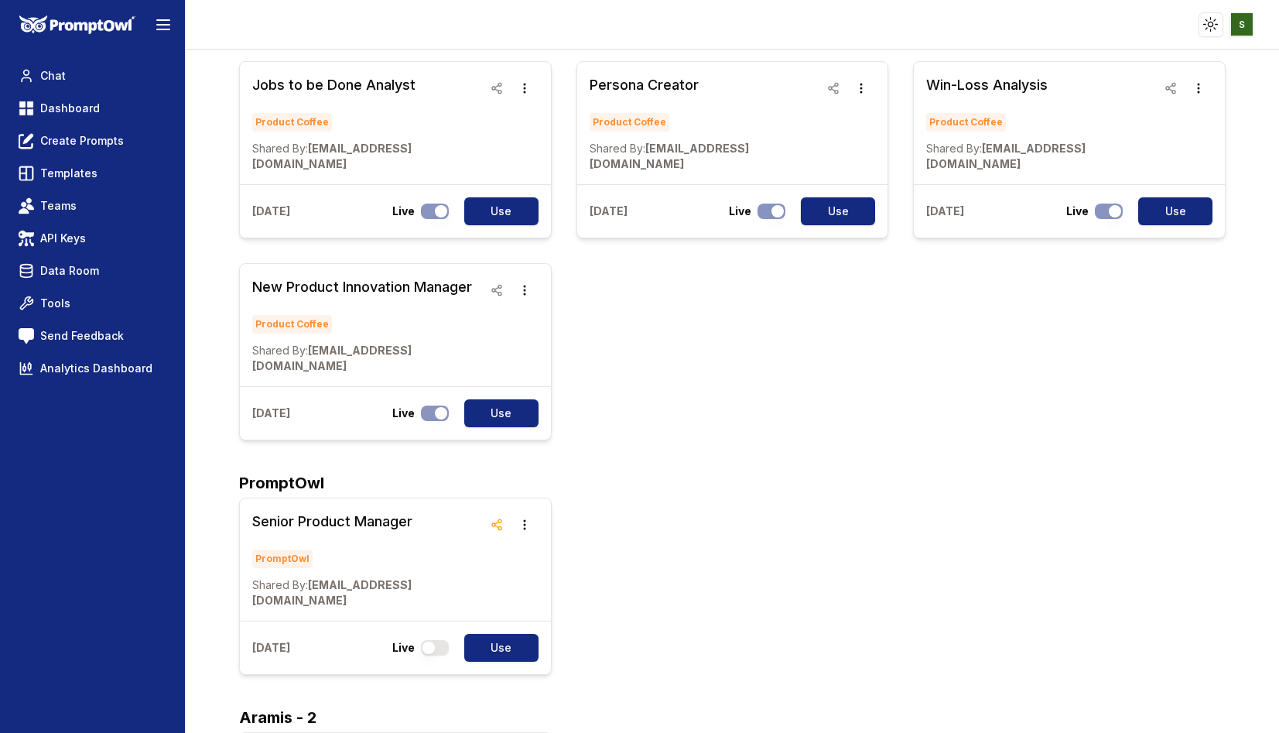
scroll to position [4597, 0]
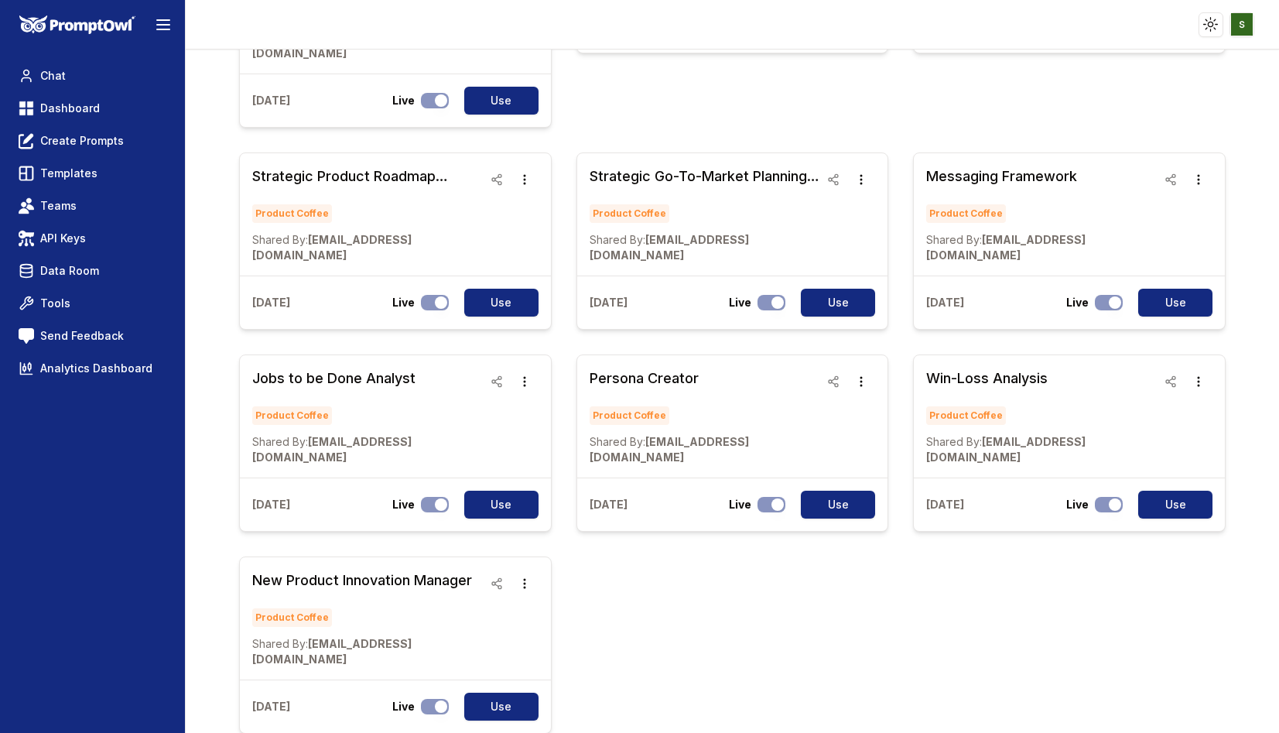
click at [508, 634] on button "Delete" at bounding box center [524, 630] width 97 height 28
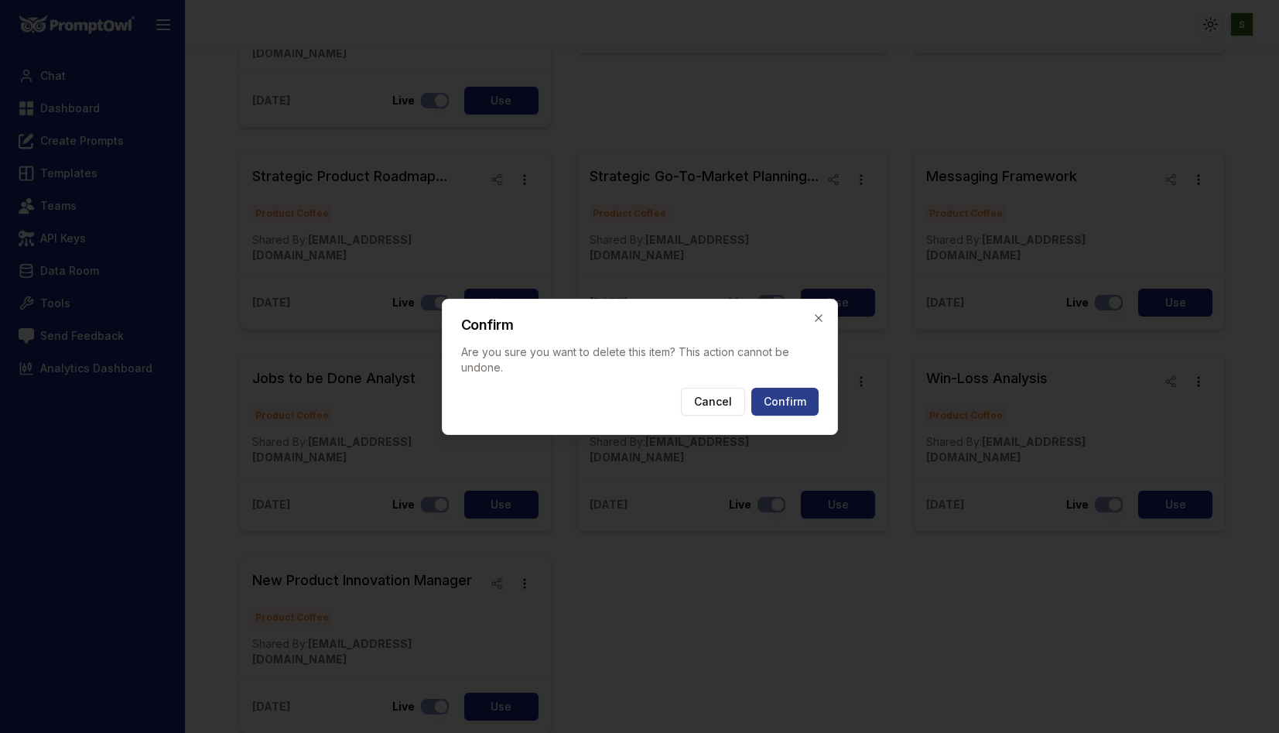
click at [785, 415] on button "Confirm" at bounding box center [784, 402] width 67 height 28
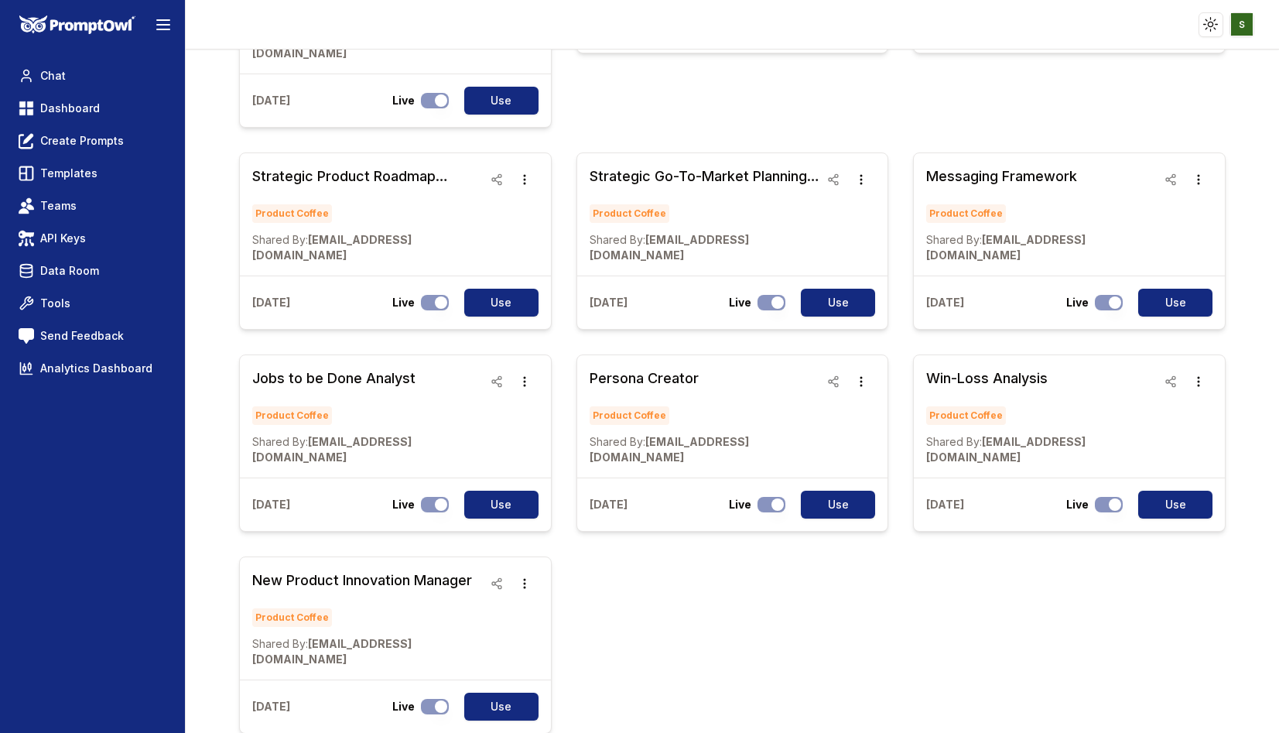
scroll to position [4378, 0]
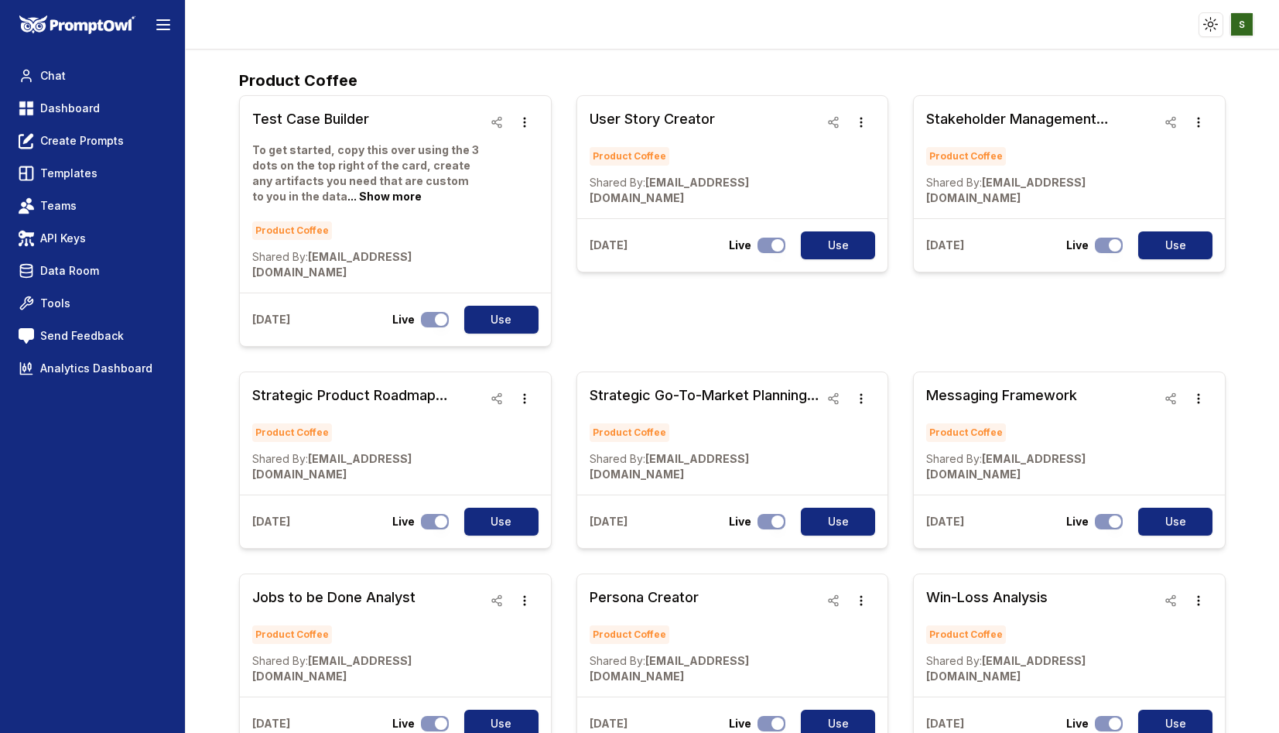
click at [511, 628] on button "Delete" at bounding box center [524, 630] width 97 height 28
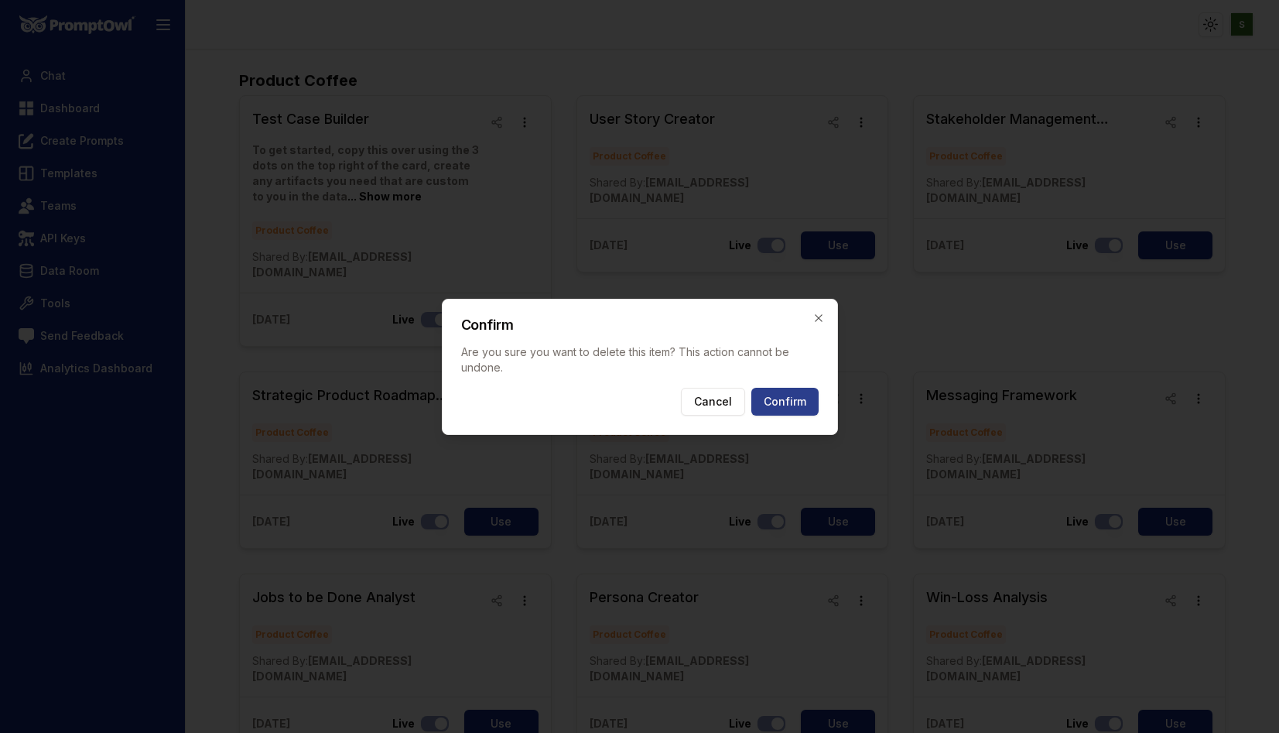
click at [785, 406] on button "Confirm" at bounding box center [784, 402] width 67 height 28
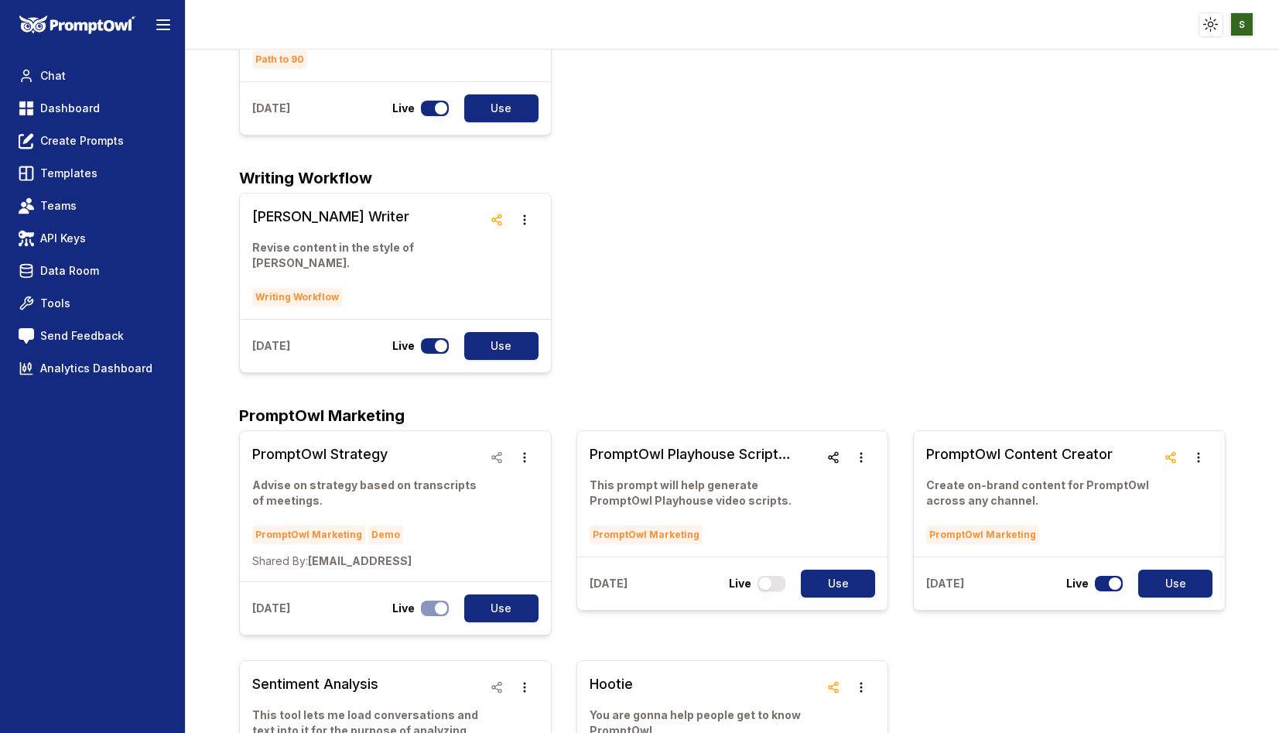
scroll to position [3521, 0]
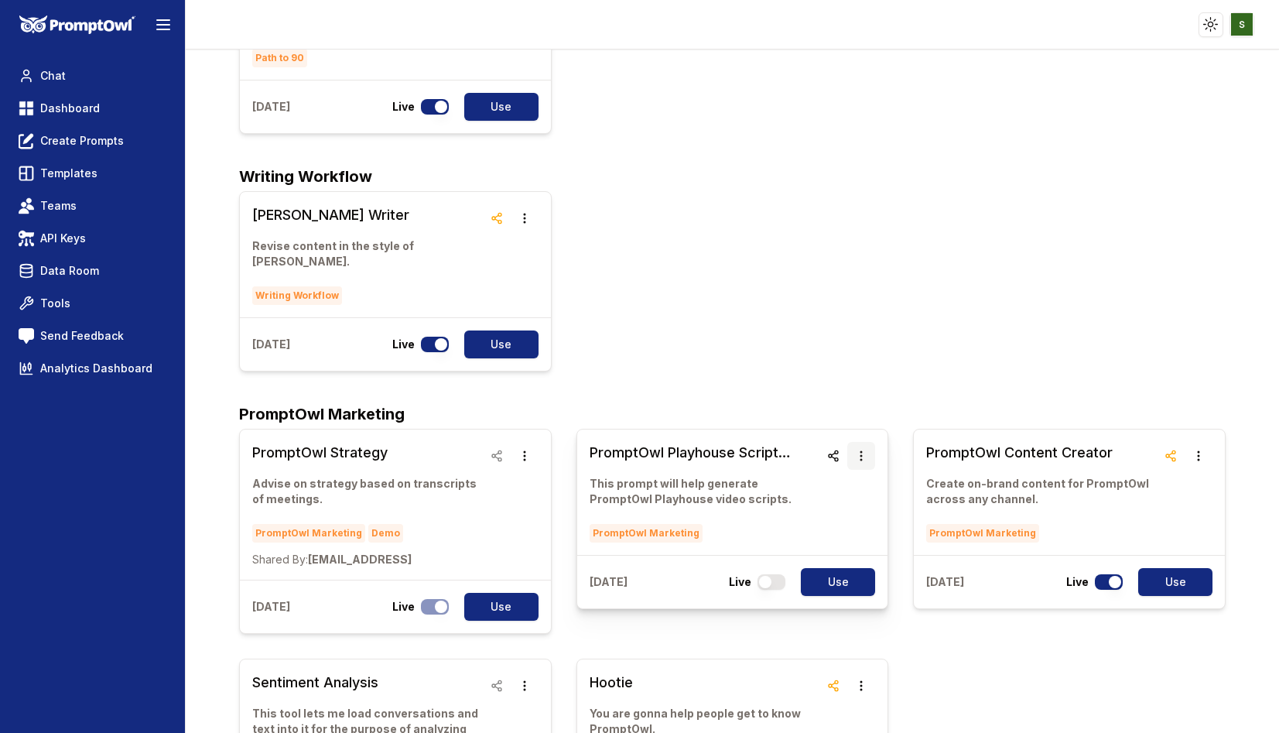
click at [864, 450] on icon "button" at bounding box center [861, 456] width 12 height 12
click at [851, 346] on button "Delete" at bounding box center [861, 345] width 97 height 28
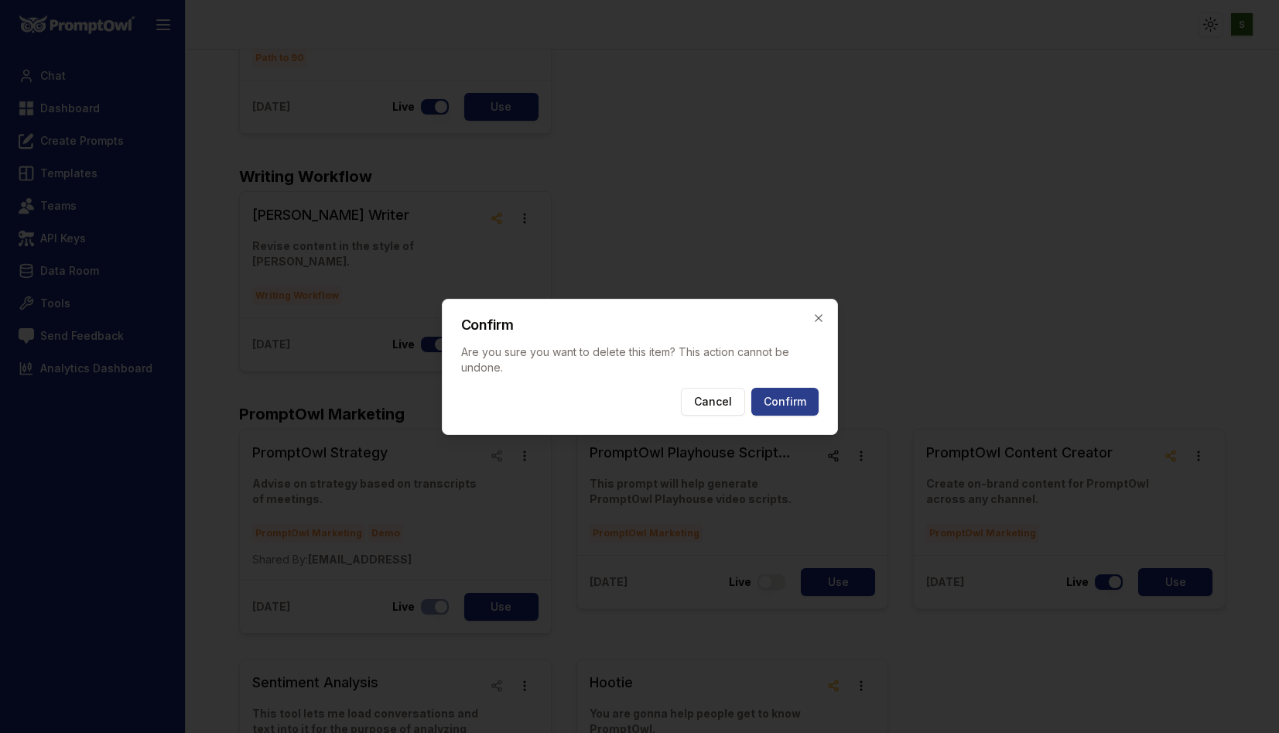
click at [788, 409] on button "Confirm" at bounding box center [784, 402] width 67 height 28
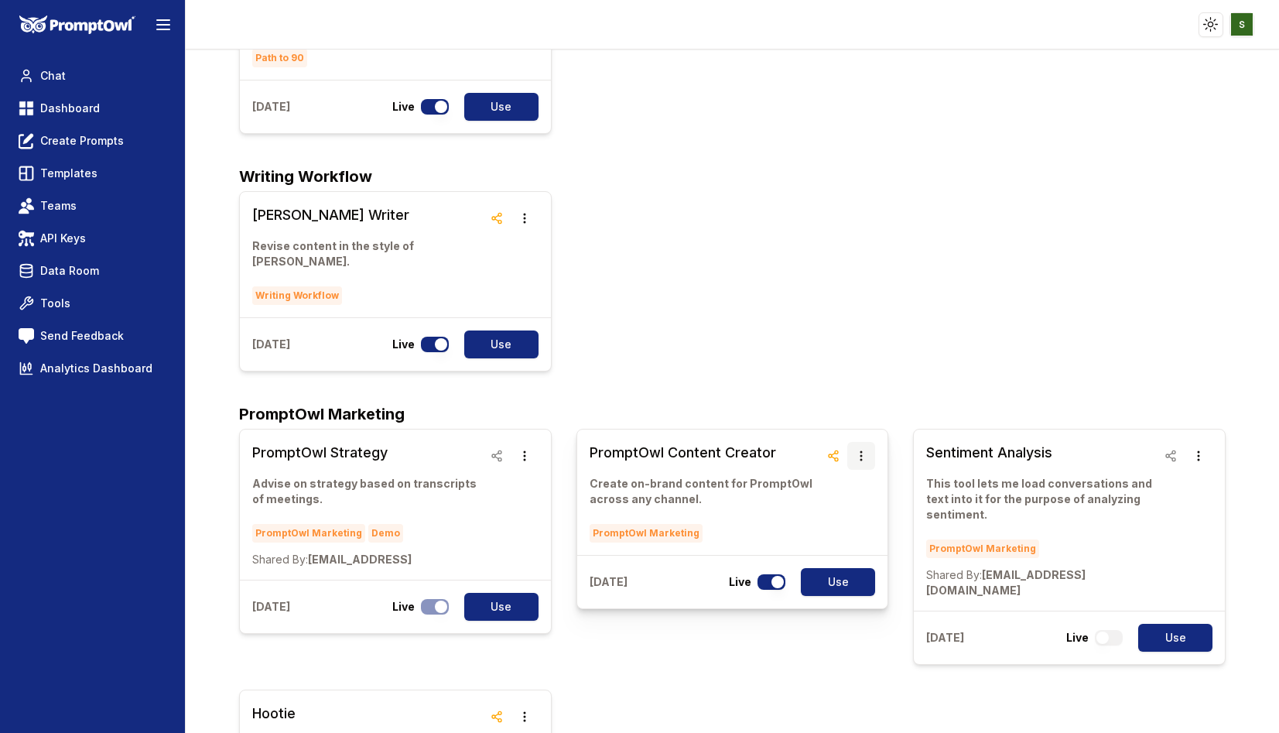
click at [863, 450] on icon "button" at bounding box center [861, 456] width 12 height 12
click at [854, 345] on button "Delete" at bounding box center [861, 345] width 97 height 28
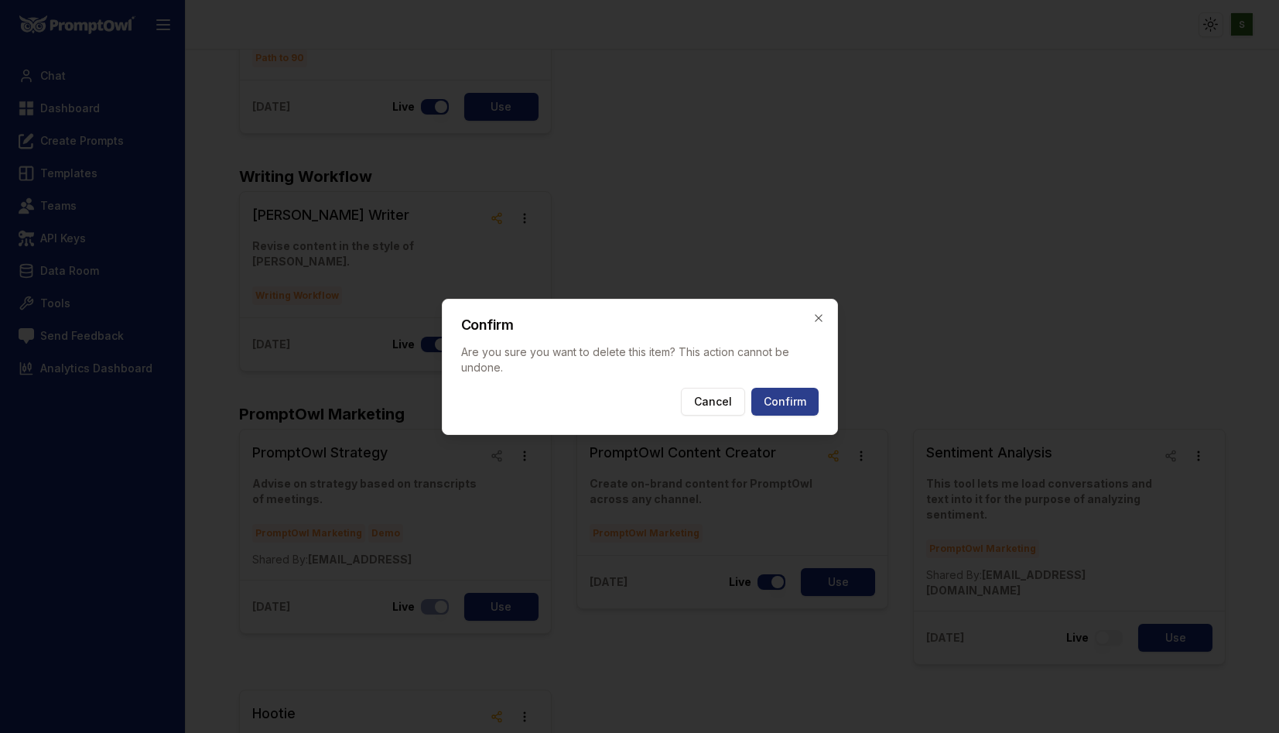
click at [791, 394] on button "Confirm" at bounding box center [784, 402] width 67 height 28
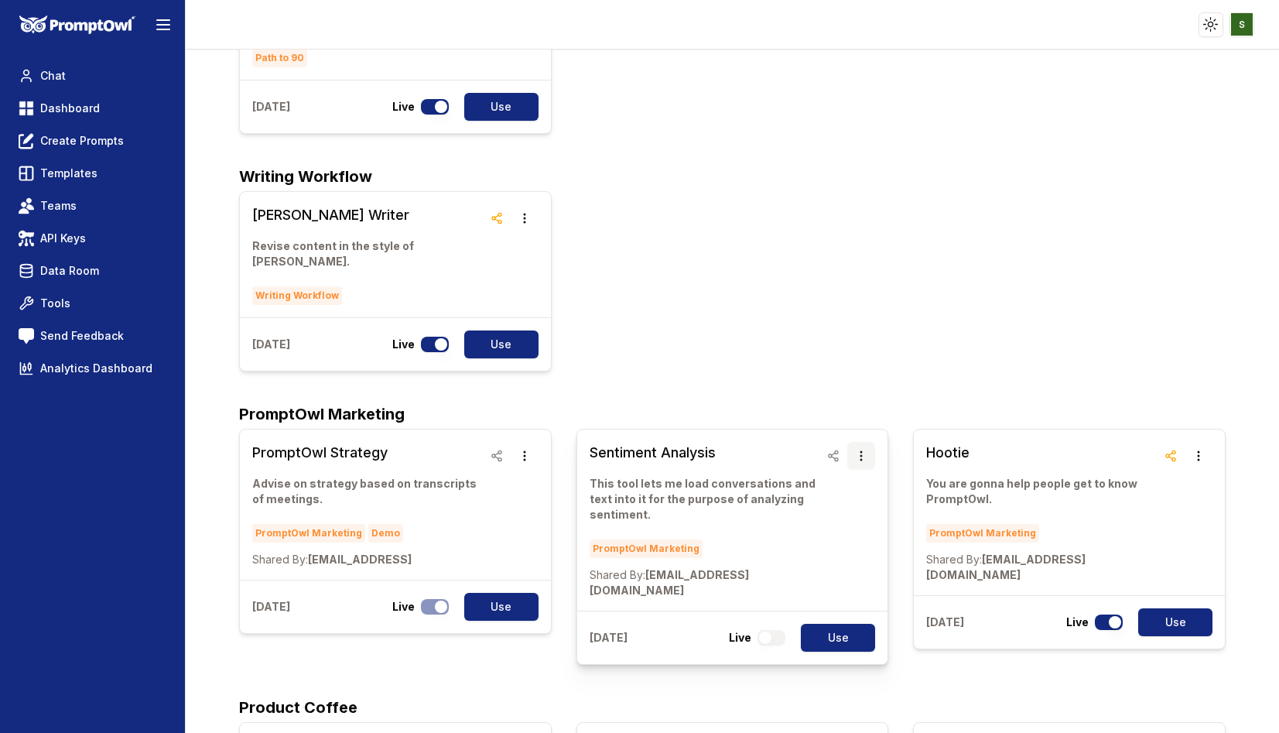
click at [860, 451] on icon "button" at bounding box center [861, 456] width 2 height 10
click at [855, 346] on button "Delete" at bounding box center [861, 345] width 97 height 28
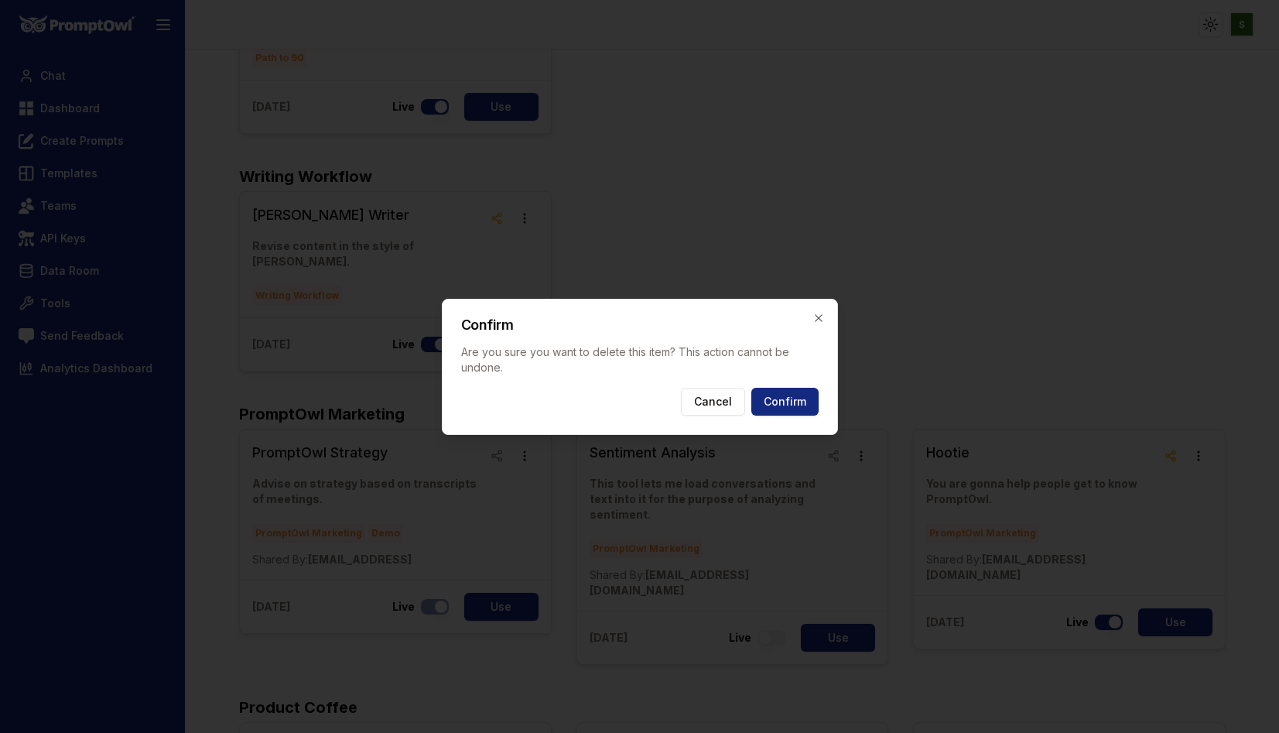
click at [821, 392] on div "Confirm Are you sure you want to delete this item? This action cannot be undone…" at bounding box center [640, 367] width 396 height 136
click at [795, 405] on button "Confirm" at bounding box center [784, 402] width 67 height 28
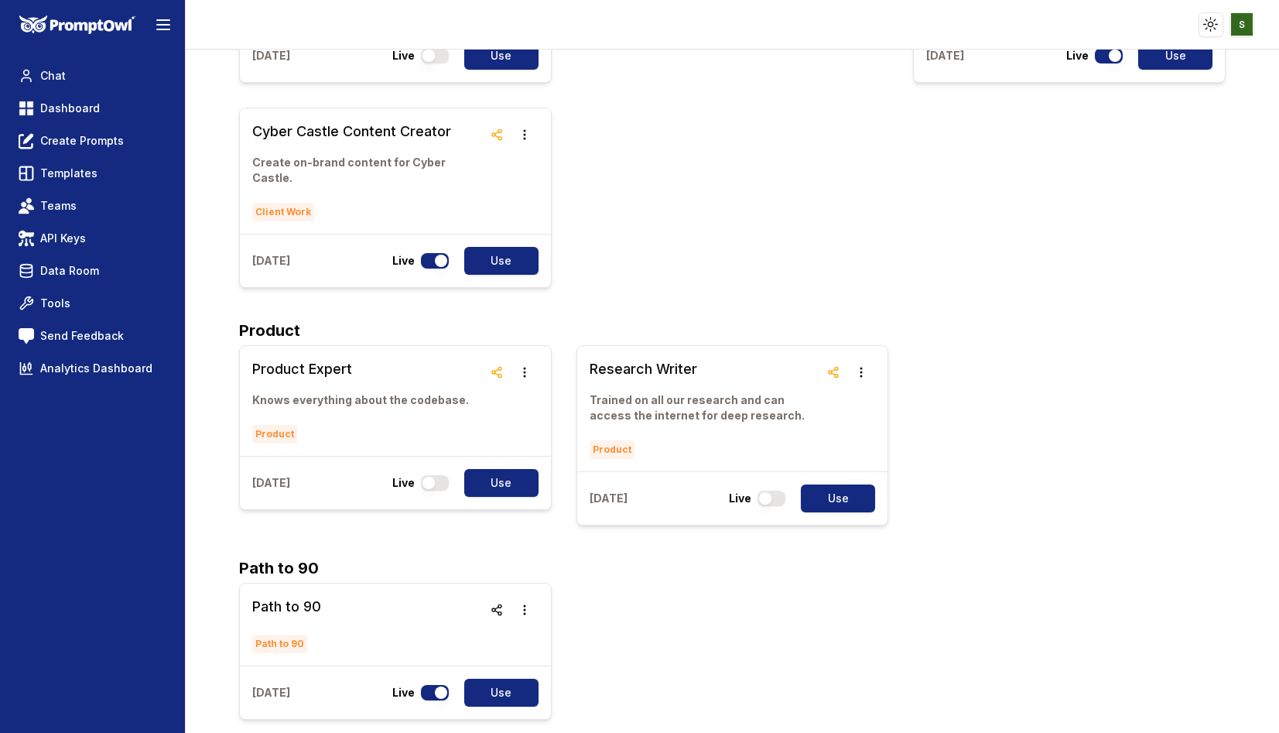
scroll to position [2905, 0]
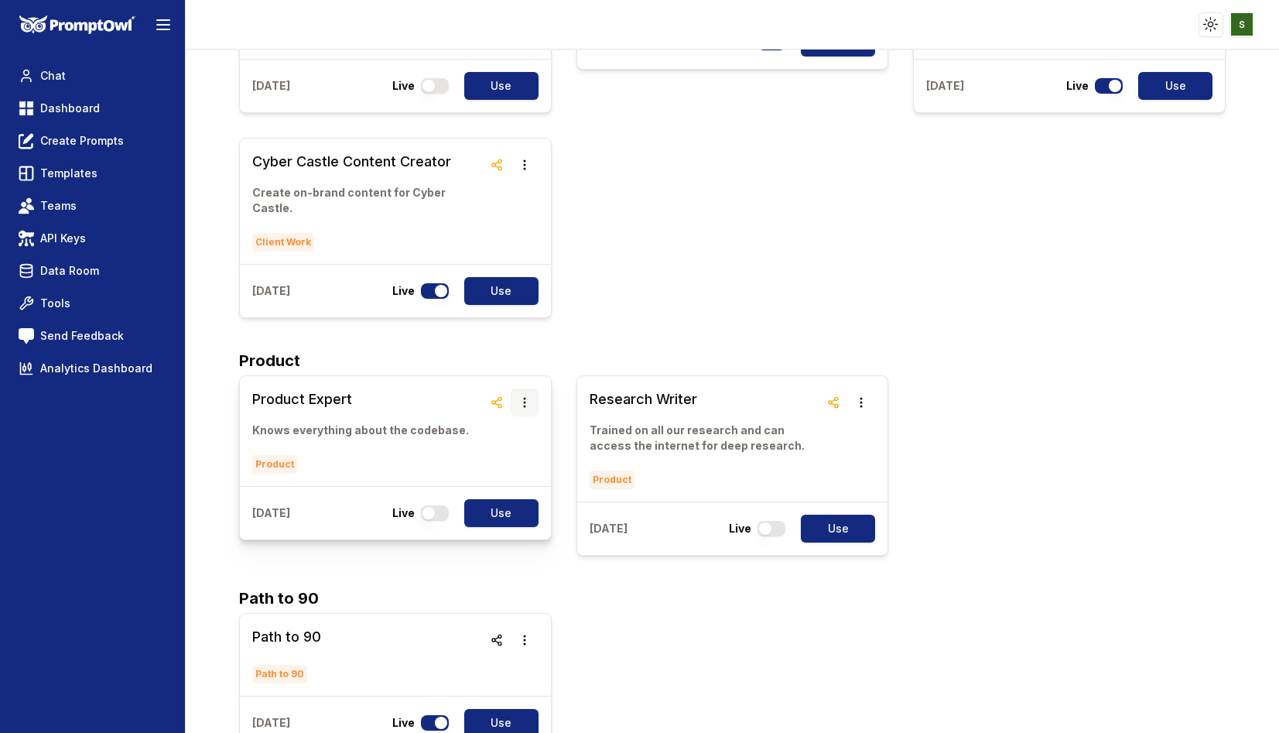
click at [524, 398] on icon "button" at bounding box center [524, 403] width 2 height 10
click at [514, 306] on button "Delete" at bounding box center [524, 307] width 97 height 28
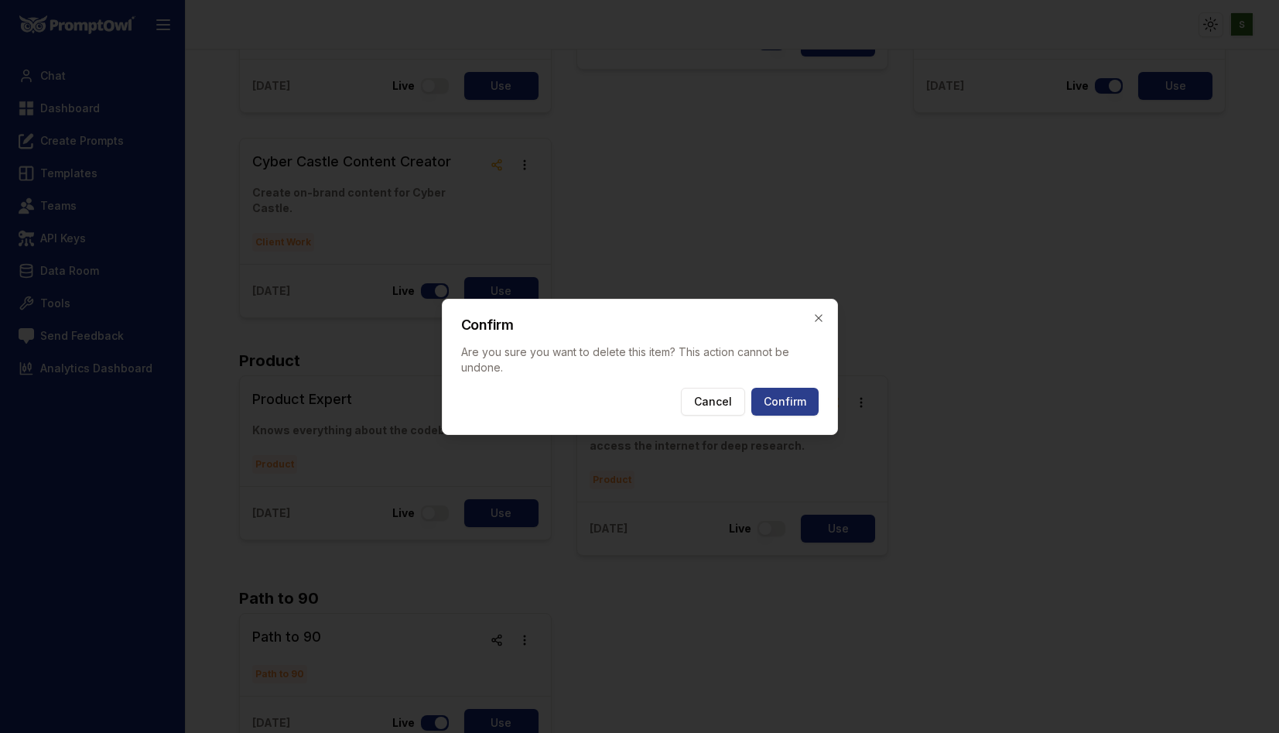
click at [771, 395] on button "Confirm" at bounding box center [784, 402] width 67 height 28
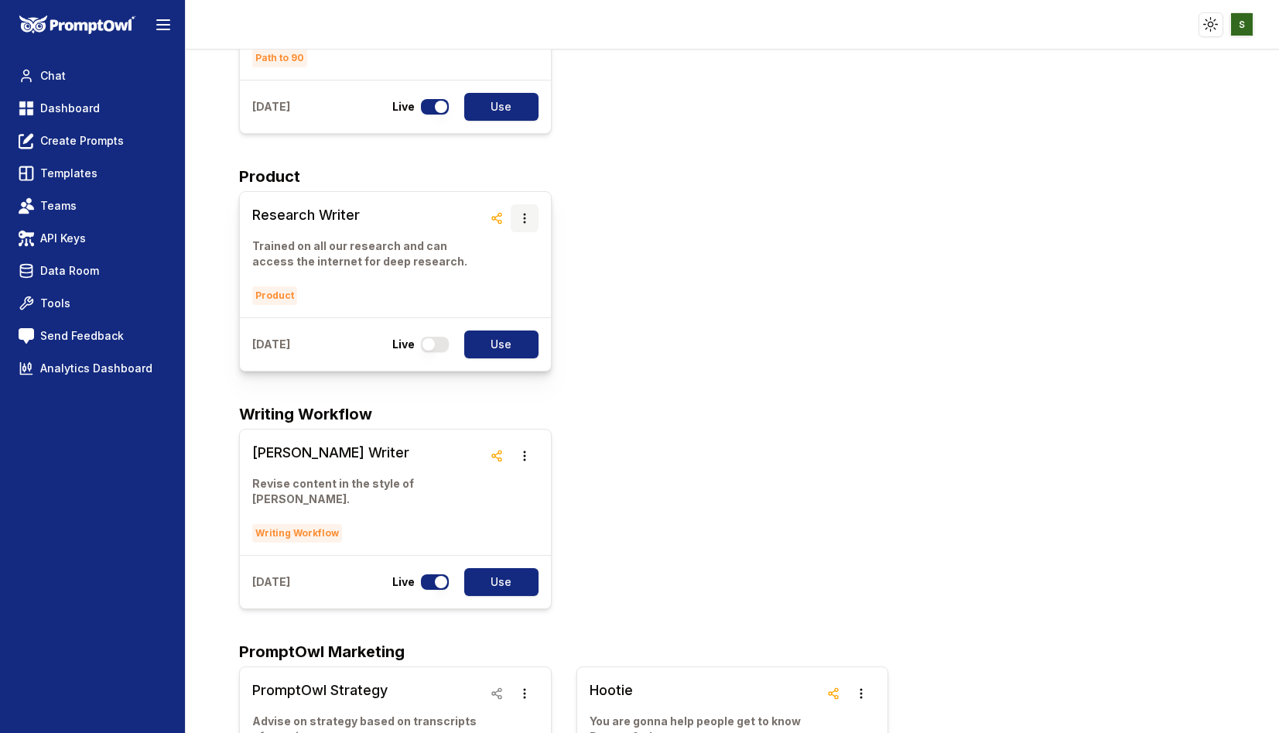
scroll to position [3289, 0]
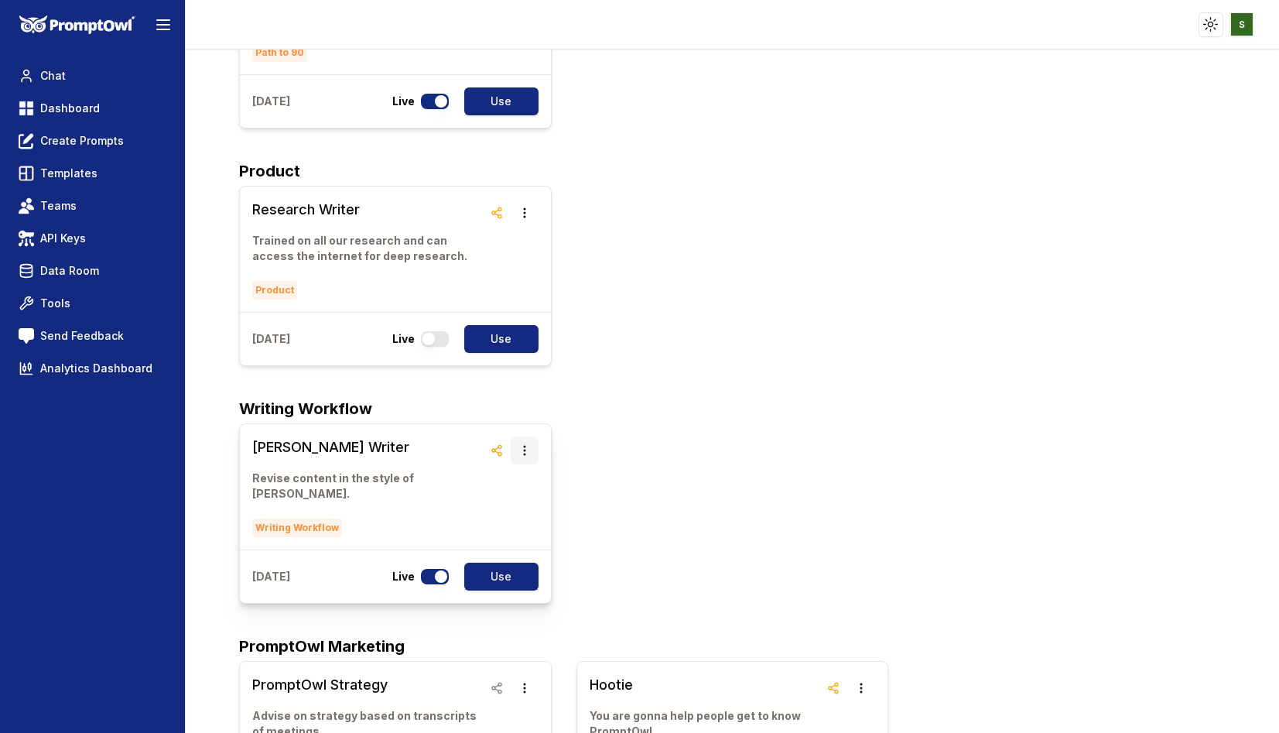
click at [522, 444] on icon "button" at bounding box center [524, 450] width 12 height 12
click at [523, 352] on button "Delete" at bounding box center [524, 355] width 97 height 28
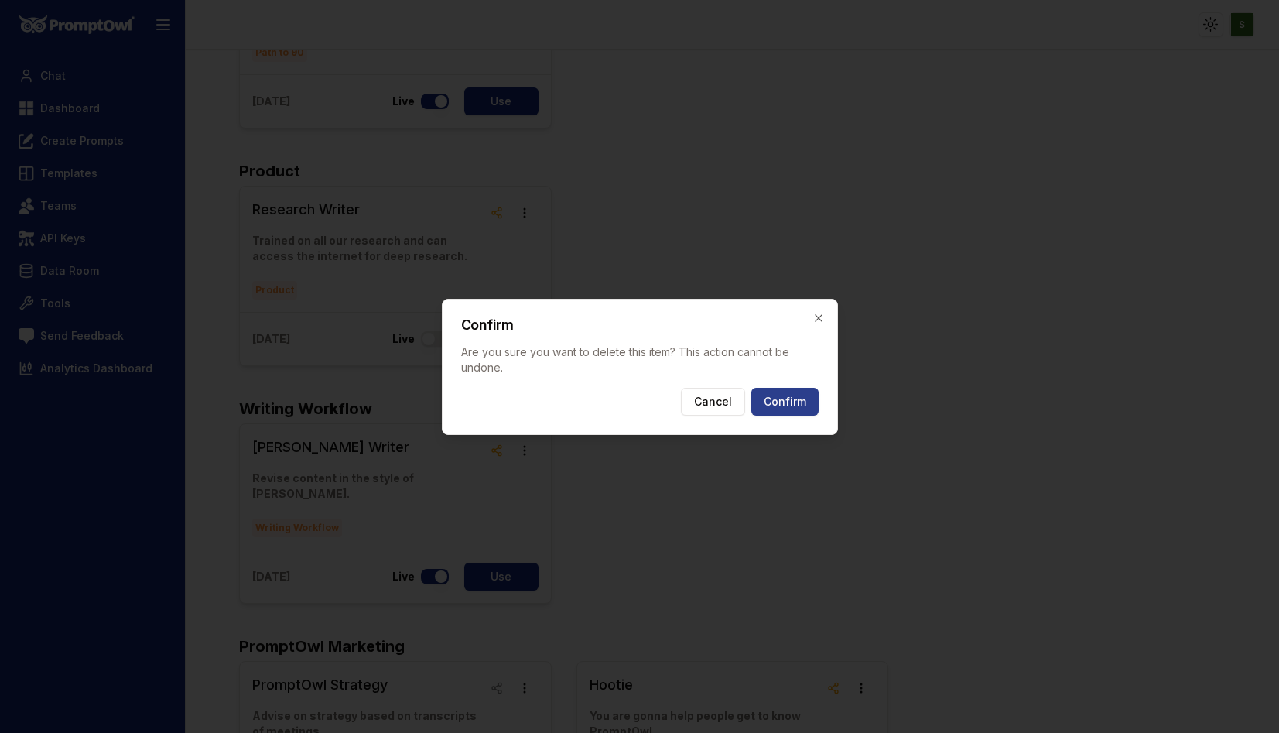
click at [813, 396] on button "Confirm" at bounding box center [784, 402] width 67 height 28
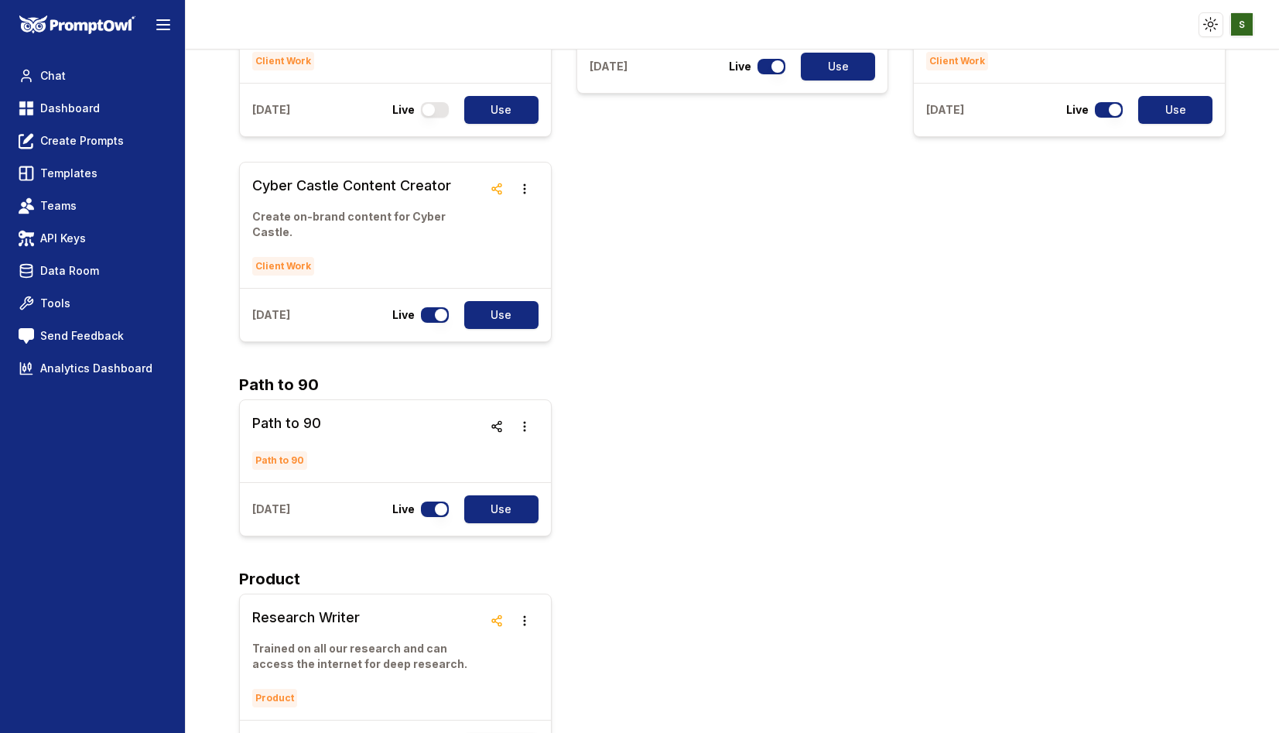
scroll to position [2885, 0]
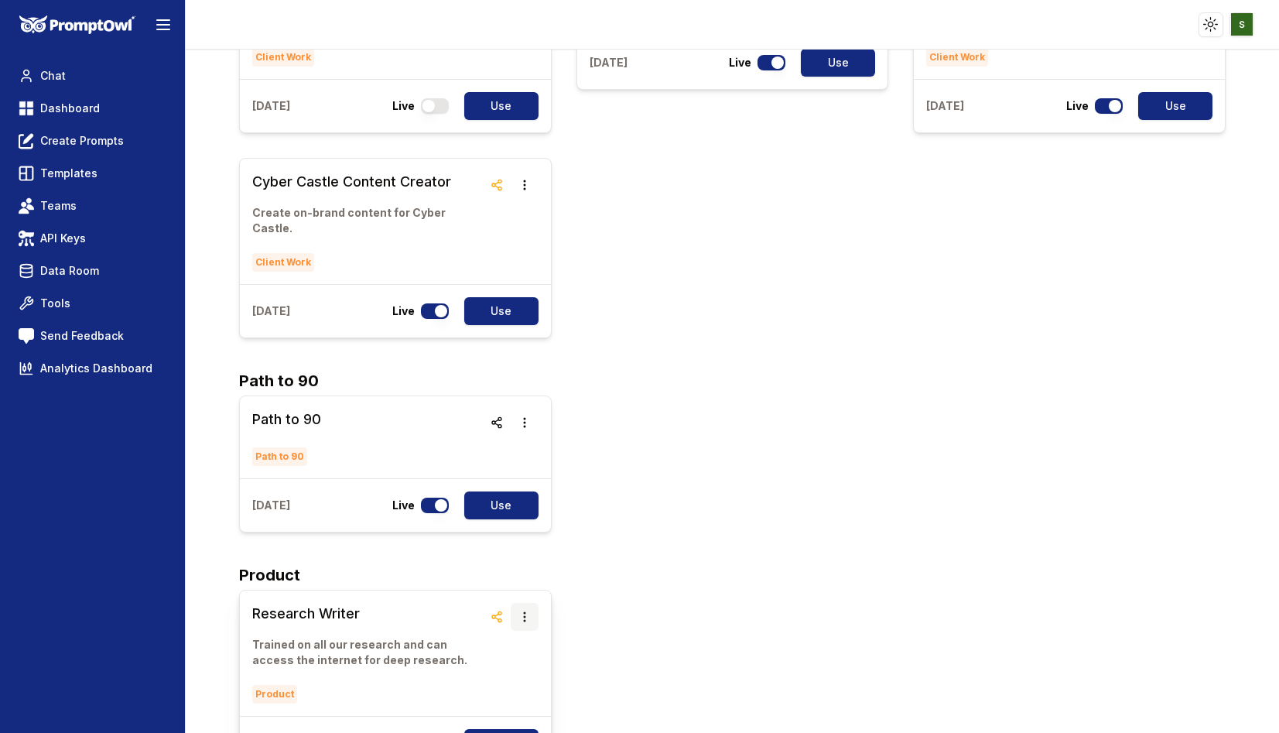
click at [522, 610] on icon "button" at bounding box center [524, 616] width 12 height 12
click at [513, 532] on button "Delete" at bounding box center [524, 522] width 97 height 28
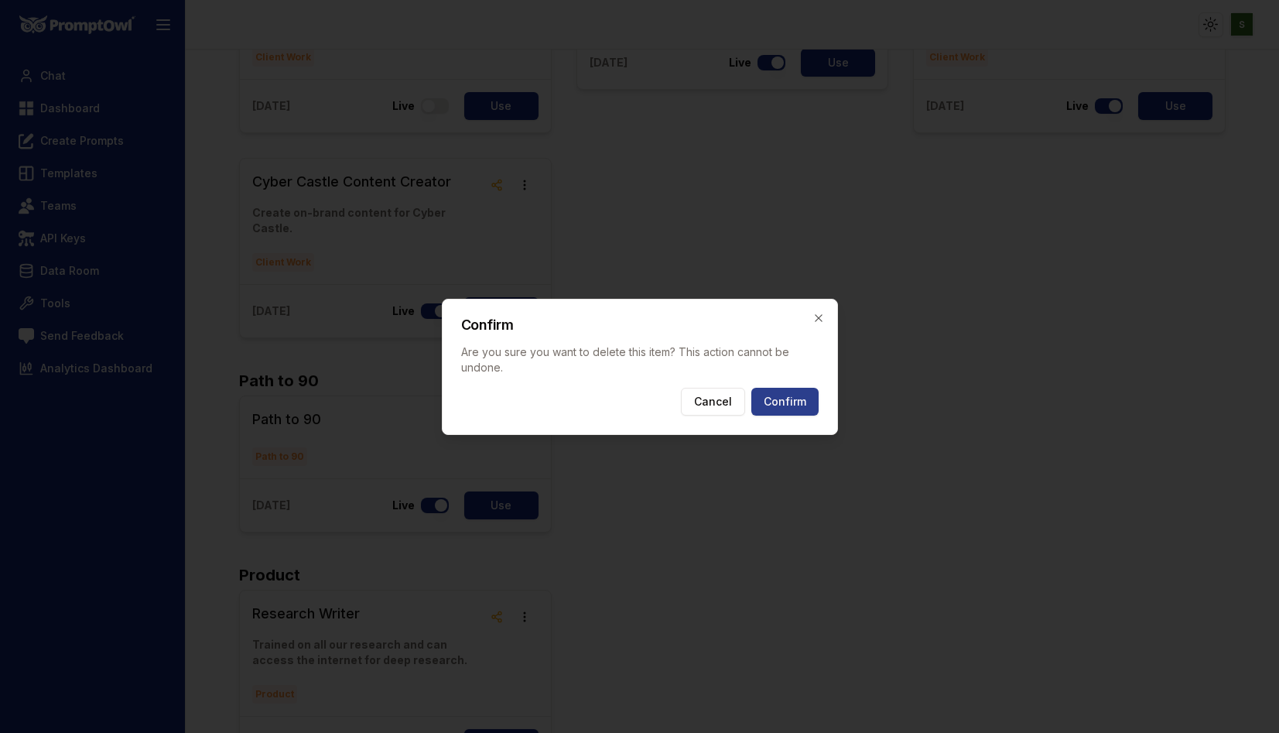
click at [767, 409] on button "Confirm" at bounding box center [784, 402] width 67 height 28
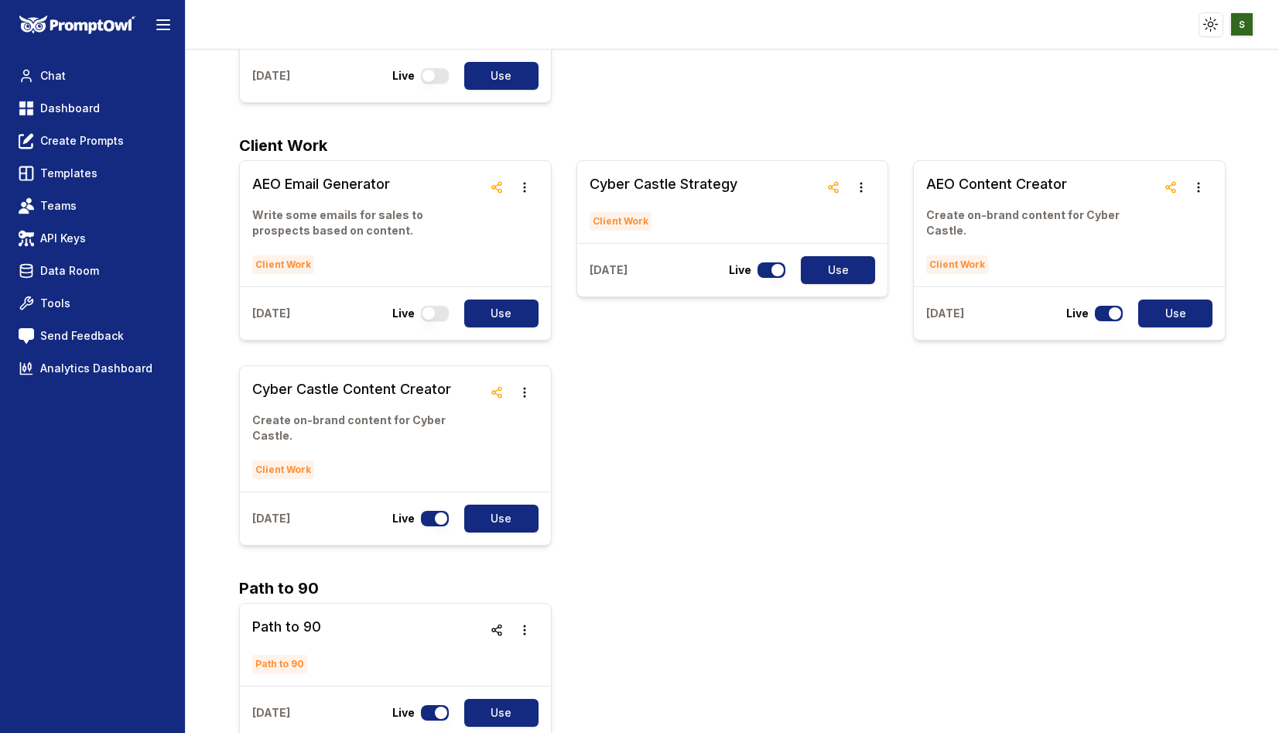
scroll to position [2671, 0]
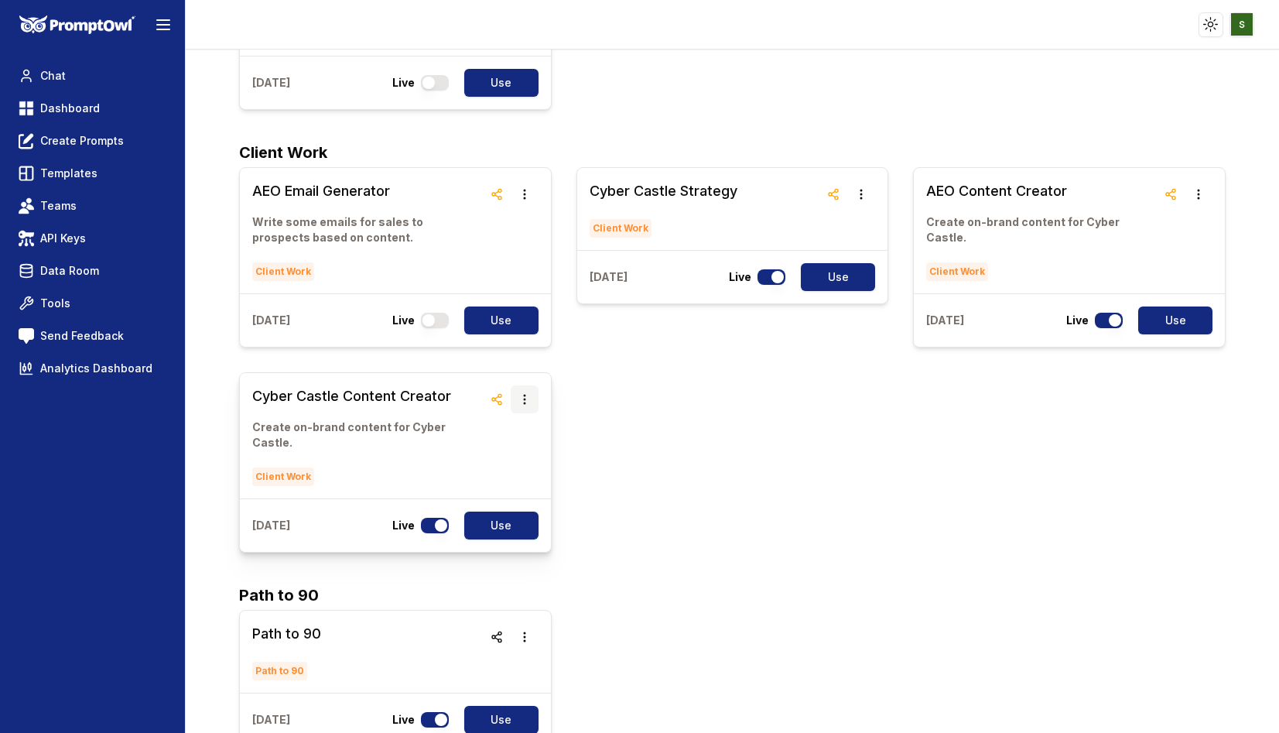
click at [521, 393] on icon "button" at bounding box center [524, 399] width 12 height 12
click at [519, 316] on button "Delete" at bounding box center [524, 320] width 97 height 28
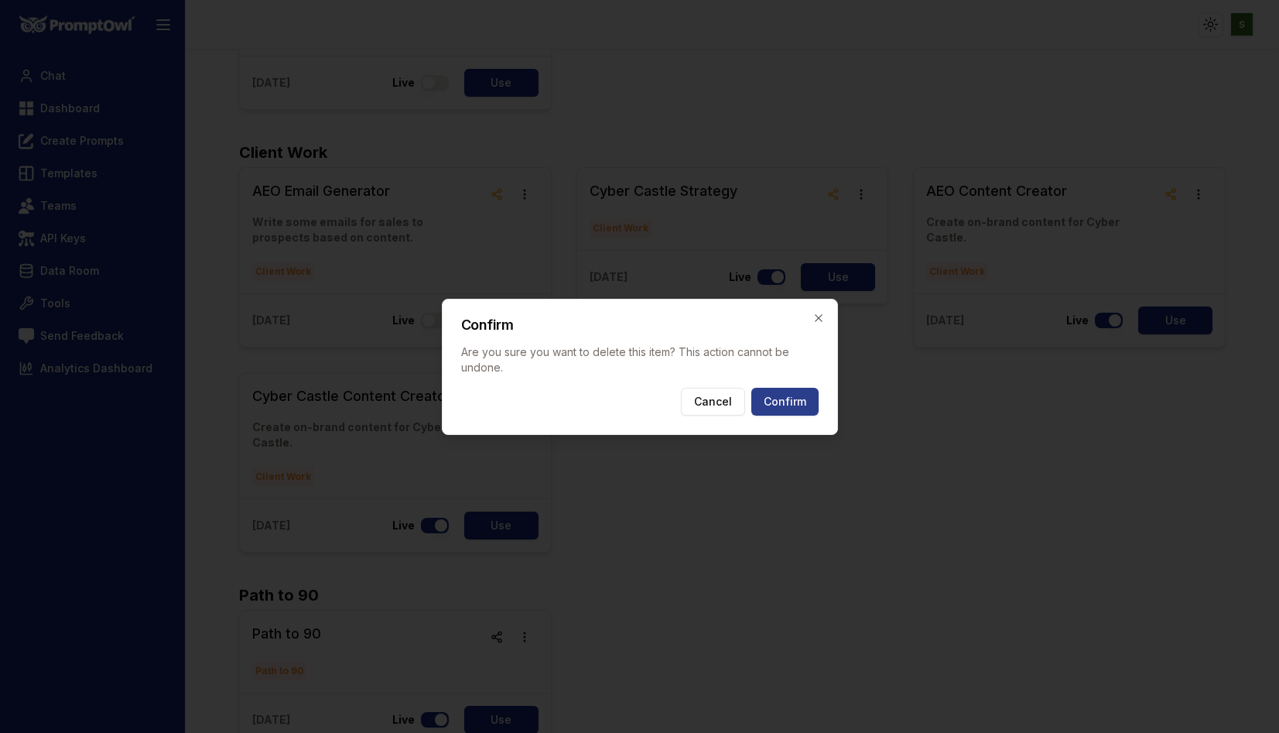
click at [776, 409] on button "Confirm" at bounding box center [784, 402] width 67 height 28
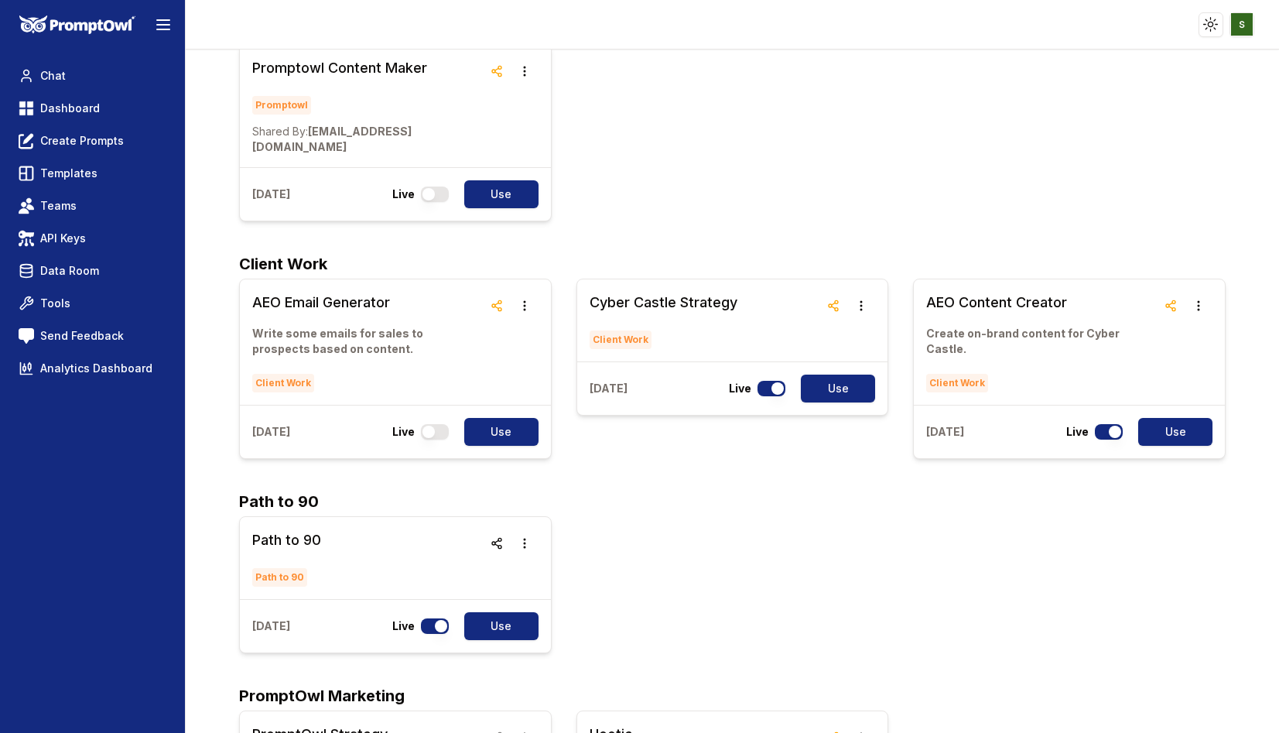
scroll to position [2551, 0]
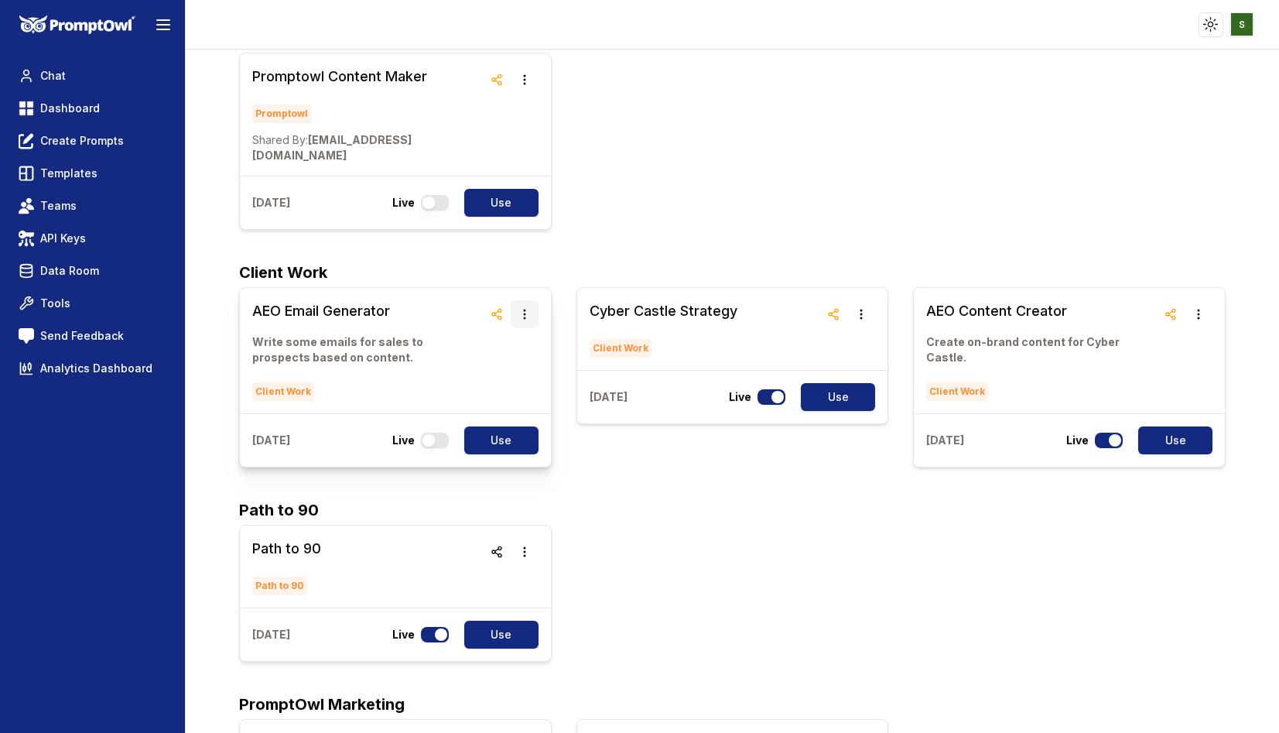
click at [527, 308] on icon "button" at bounding box center [524, 314] width 12 height 12
click at [529, 229] on button "Delete" at bounding box center [524, 235] width 97 height 28
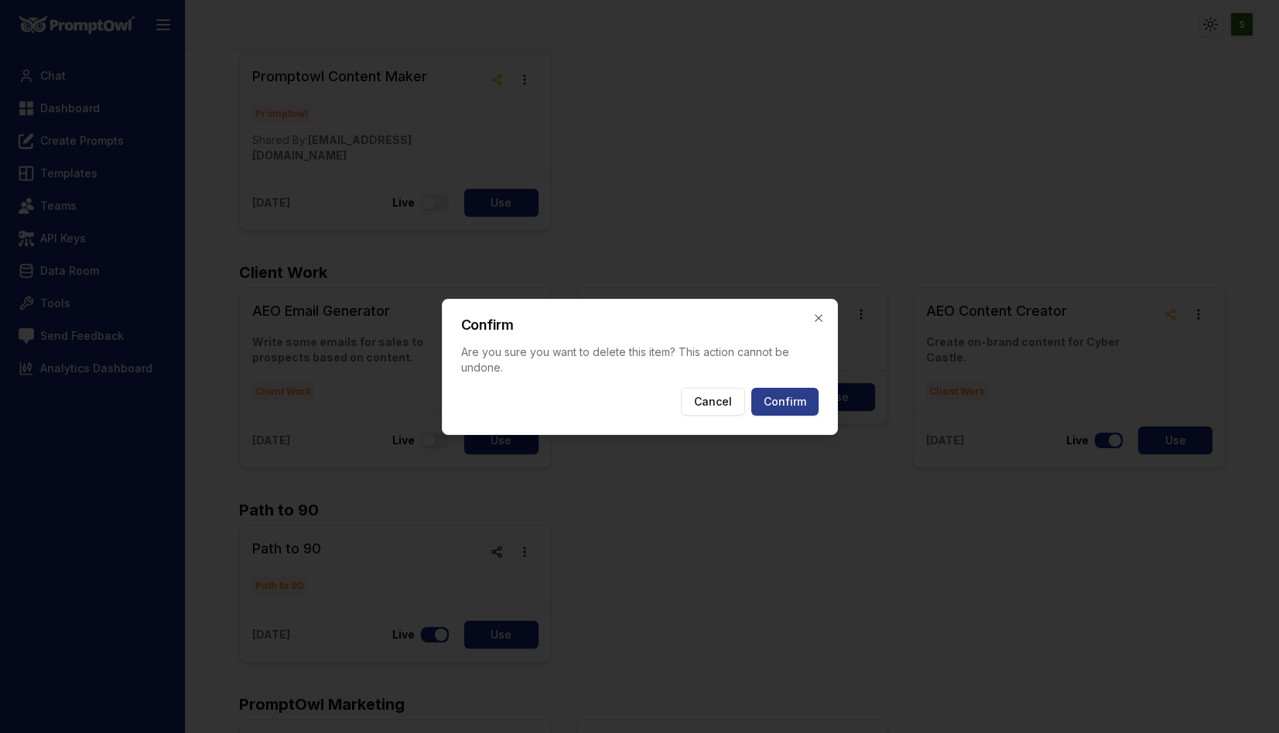
click at [780, 409] on button "Confirm" at bounding box center [784, 402] width 67 height 28
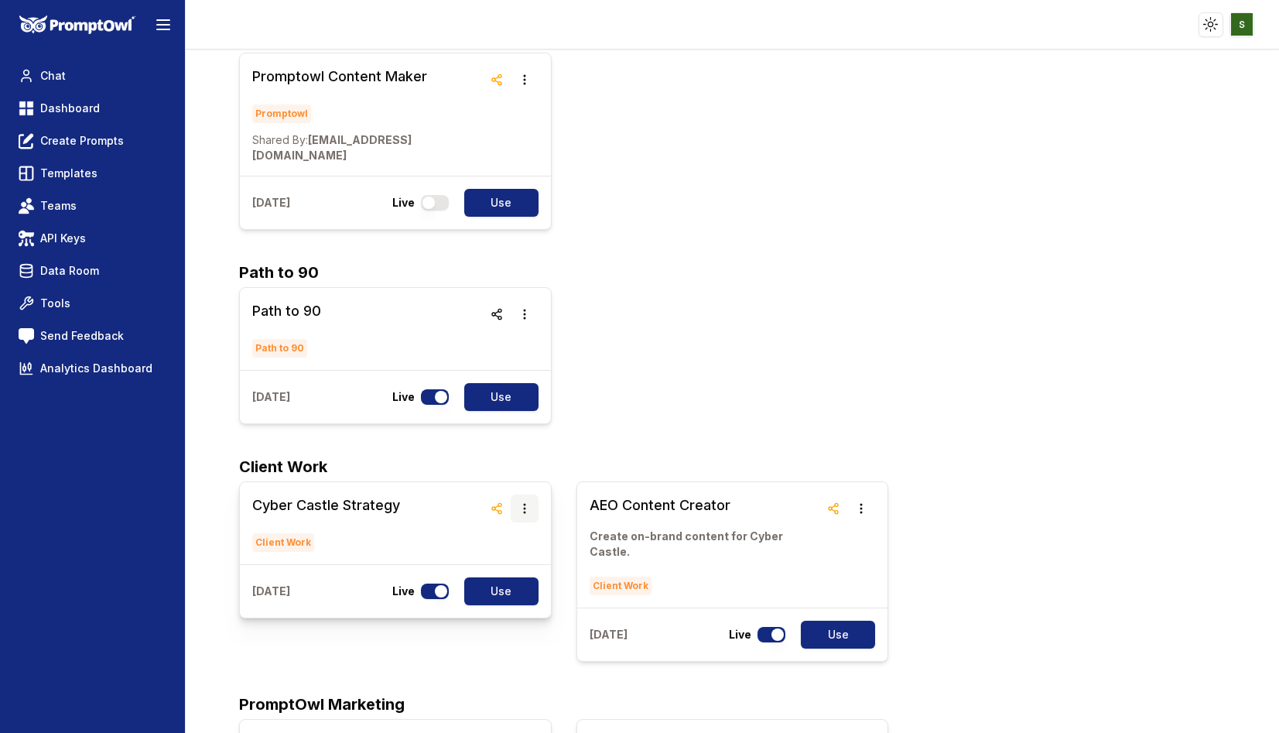
click at [518, 502] on icon "button" at bounding box center [524, 508] width 12 height 12
click at [519, 433] on button "Delete" at bounding box center [524, 429] width 97 height 28
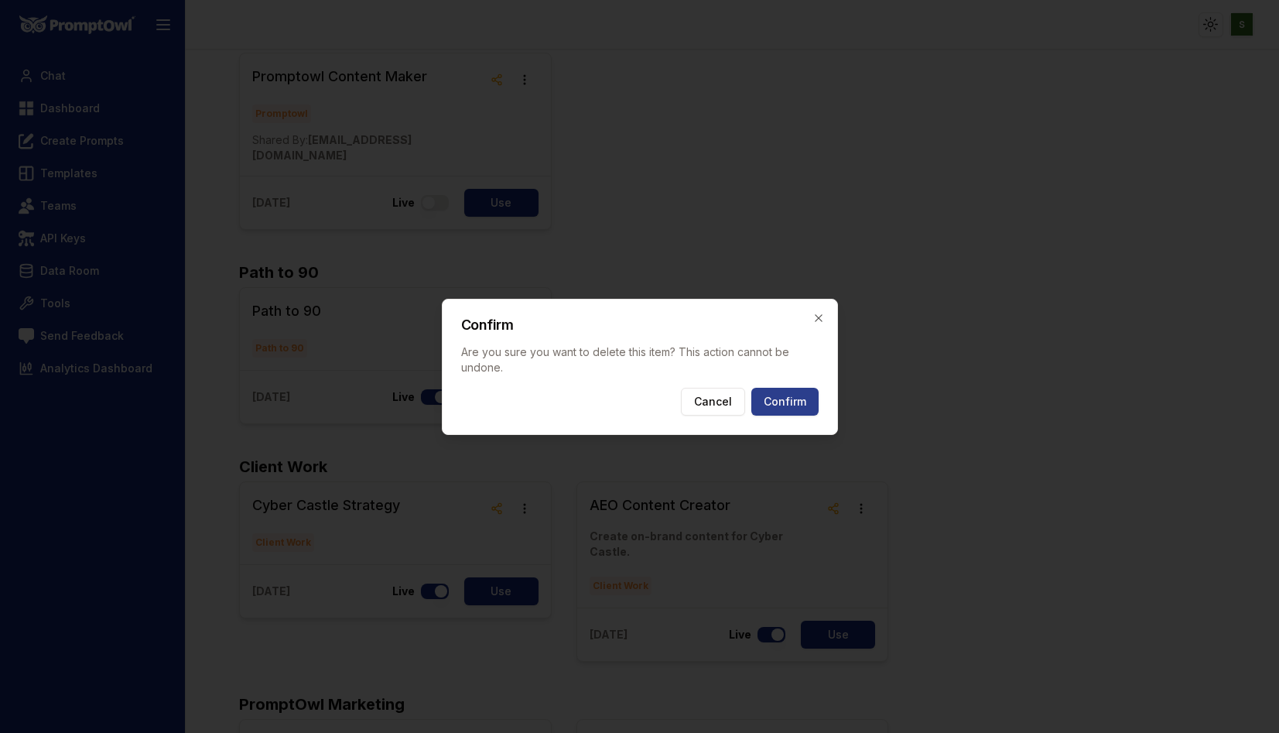
click at [776, 404] on button "Confirm" at bounding box center [784, 402] width 67 height 28
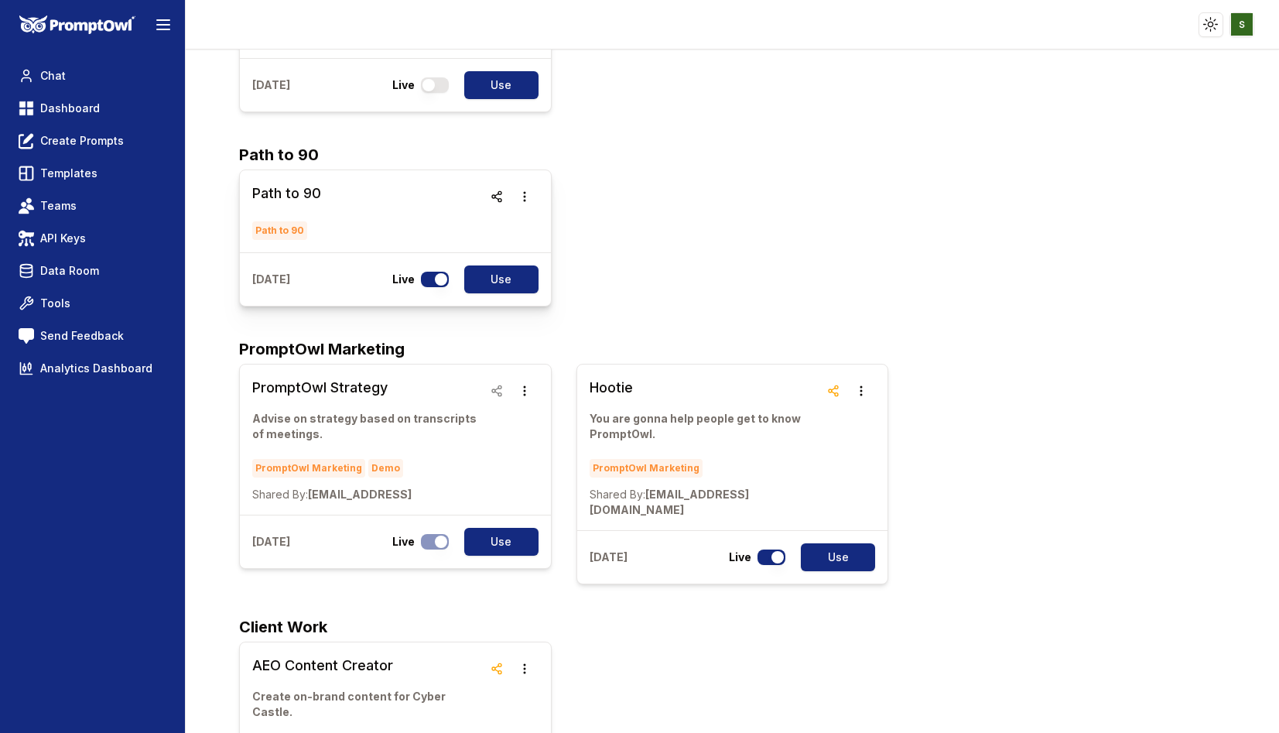
scroll to position [2738, 0]
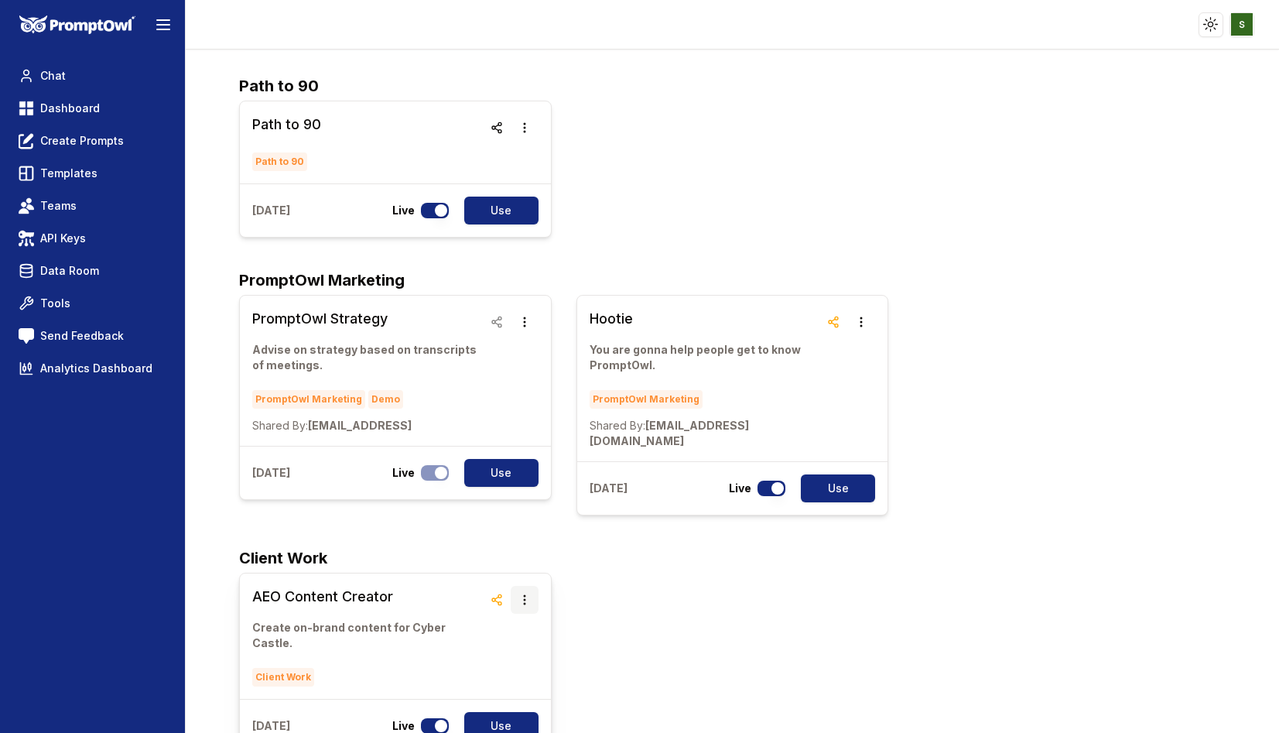
click at [531, 586] on button "button" at bounding box center [525, 600] width 28 height 28
click at [517, 510] on button "Delete" at bounding box center [524, 505] width 97 height 28
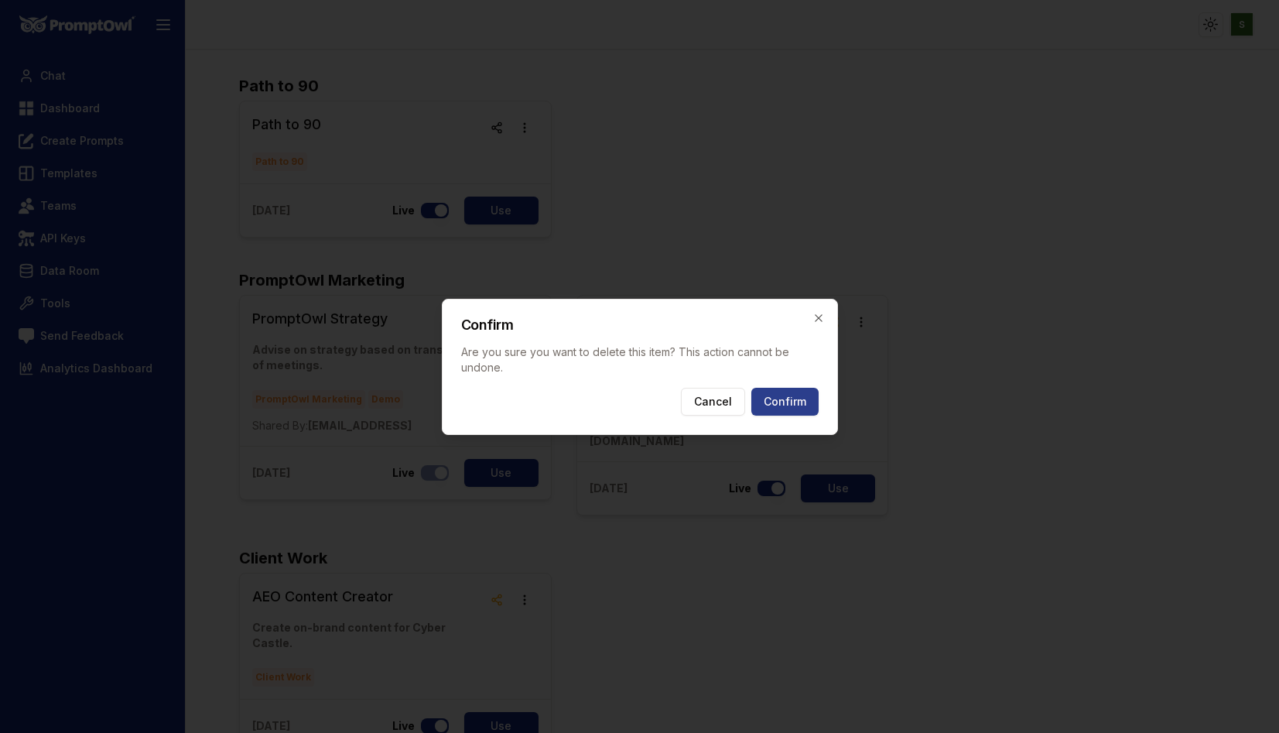
click at [788, 406] on button "Confirm" at bounding box center [784, 402] width 67 height 28
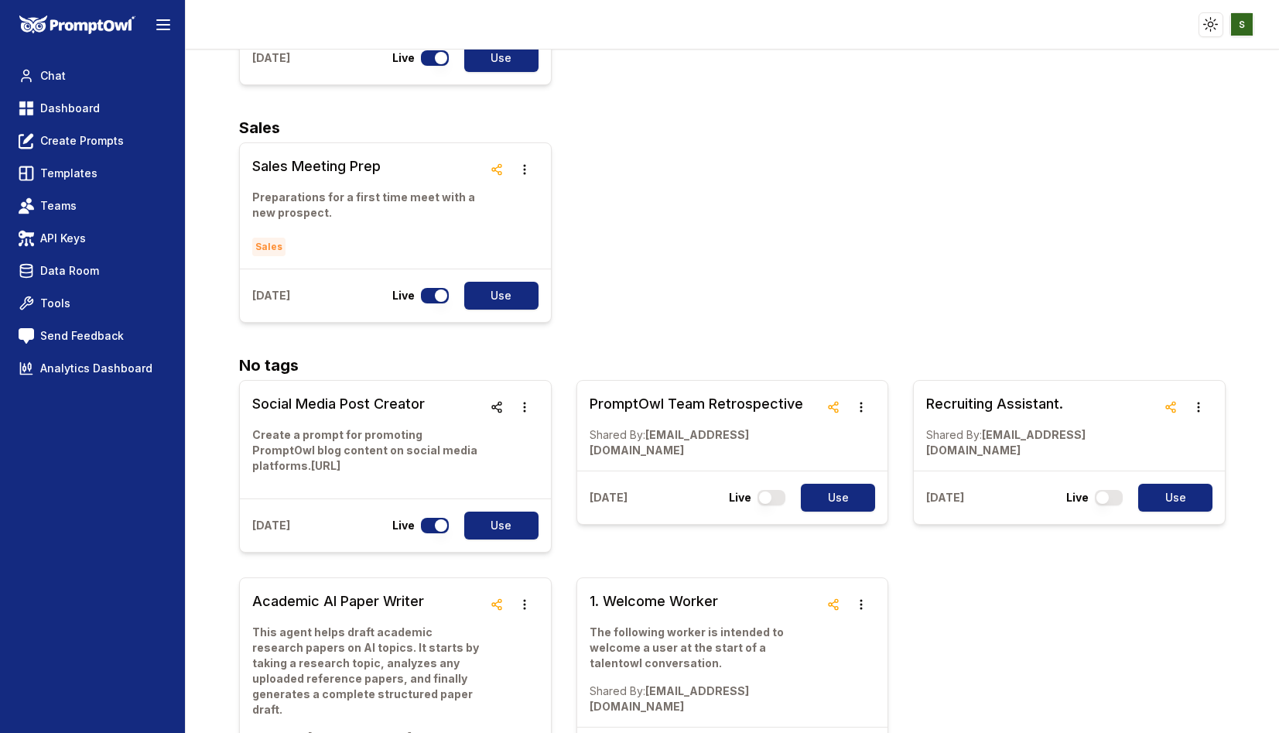
scroll to position [1718, 0]
click at [860, 601] on icon "button" at bounding box center [861, 606] width 2 height 10
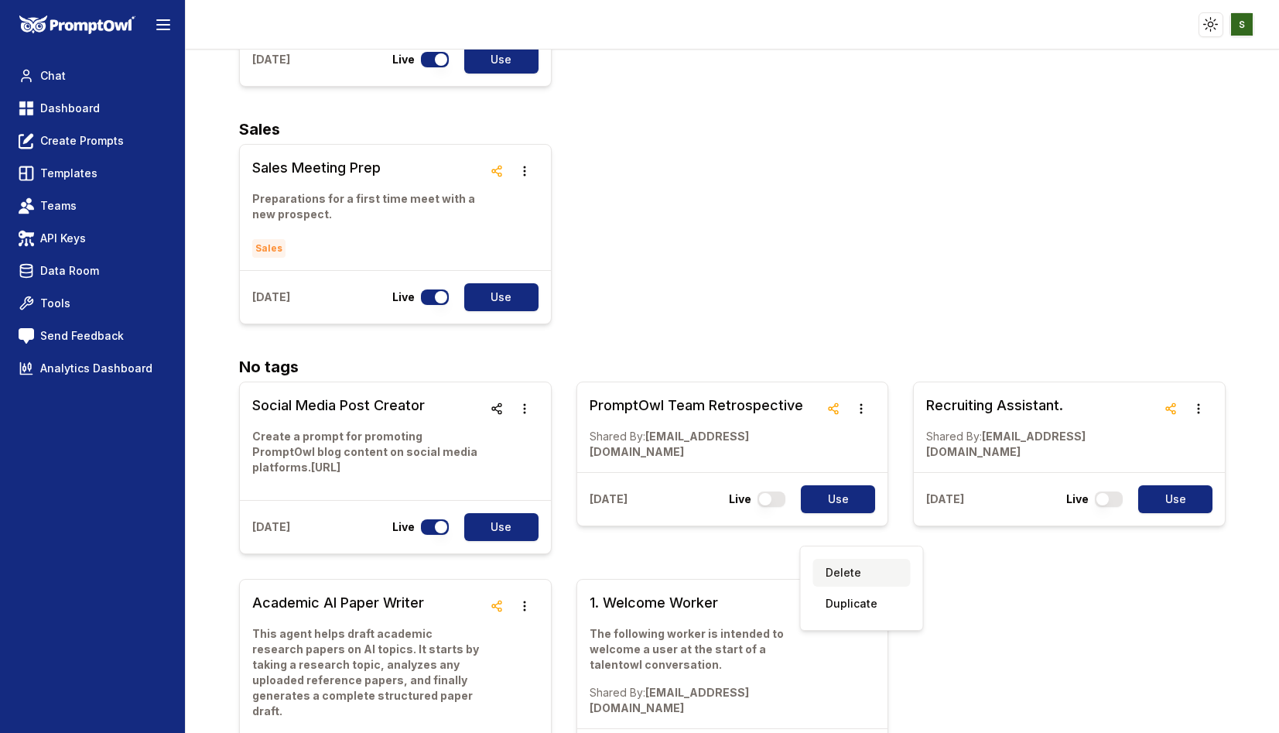
click at [850, 569] on button "Delete" at bounding box center [861, 573] width 97 height 28
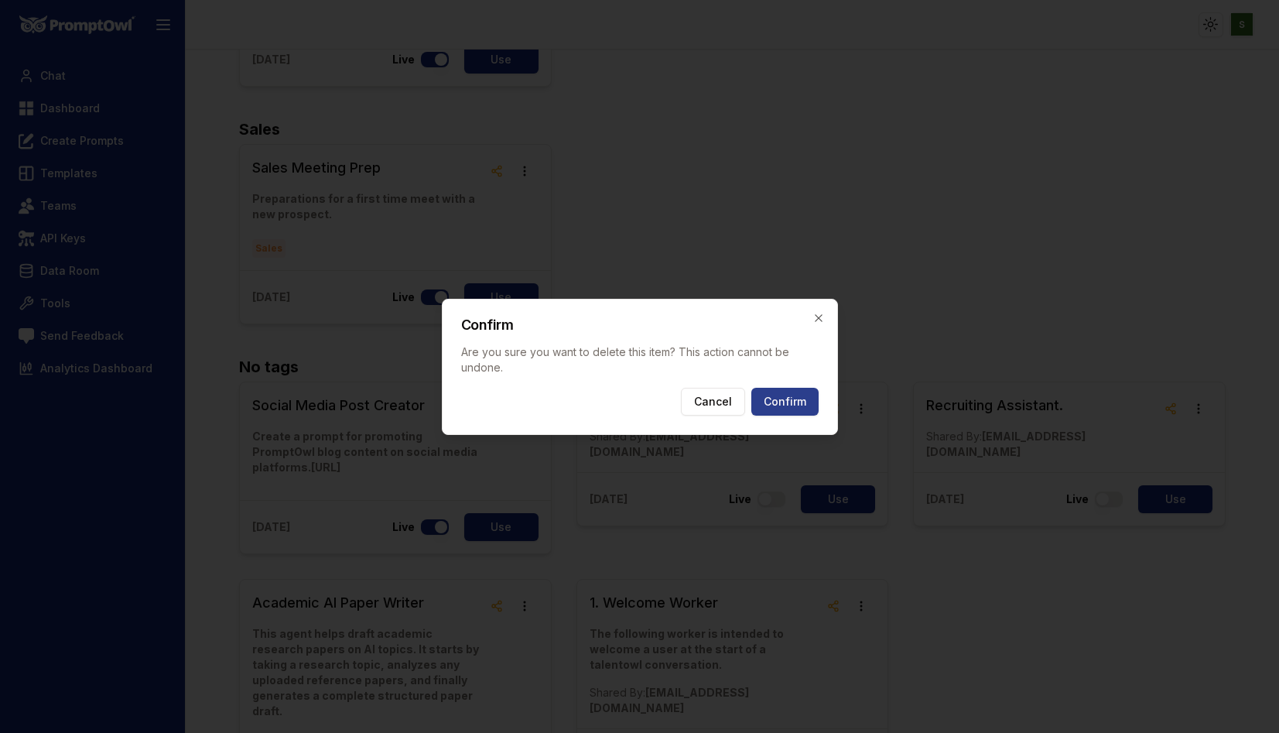
click at [785, 407] on button "Confirm" at bounding box center [784, 402] width 67 height 28
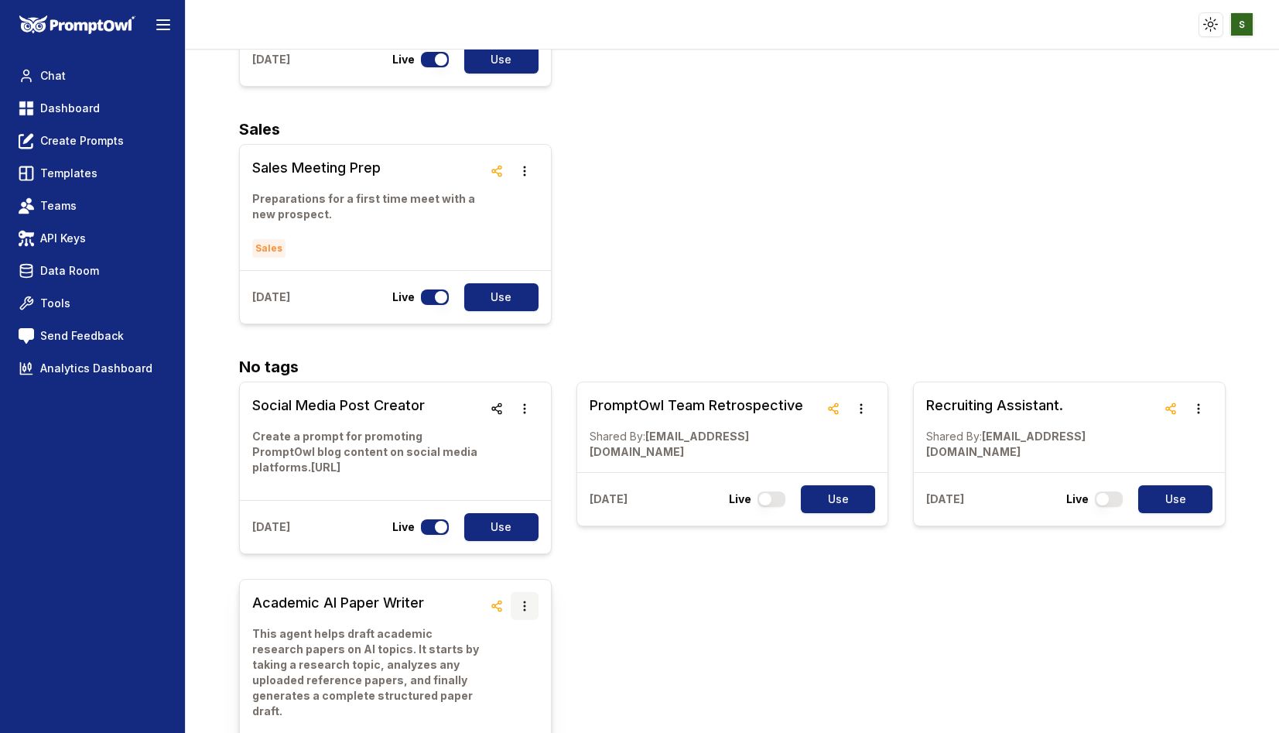
click at [525, 600] on icon "button" at bounding box center [524, 606] width 12 height 12
click at [511, 576] on button "Delete" at bounding box center [524, 573] width 97 height 28
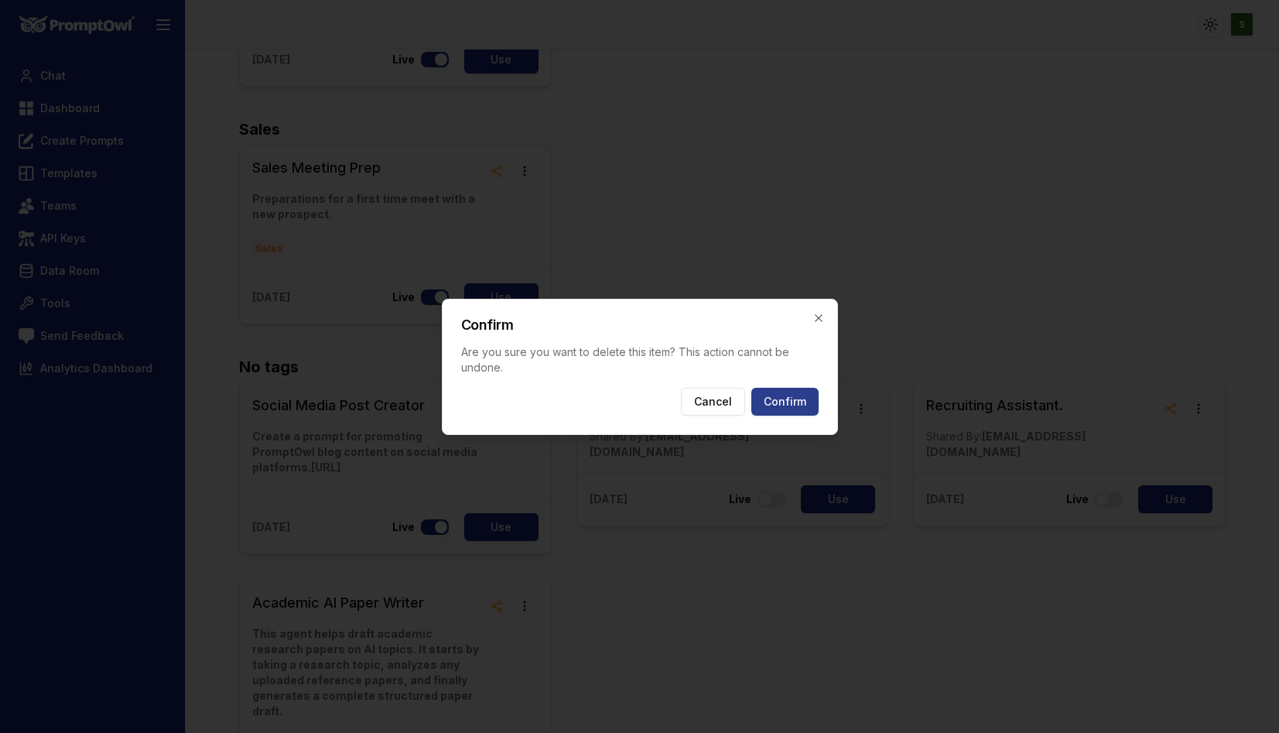
click at [776, 404] on button "Confirm" at bounding box center [784, 402] width 67 height 28
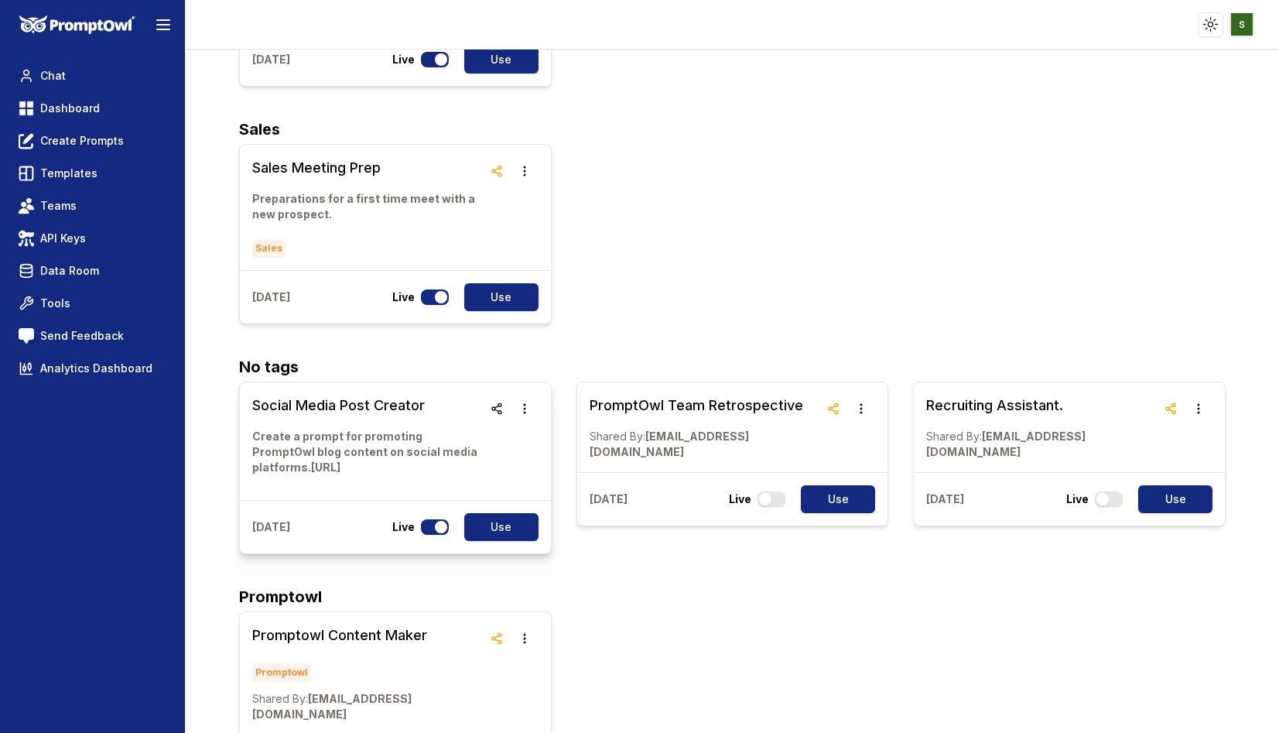
click at [483, 395] on h3 "Social Media Post Creator" at bounding box center [367, 406] width 231 height 22
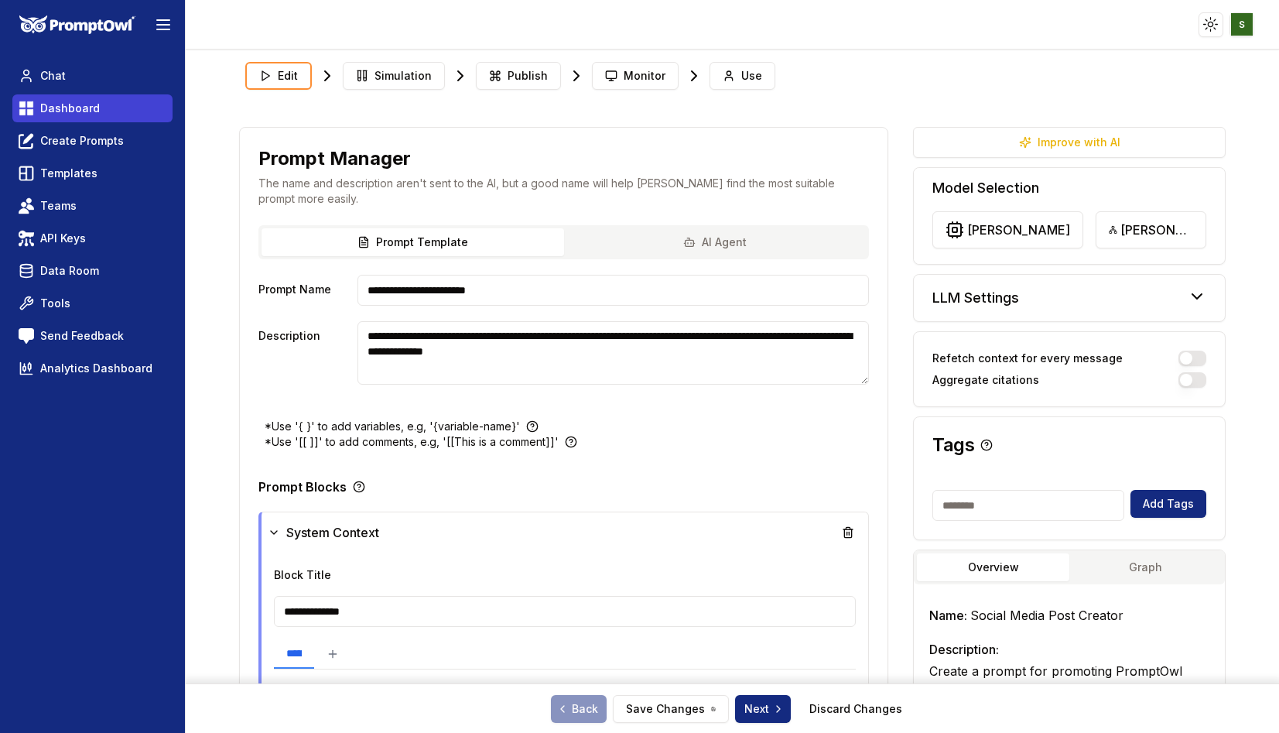
click at [108, 113] on link "Dashboard" at bounding box center [92, 108] width 160 height 28
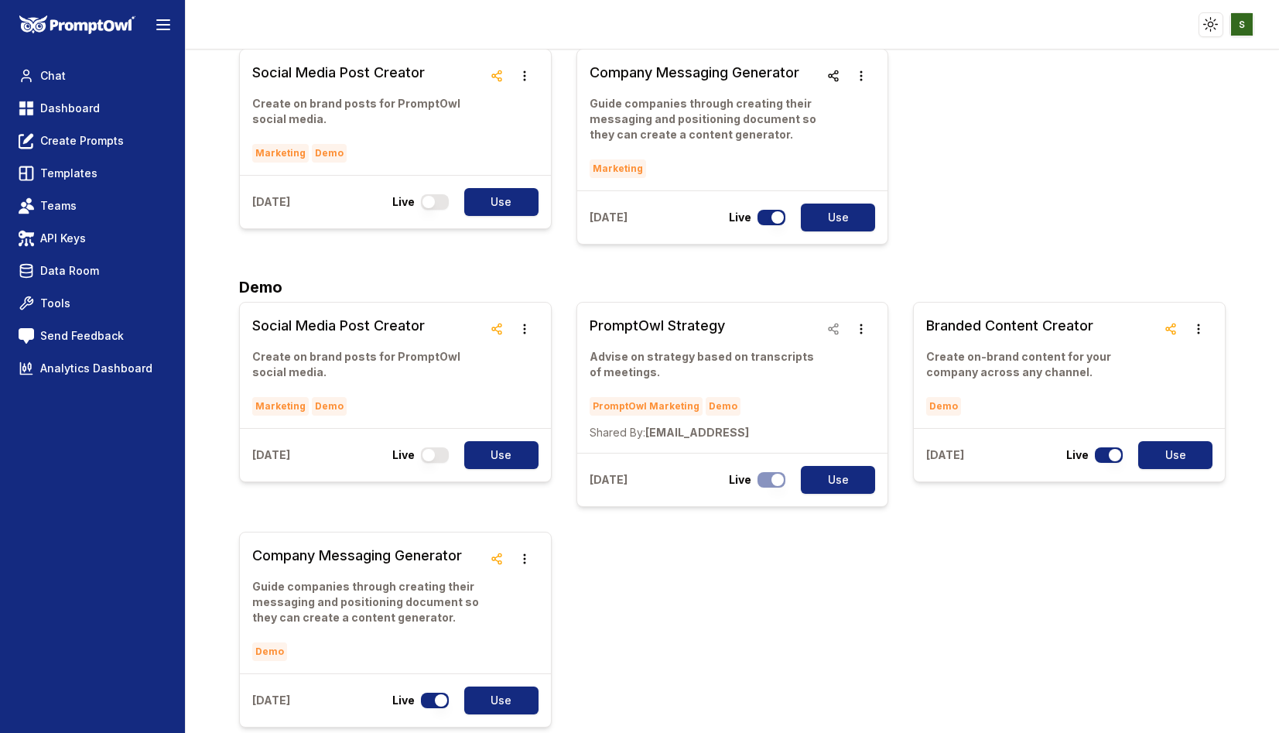
scroll to position [1154, 0]
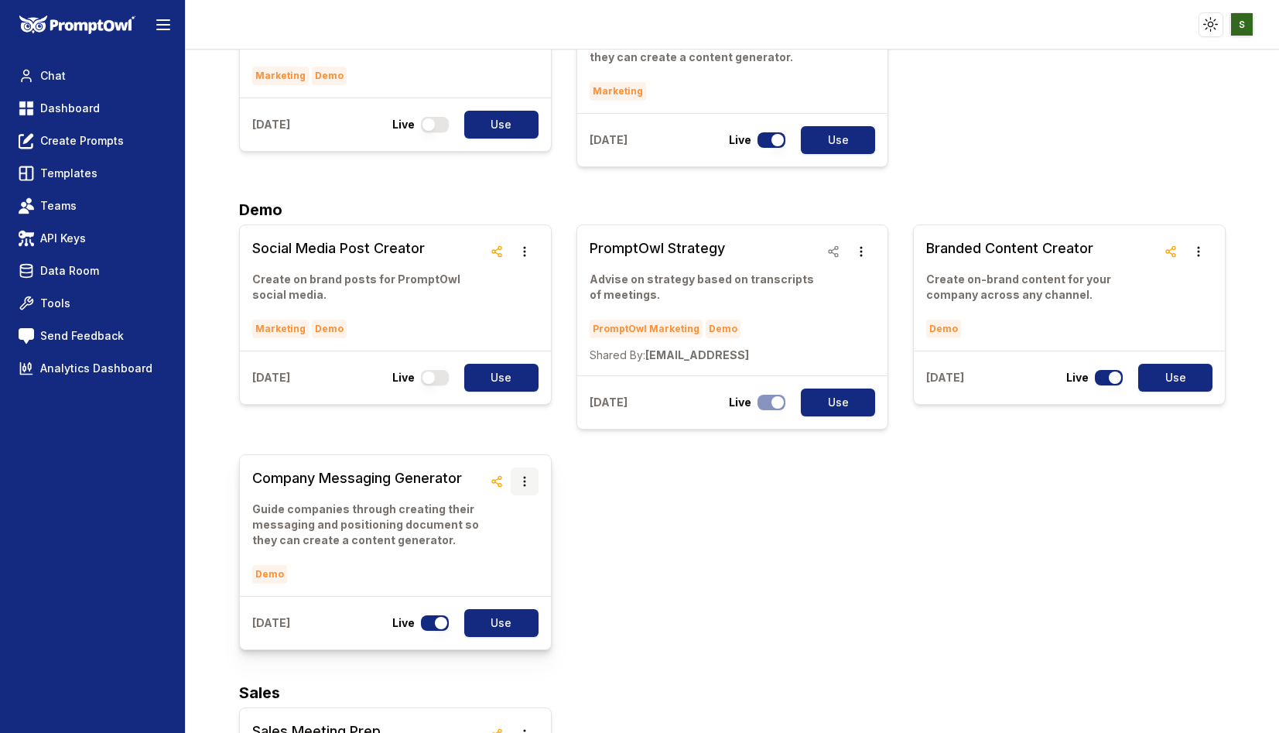
click at [527, 475] on icon "button" at bounding box center [524, 481] width 12 height 12
click at [515, 478] on div "Delete Duplicate" at bounding box center [524, 479] width 97 height 59
click at [515, 463] on button "Delete" at bounding box center [524, 464] width 97 height 28
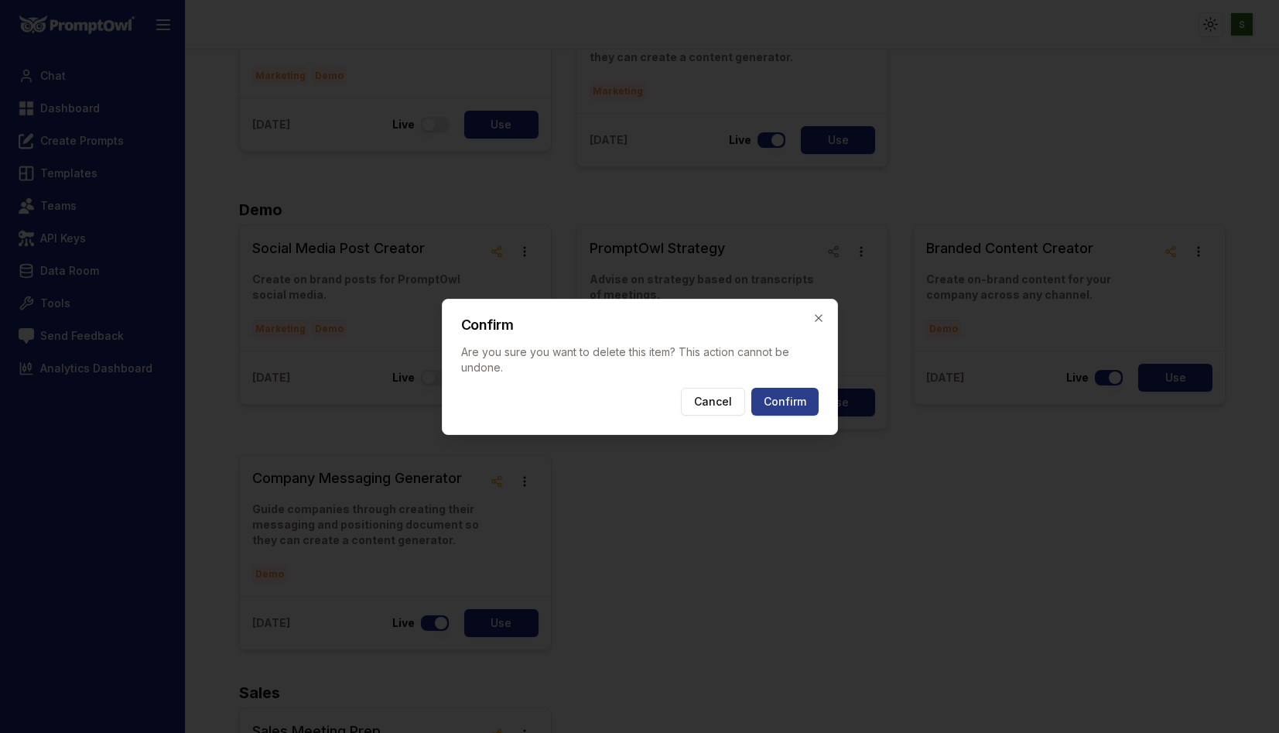
click at [797, 399] on button "Confirm" at bounding box center [784, 402] width 67 height 28
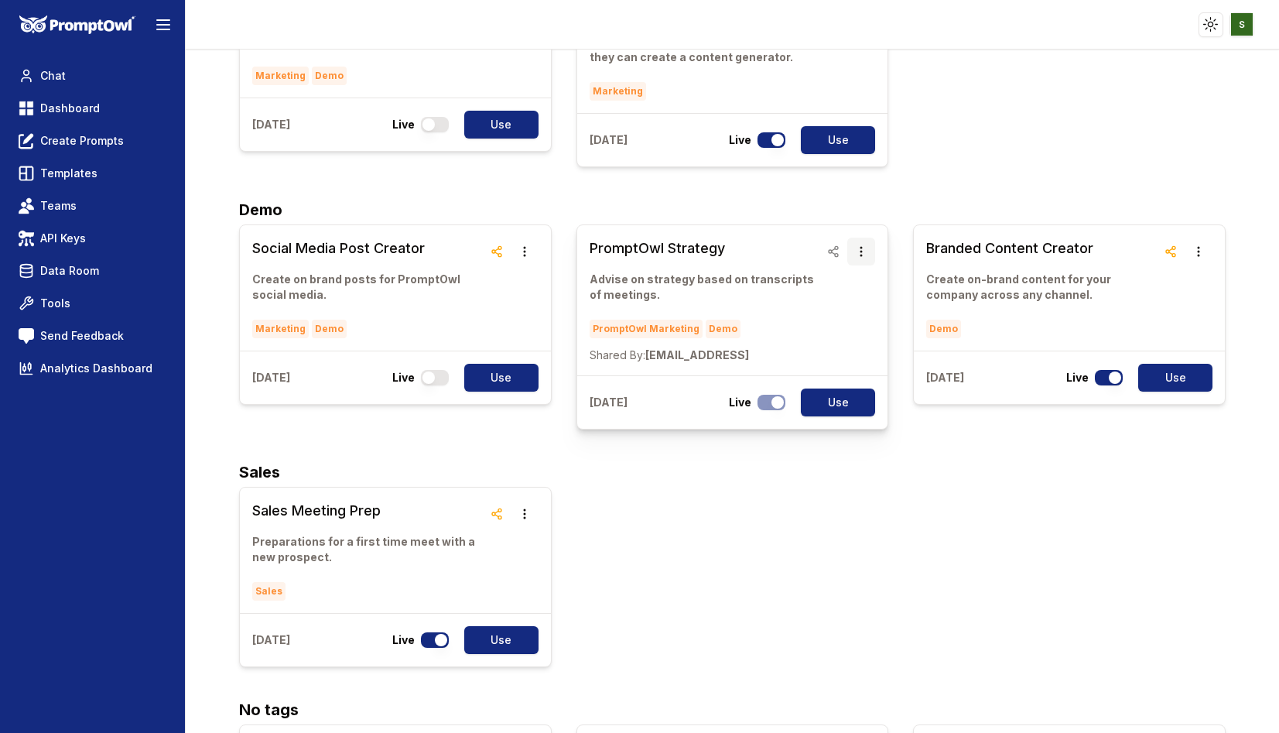
click at [856, 245] on icon "button" at bounding box center [861, 251] width 12 height 12
click at [840, 226] on button "Delete" at bounding box center [861, 234] width 97 height 28
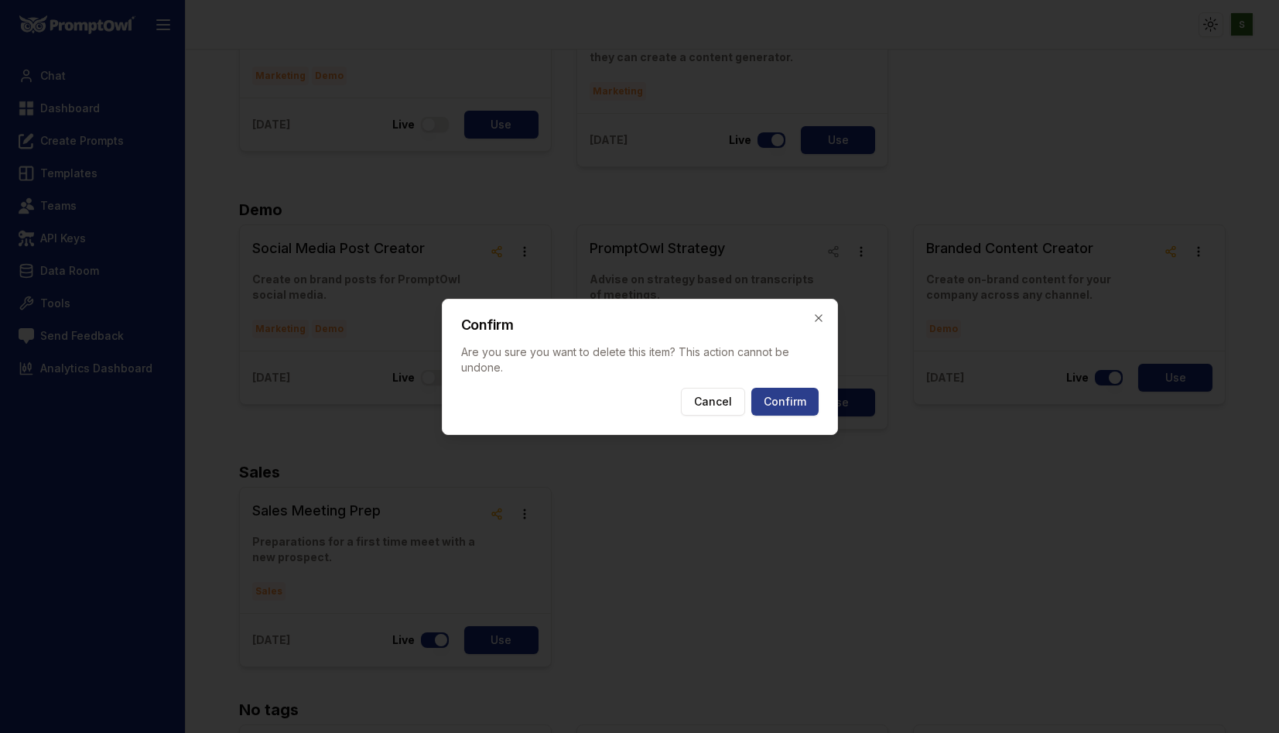
click at [788, 404] on button "Confirm" at bounding box center [784, 402] width 67 height 28
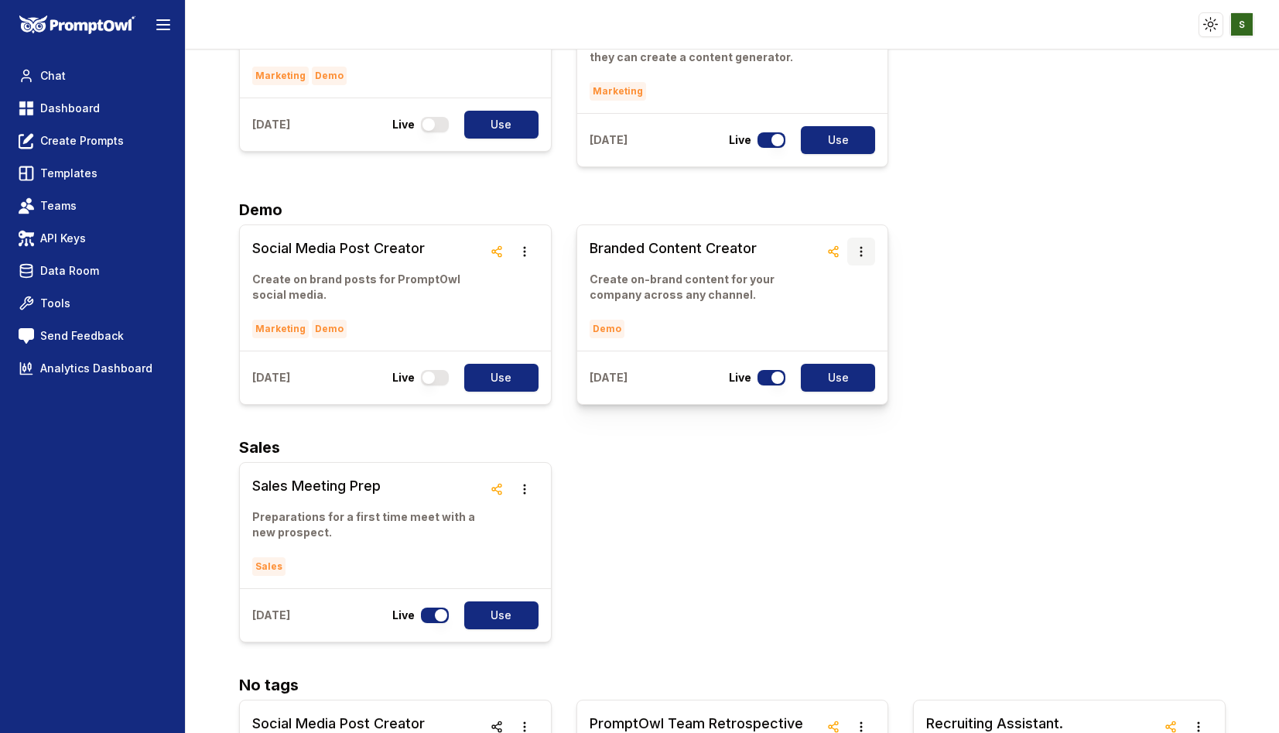
click at [865, 238] on button "button" at bounding box center [861, 252] width 28 height 28
click at [831, 241] on button "Delete" at bounding box center [861, 234] width 97 height 28
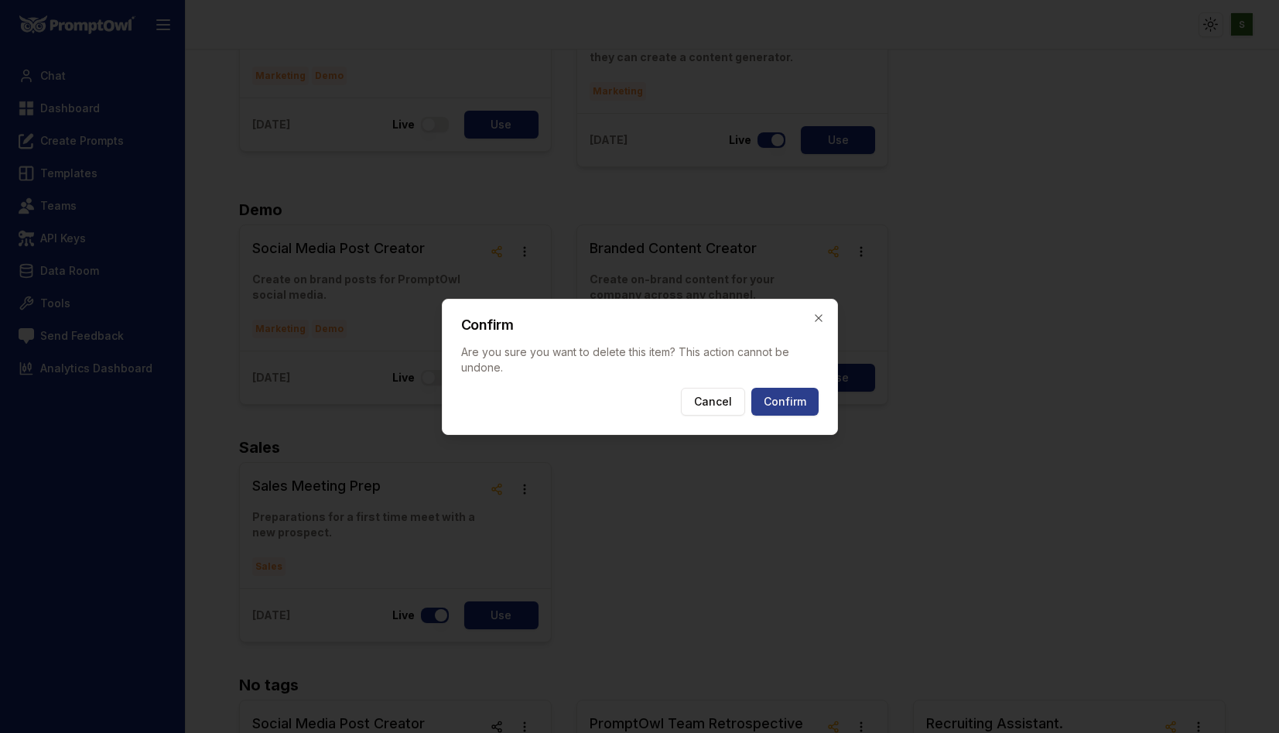
click at [779, 396] on button "Confirm" at bounding box center [784, 402] width 67 height 28
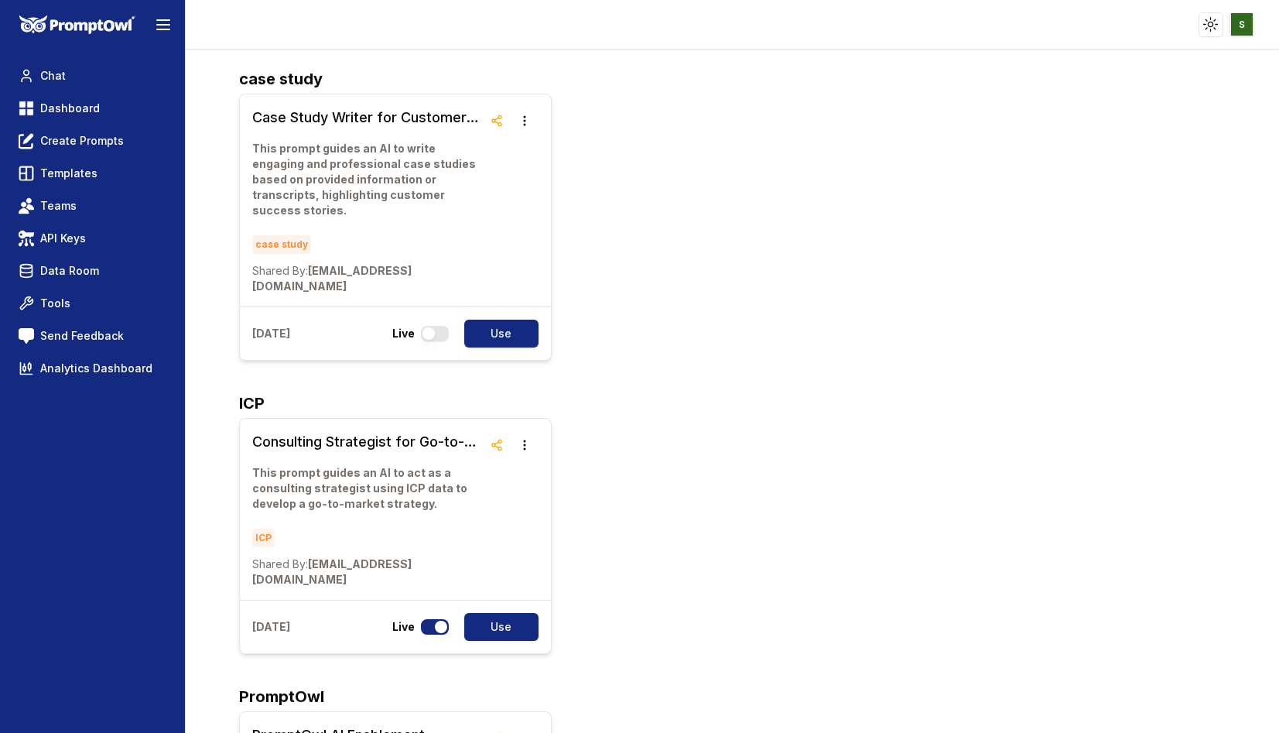
scroll to position [0, 0]
